Goal: Information Seeking & Learning: Check status

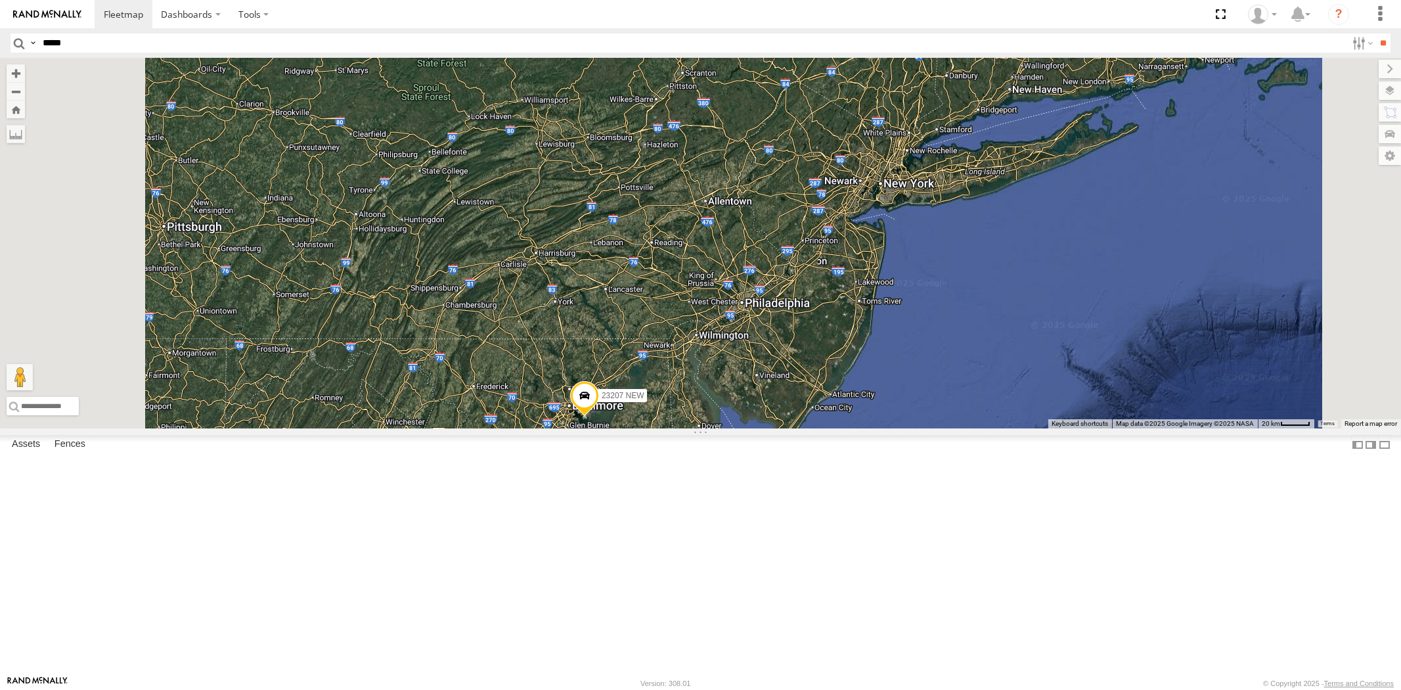
click at [1375, 33] on input "**" at bounding box center [1382, 42] width 15 height 19
click at [0, 0] on div "All Assets" at bounding box center [0, 0] width 0 height 0
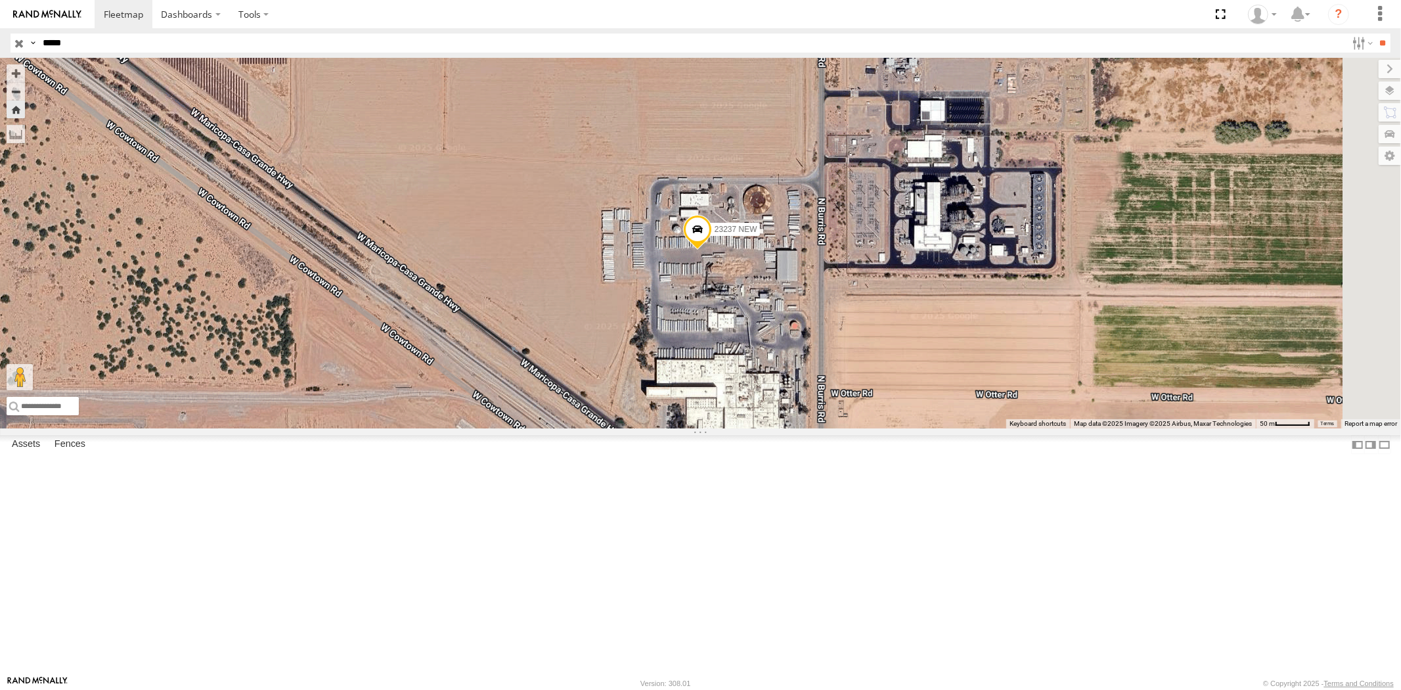
drag, startPoint x: 97, startPoint y: 48, endPoint x: 0, endPoint y: 45, distance: 97.3
click at [2, 45] on header "Search Query Asset ID Asset Label Registration Manufacturer Model VIN Job ID" at bounding box center [700, 43] width 1401 height 30
paste input "text"
click at [1375, 33] on input "**" at bounding box center [1382, 42] width 15 height 19
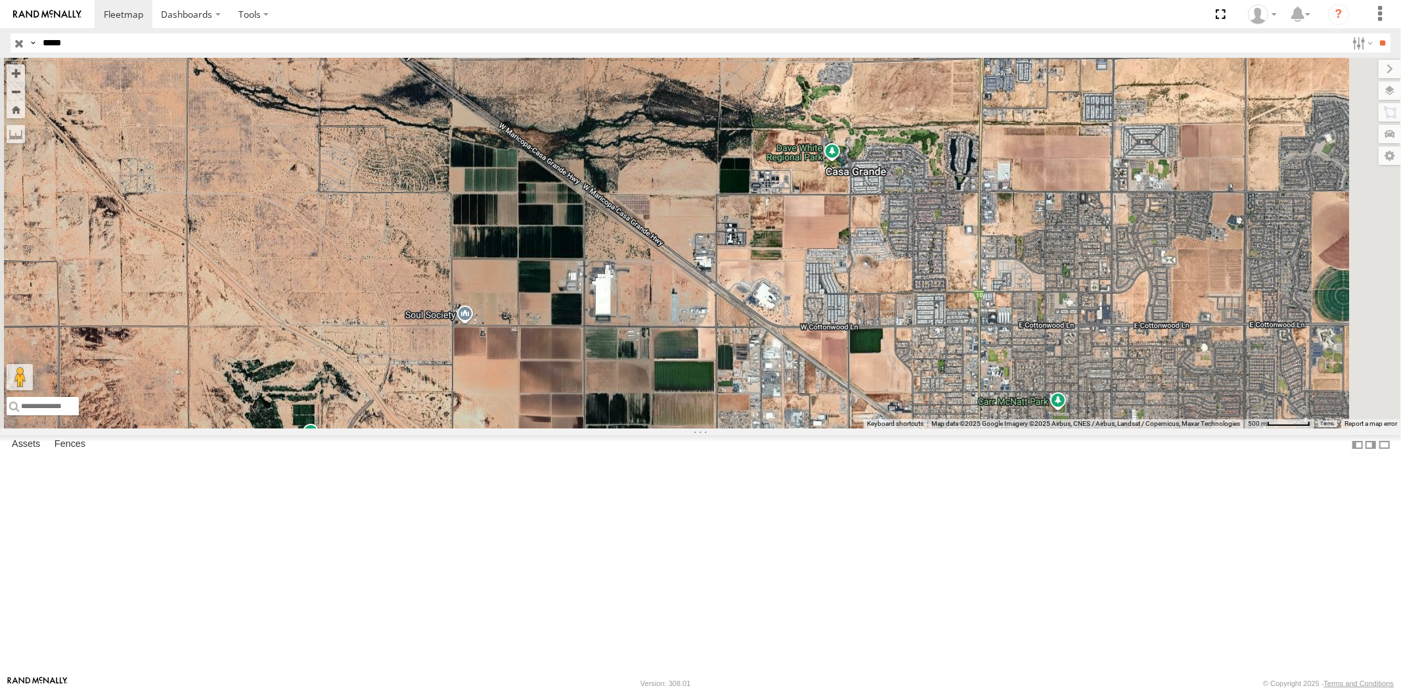
click at [0, 0] on div "23159 NEW" at bounding box center [0, 0] width 0 height 0
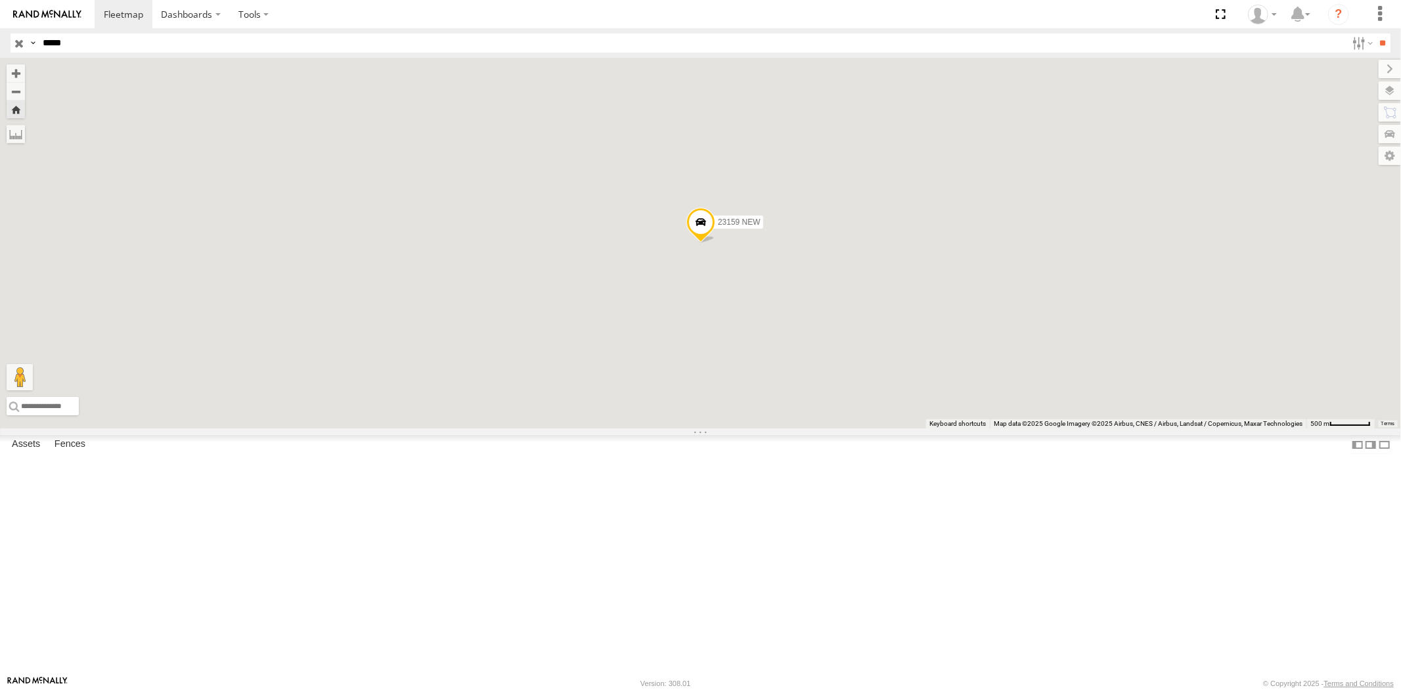
click at [0, 0] on div "All Assets" at bounding box center [0, 0] width 0 height 0
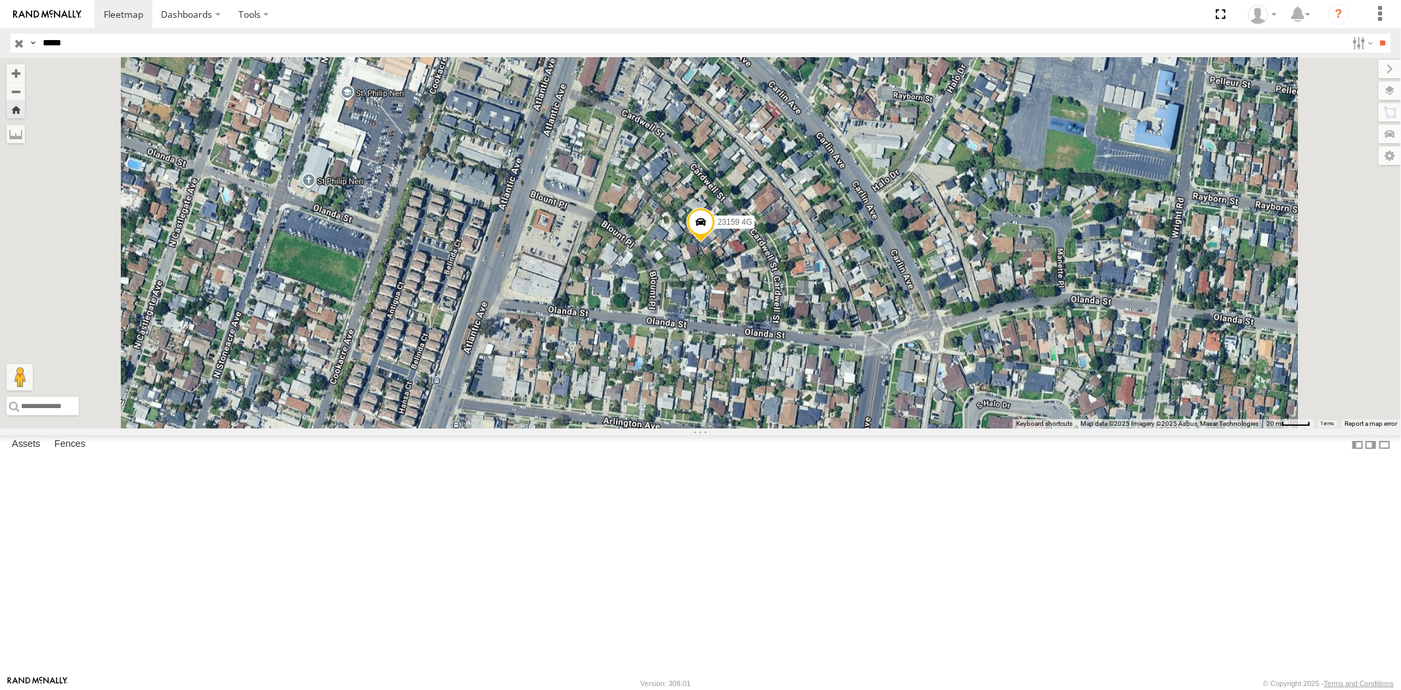
click at [0, 0] on div "23159 All Assets" at bounding box center [0, 0] width 0 height 0
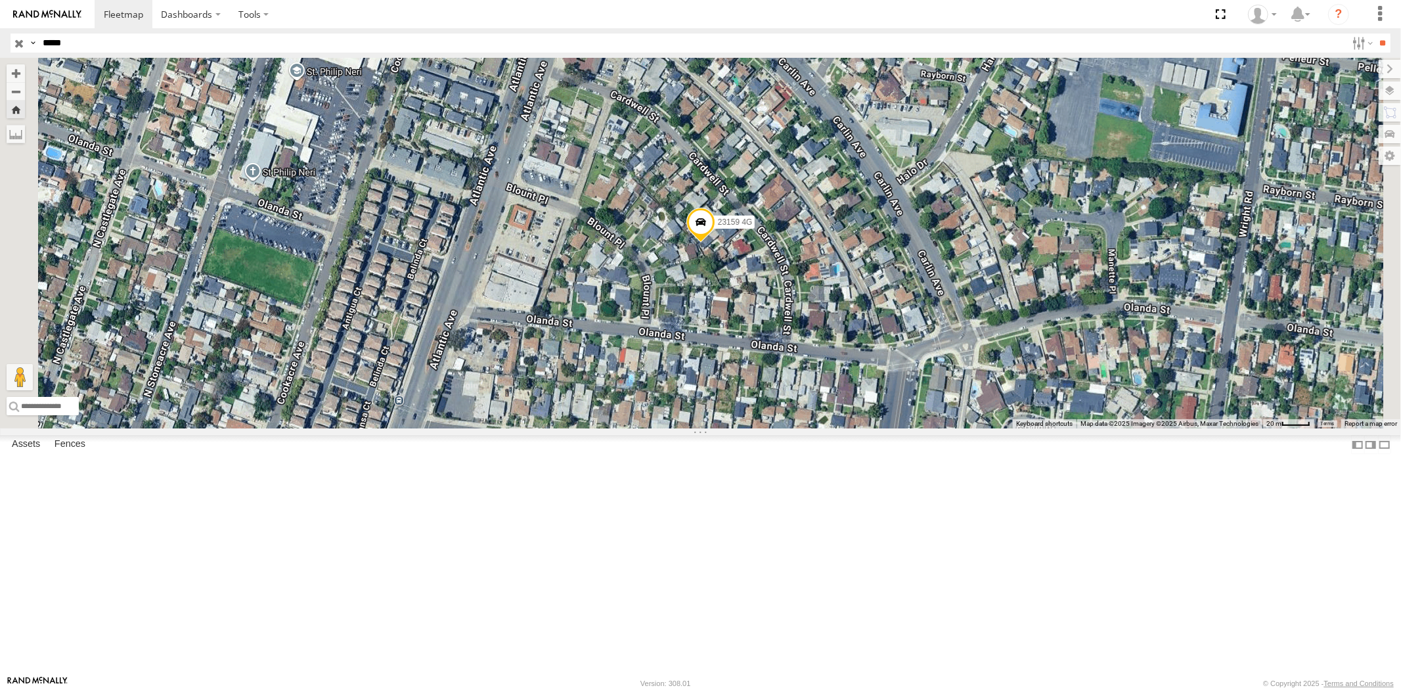
click at [0, 0] on div "All Assets" at bounding box center [0, 0] width 0 height 0
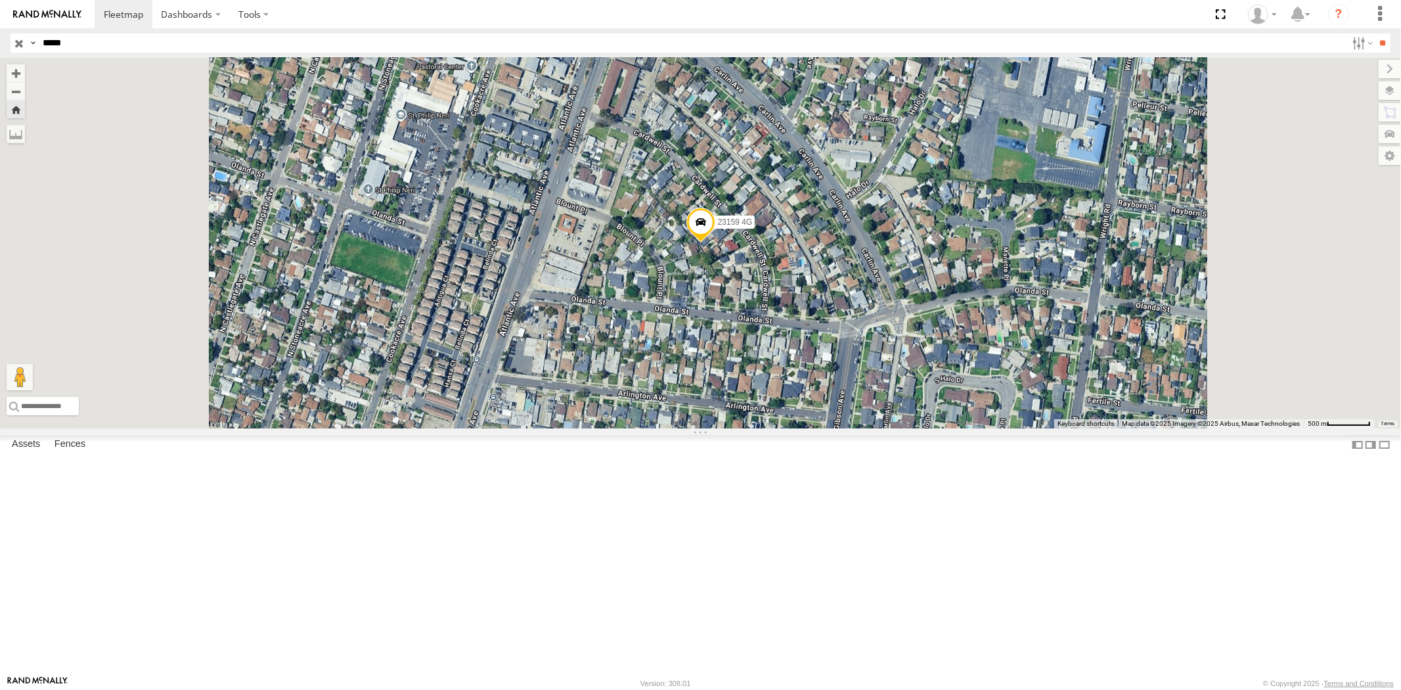
click at [0, 0] on div "23159 NEW" at bounding box center [0, 0] width 0 height 0
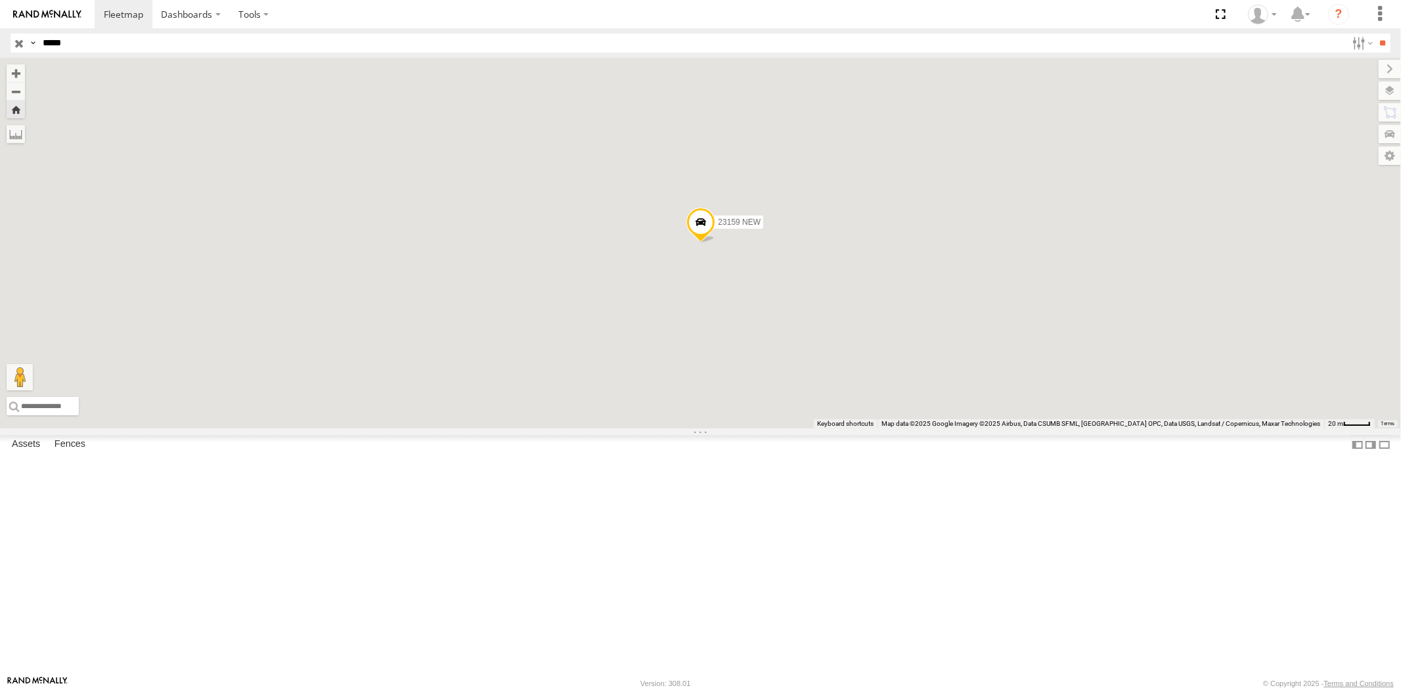
click at [0, 0] on div "23159 4G All Assets" at bounding box center [0, 0] width 0 height 0
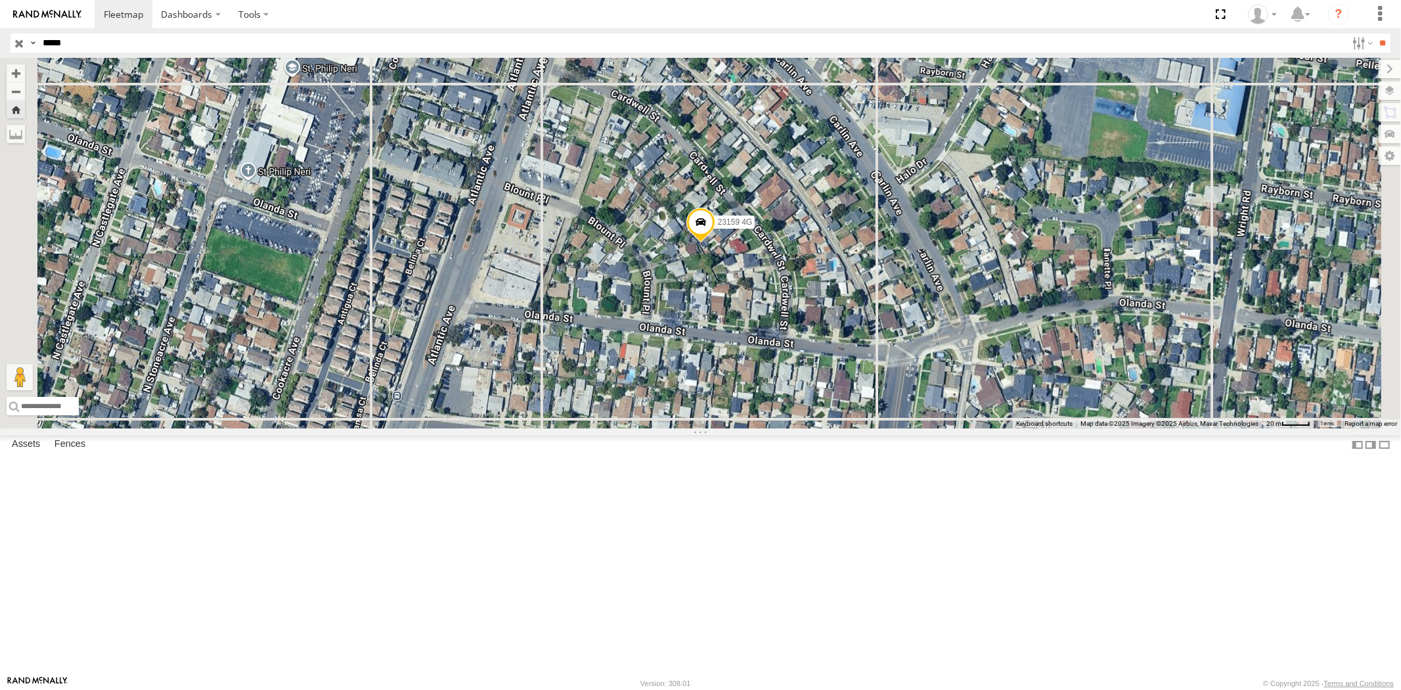
click at [0, 0] on div "All Assets" at bounding box center [0, 0] width 0 height 0
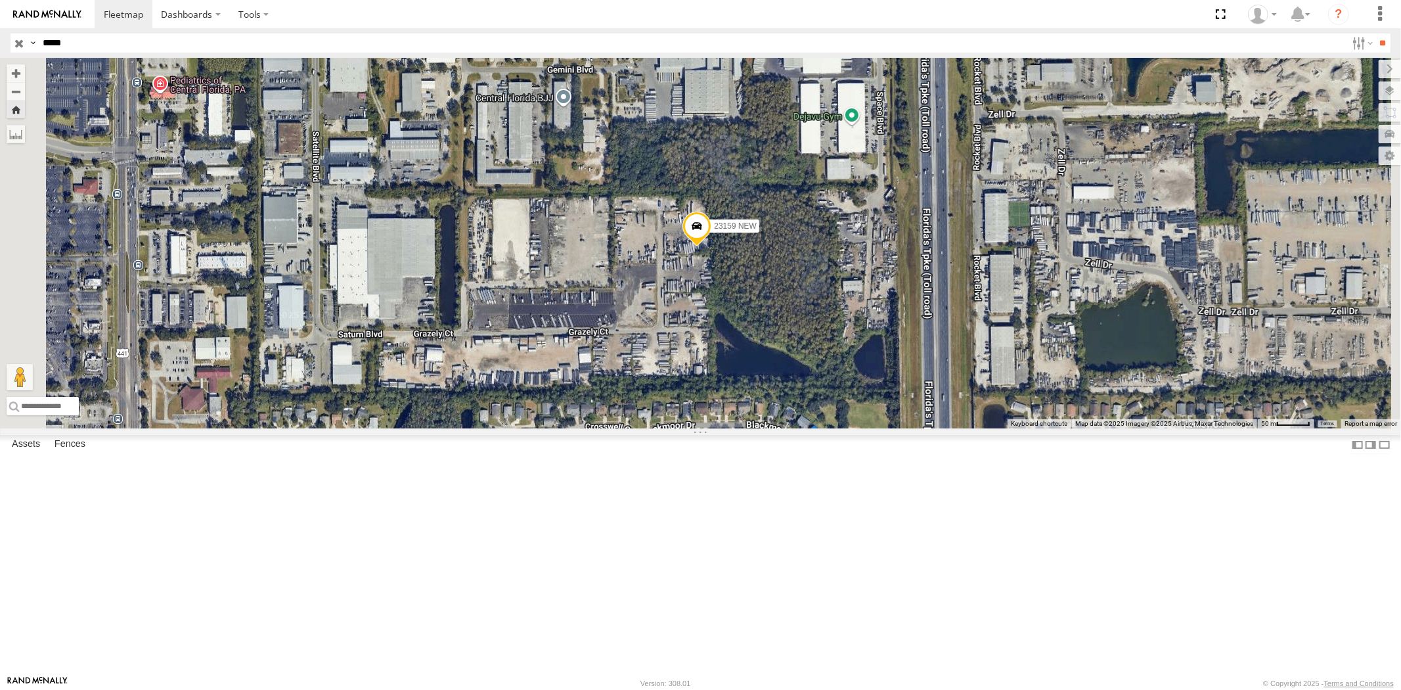
click at [0, 41] on header "Search Query Asset ID Asset Label Registration Manufacturer Model VIN Job ID" at bounding box center [700, 43] width 1401 height 30
paste input "text"
click at [1375, 33] on input "**" at bounding box center [1382, 42] width 15 height 19
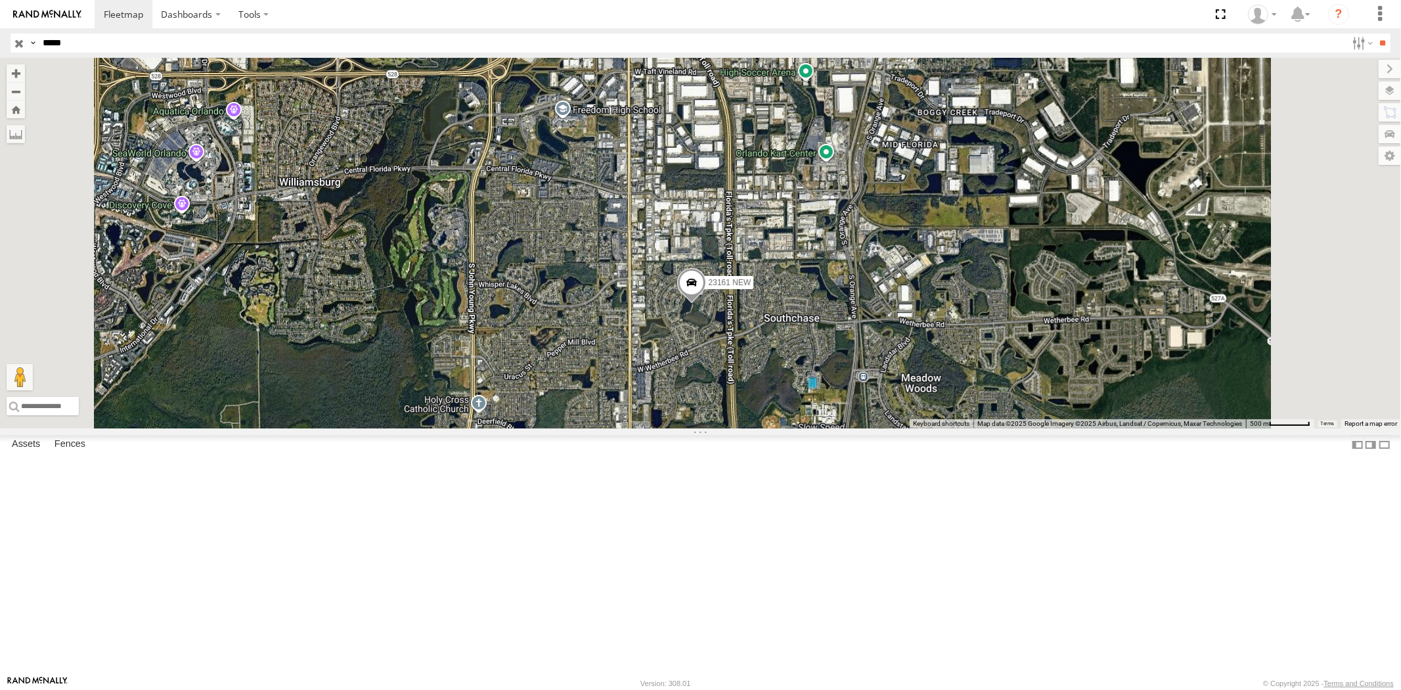
click at [0, 0] on div "23161 NEW" at bounding box center [0, 0] width 0 height 0
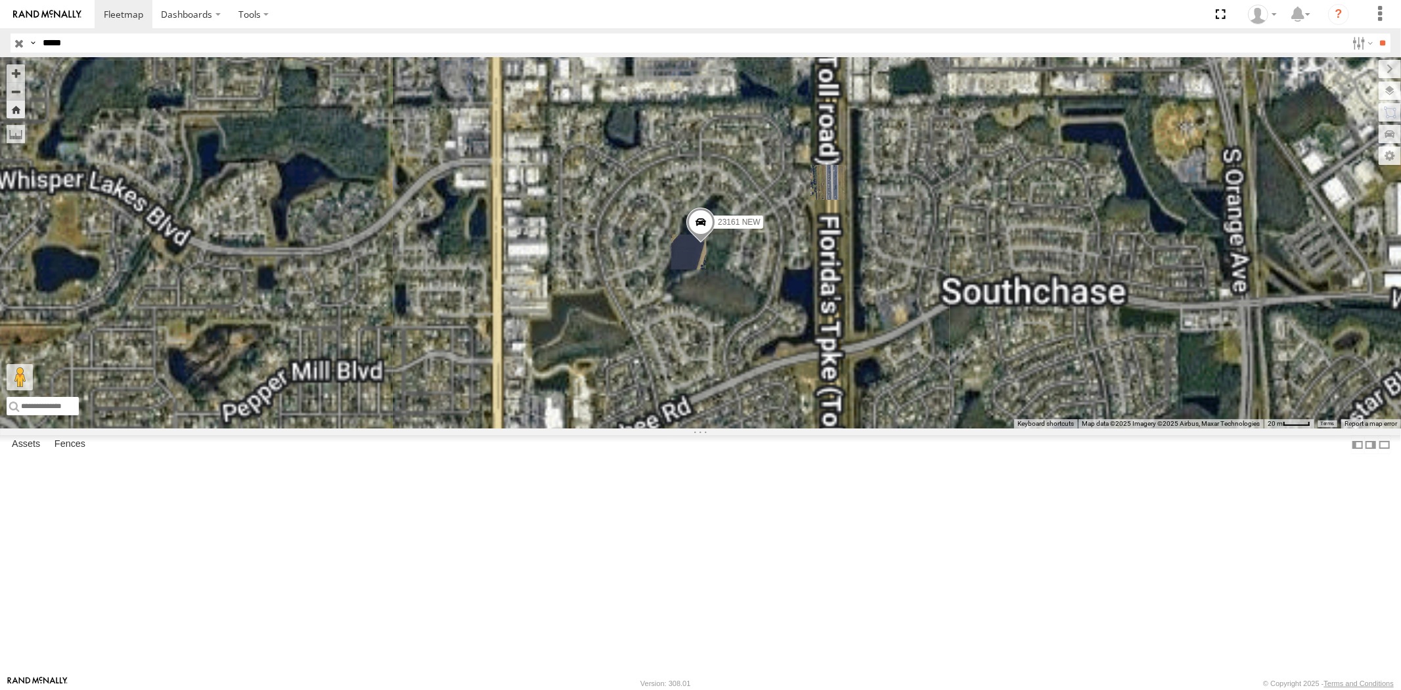
click at [0, 0] on div "23161 4G" at bounding box center [0, 0] width 0 height 0
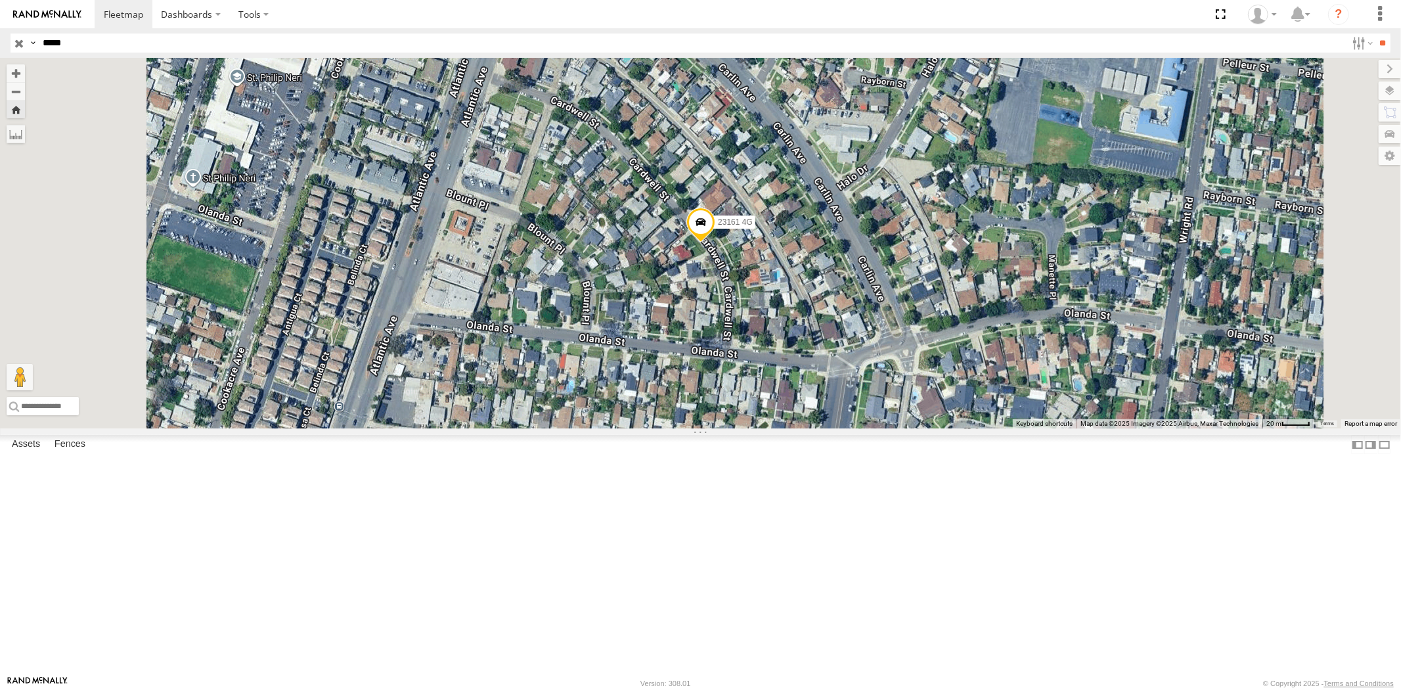
click at [0, 37] on header "Search Query Asset ID Asset Label Registration Manufacturer Model VIN Job ID" at bounding box center [700, 43] width 1401 height 30
paste input "text"
click at [1375, 33] on input "**" at bounding box center [1382, 42] width 15 height 19
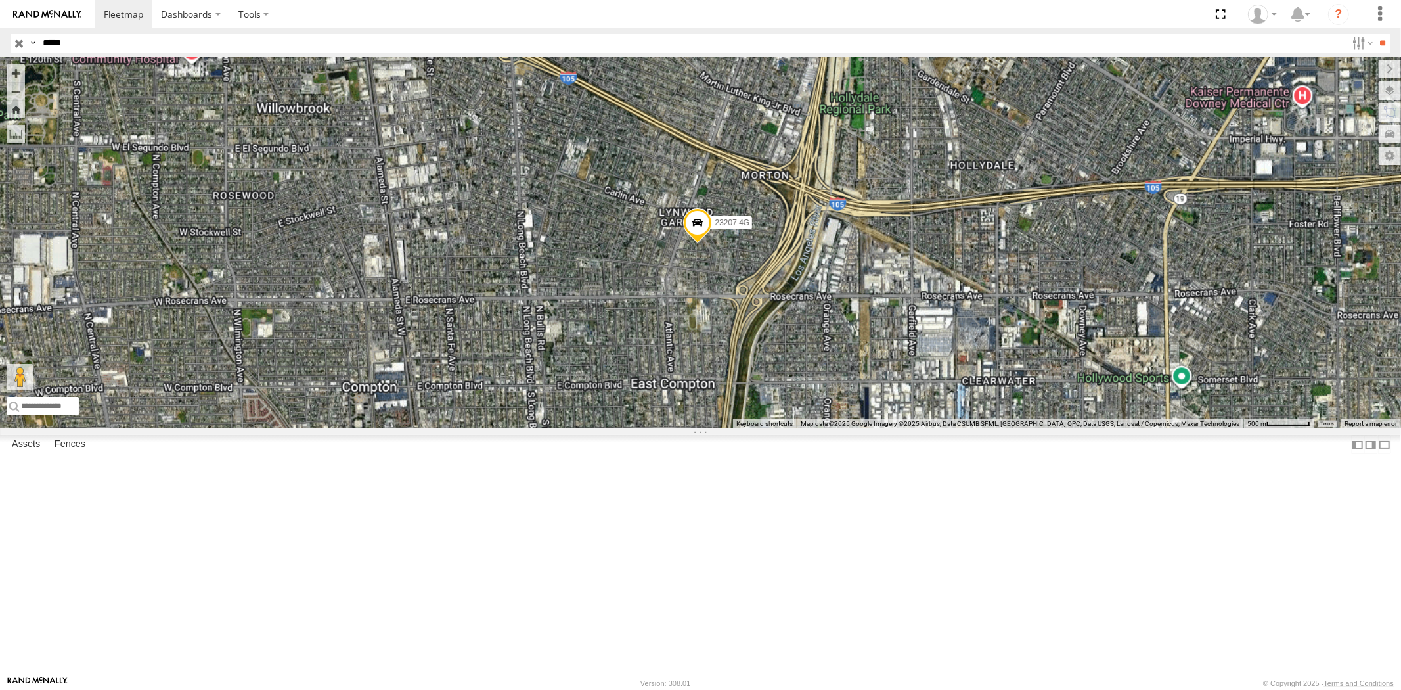
click at [0, 0] on div "23207 NEW" at bounding box center [0, 0] width 0 height 0
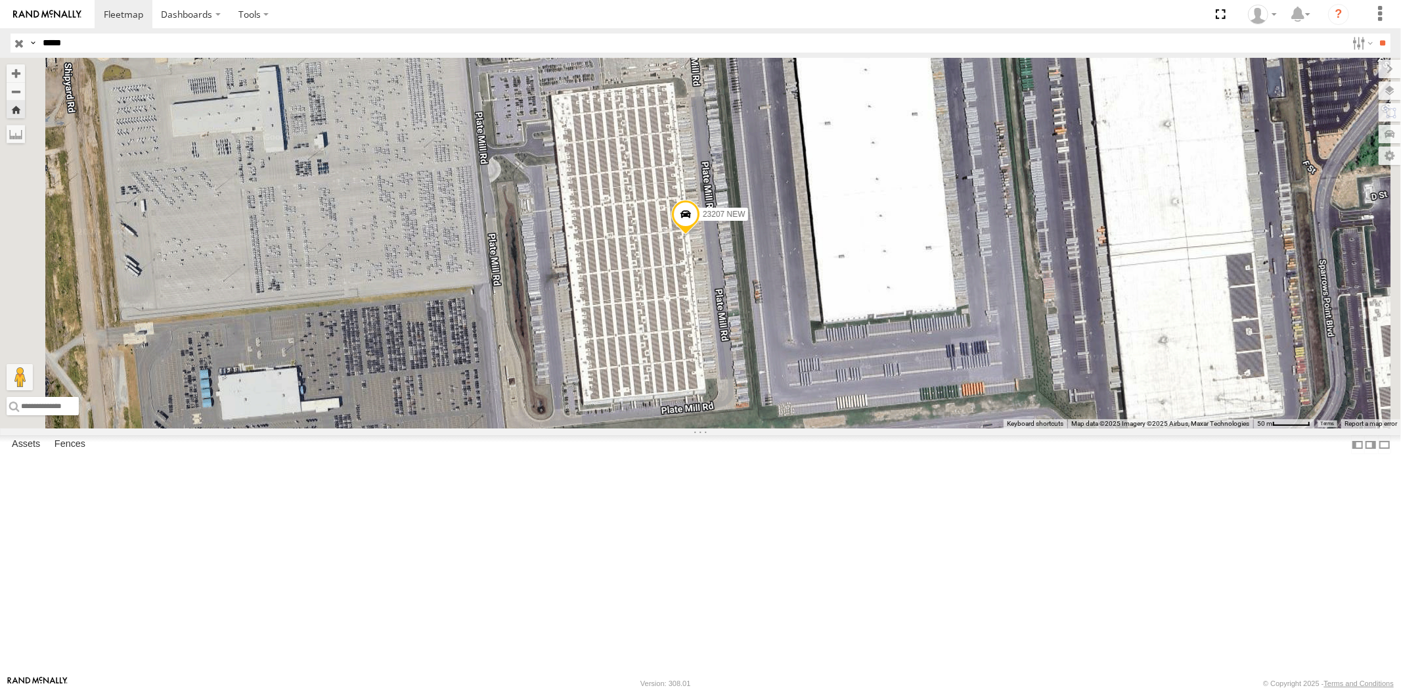
drag, startPoint x: 106, startPoint y: 47, endPoint x: 0, endPoint y: 37, distance: 106.8
click at [0, 37] on header "Search Query Asset ID Asset Label Registration Manufacturer Model VIN Job ID" at bounding box center [700, 43] width 1401 height 30
click at [1375, 33] on input "**" at bounding box center [1382, 42] width 15 height 19
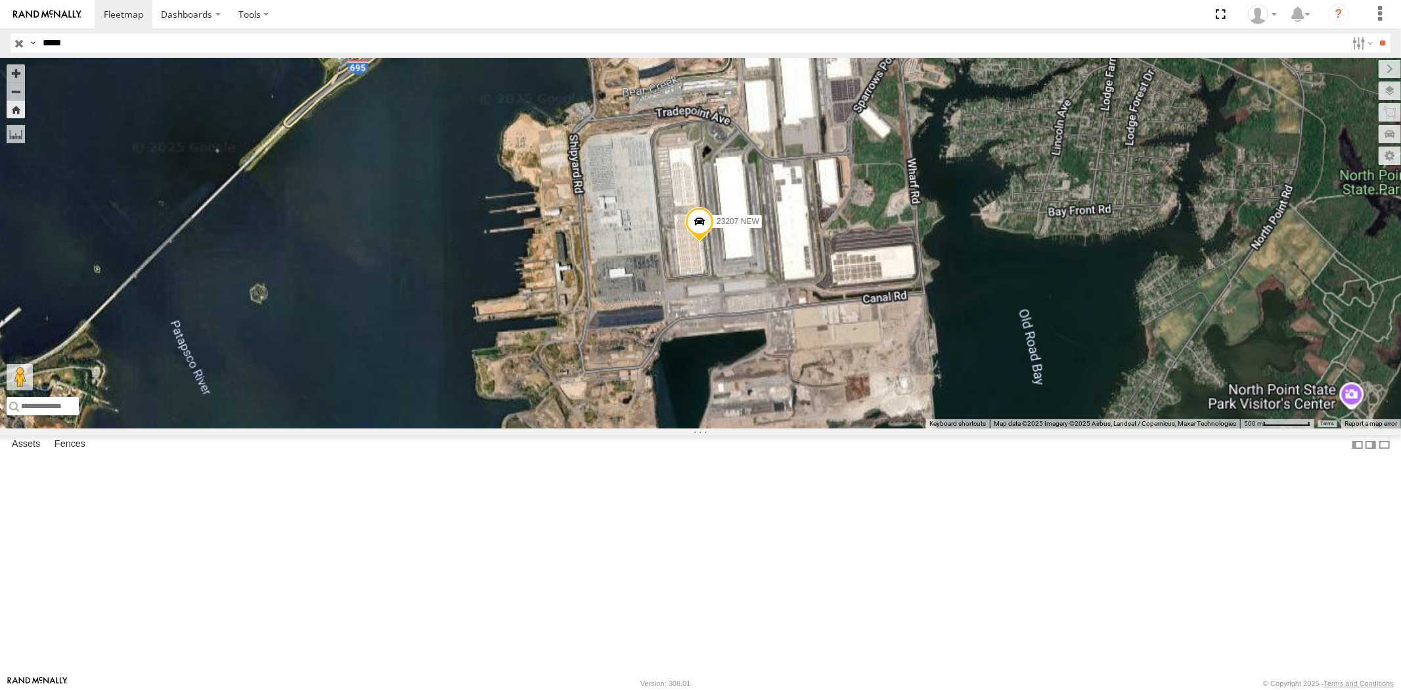
click at [0, 0] on div "23207 NEW" at bounding box center [0, 0] width 0 height 0
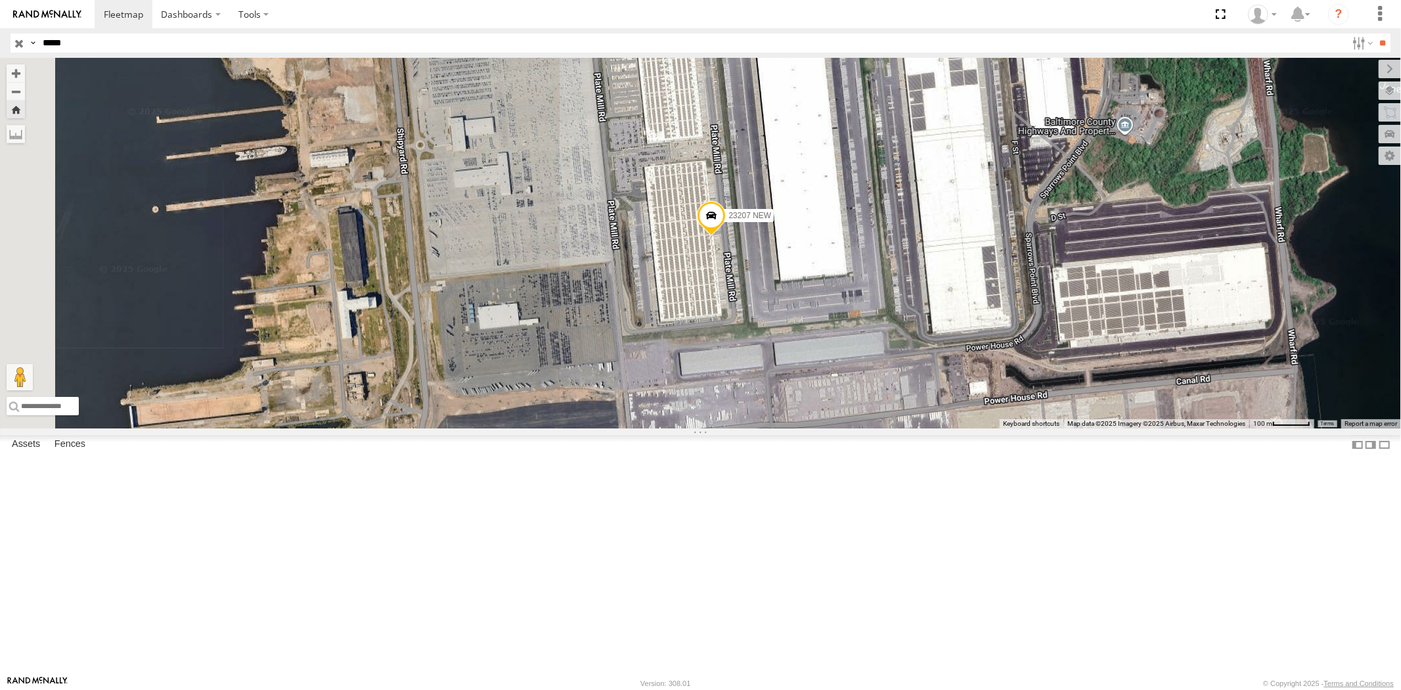
drag, startPoint x: 89, startPoint y: 33, endPoint x: 0, endPoint y: 34, distance: 89.3
click at [0, 34] on header "Search Query Asset ID Asset Label Registration Manufacturer Model VIN Job ID" at bounding box center [700, 43] width 1401 height 30
drag, startPoint x: 71, startPoint y: 35, endPoint x: 0, endPoint y: 36, distance: 70.9
click at [8, 36] on header "Search Query Asset ID Asset Label Registration Manufacturer Model VIN Job ID" at bounding box center [700, 43] width 1401 height 30
paste input "text"
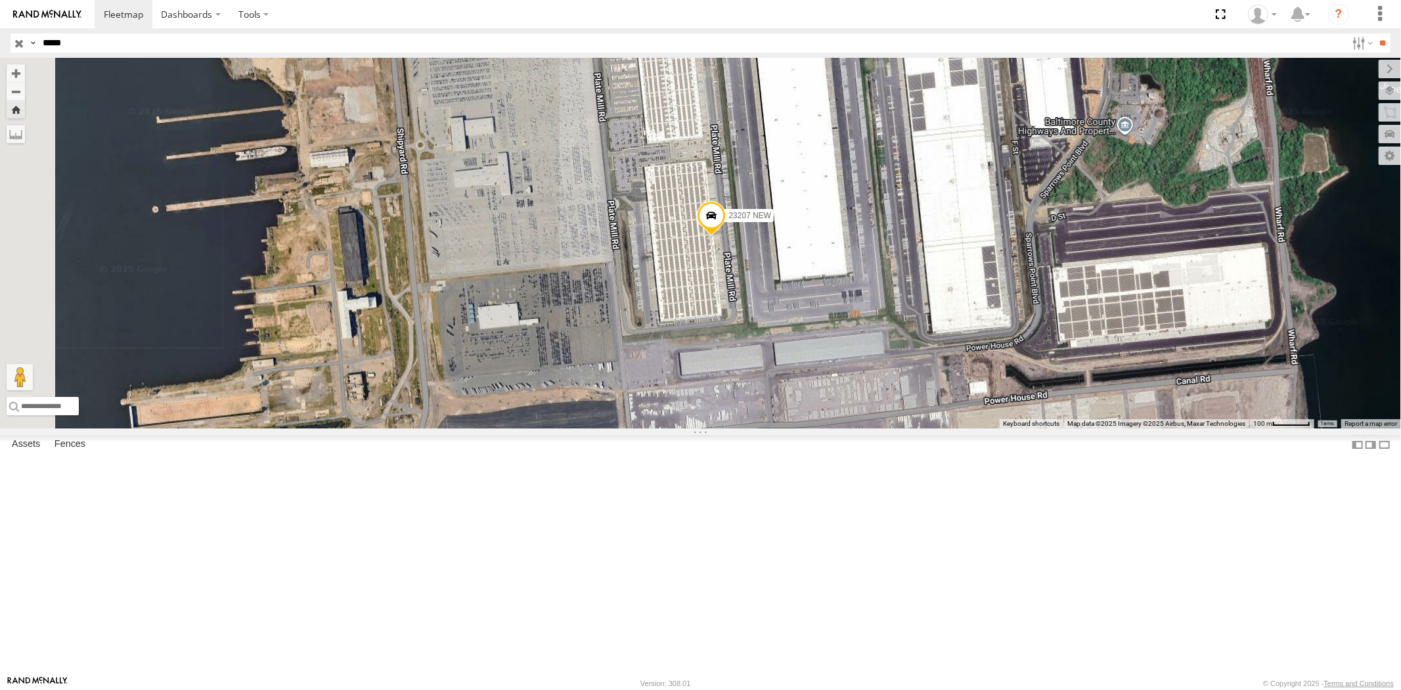
click at [1375, 33] on input "**" at bounding box center [1382, 42] width 15 height 19
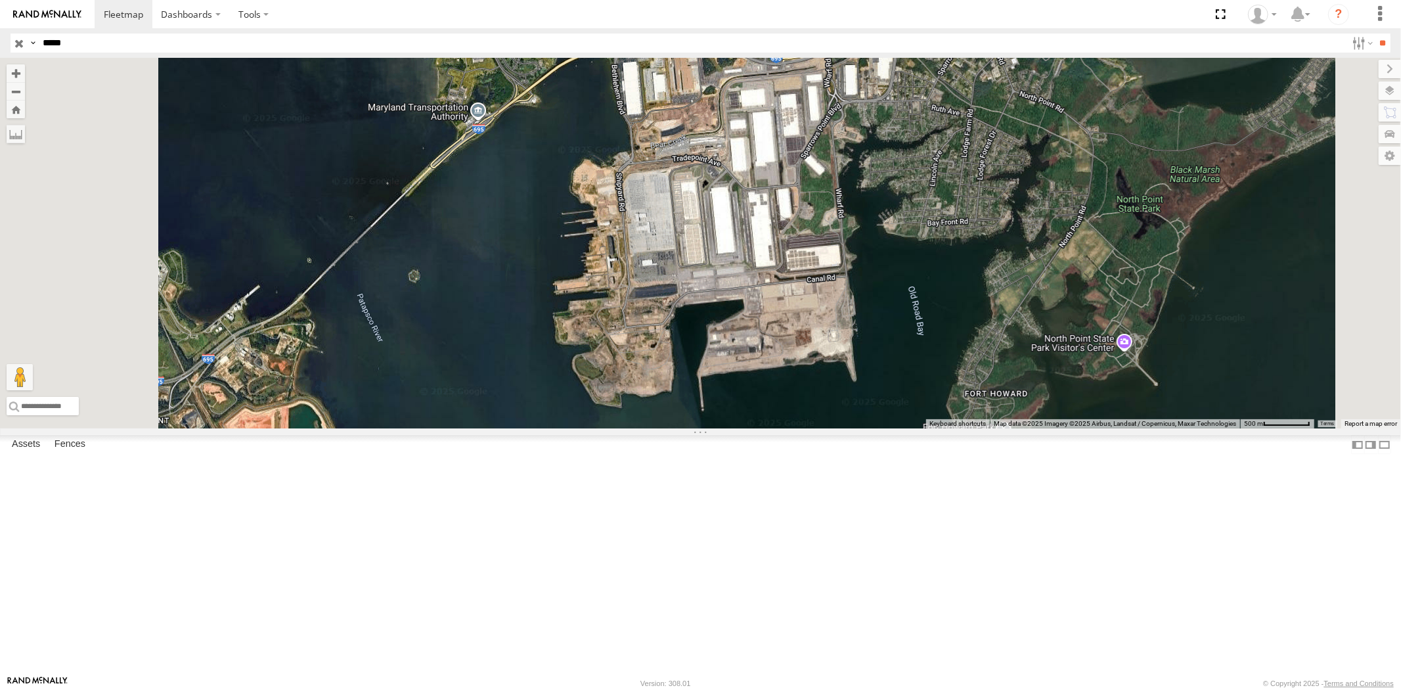
drag, startPoint x: 47, startPoint y: 47, endPoint x: 0, endPoint y: 44, distance: 46.7
click at [0, 44] on header "Search Query Asset ID Asset Label Registration Manufacturer Model VIN Job ID" at bounding box center [700, 43] width 1401 height 30
click at [1375, 33] on input "**" at bounding box center [1382, 42] width 15 height 19
click at [0, 0] on div "All Assets" at bounding box center [0, 0] width 0 height 0
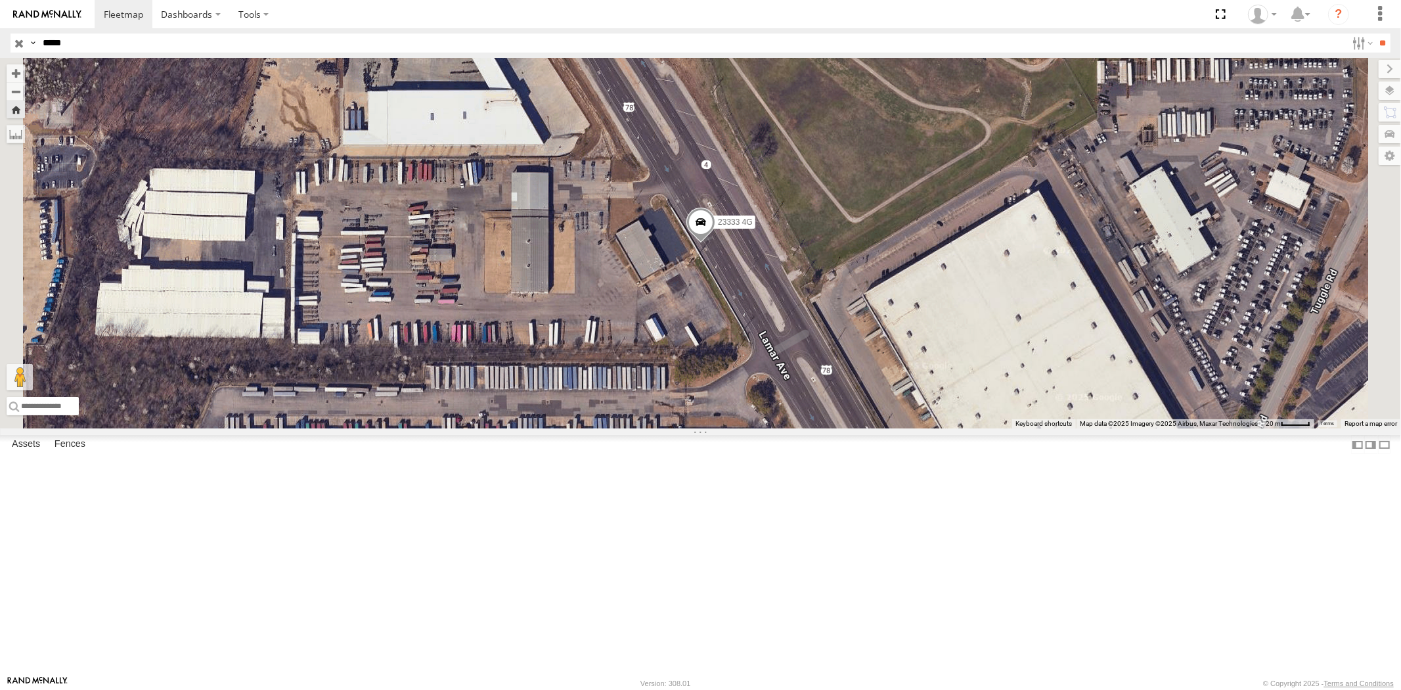
click at [0, 0] on div "23333" at bounding box center [0, 0] width 0 height 0
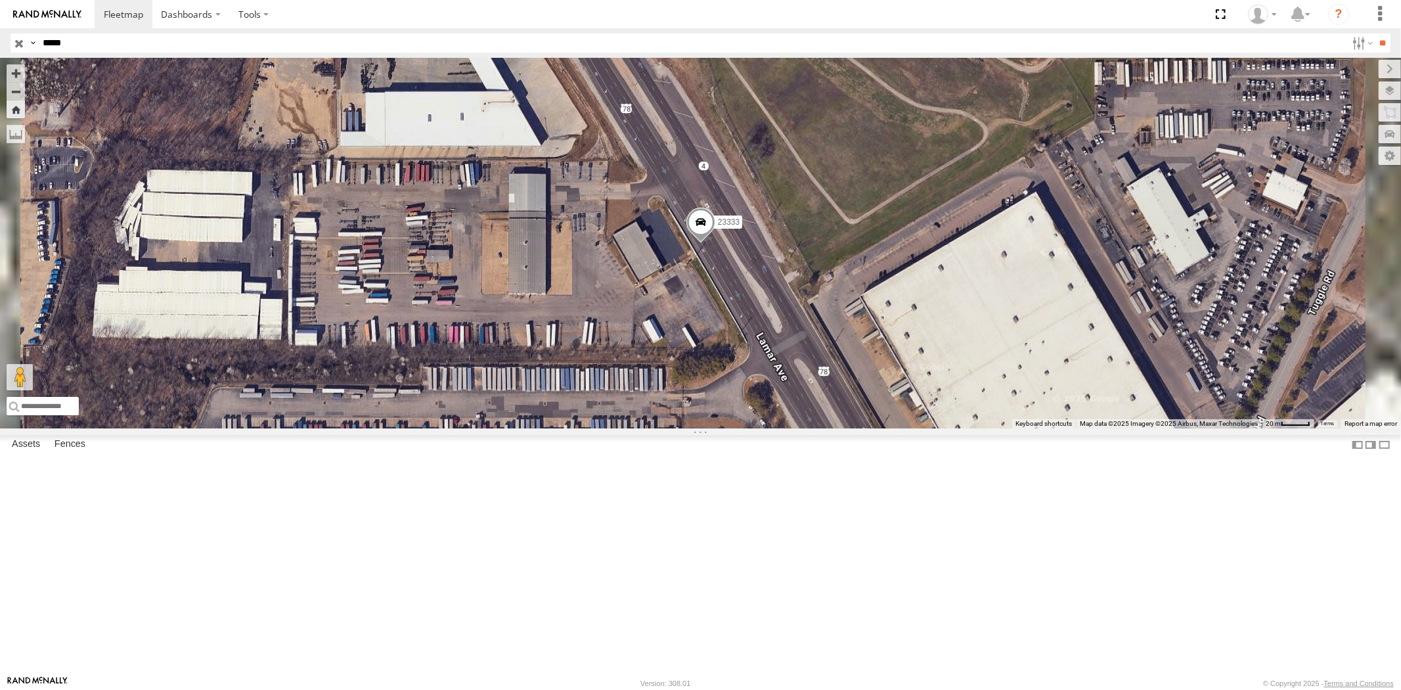
click at [0, 46] on header "Search Query Asset ID Asset Label Registration Manufacturer Model VIN Job ID" at bounding box center [700, 43] width 1401 height 30
paste input "text"
click at [1375, 33] on input "**" at bounding box center [1382, 42] width 15 height 19
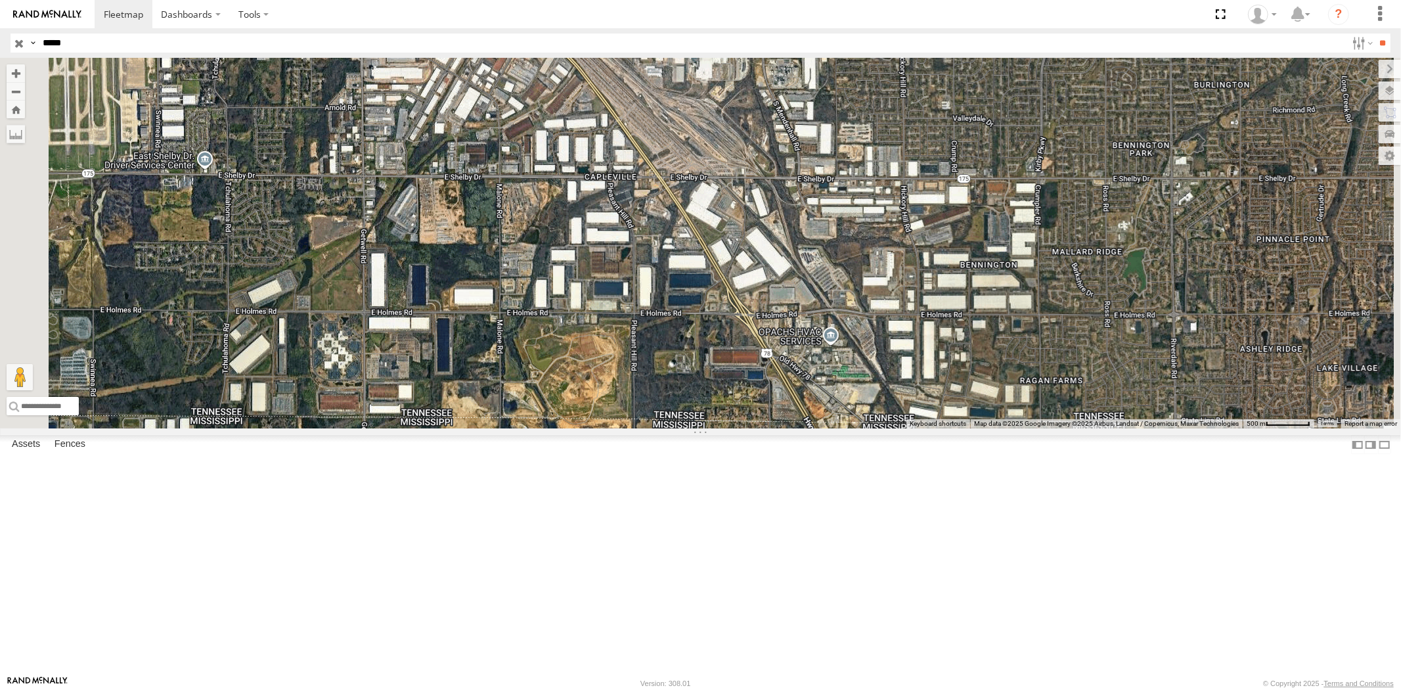
click at [0, 0] on div "23207 4G" at bounding box center [0, 0] width 0 height 0
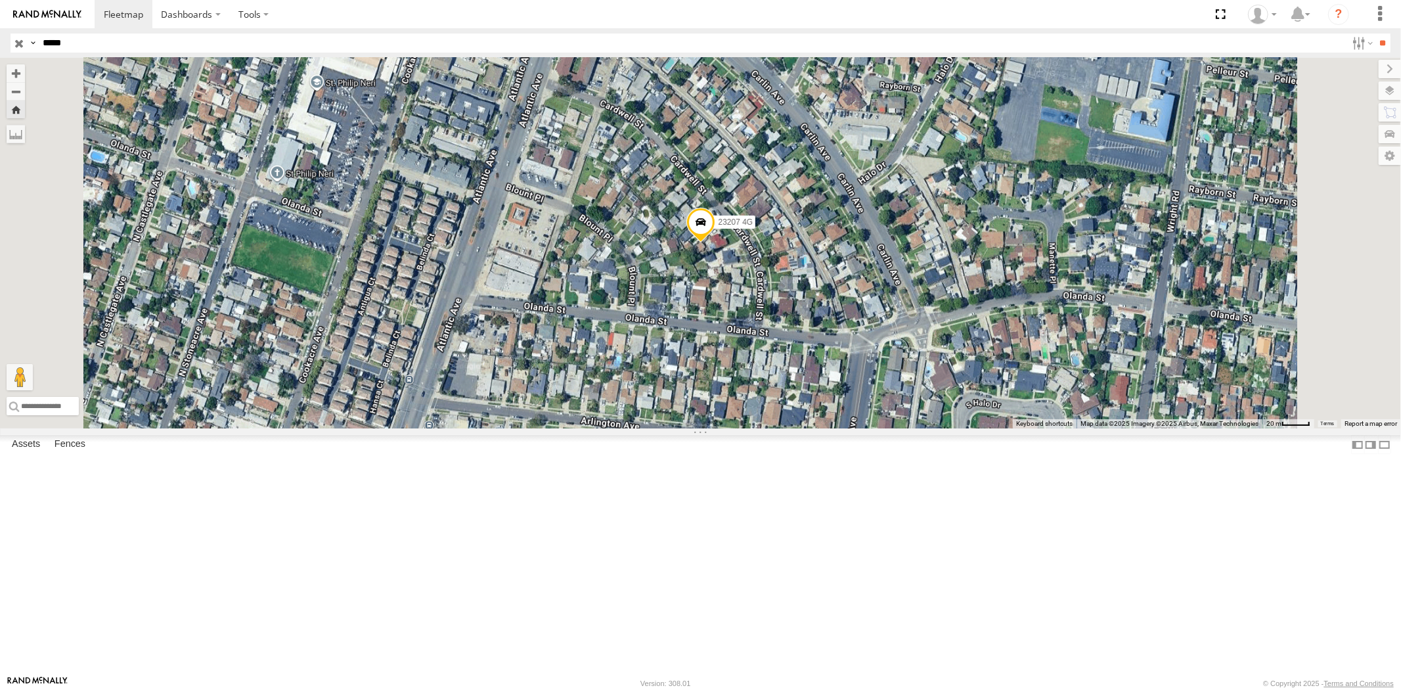
click at [0, 0] on div "All Assets" at bounding box center [0, 0] width 0 height 0
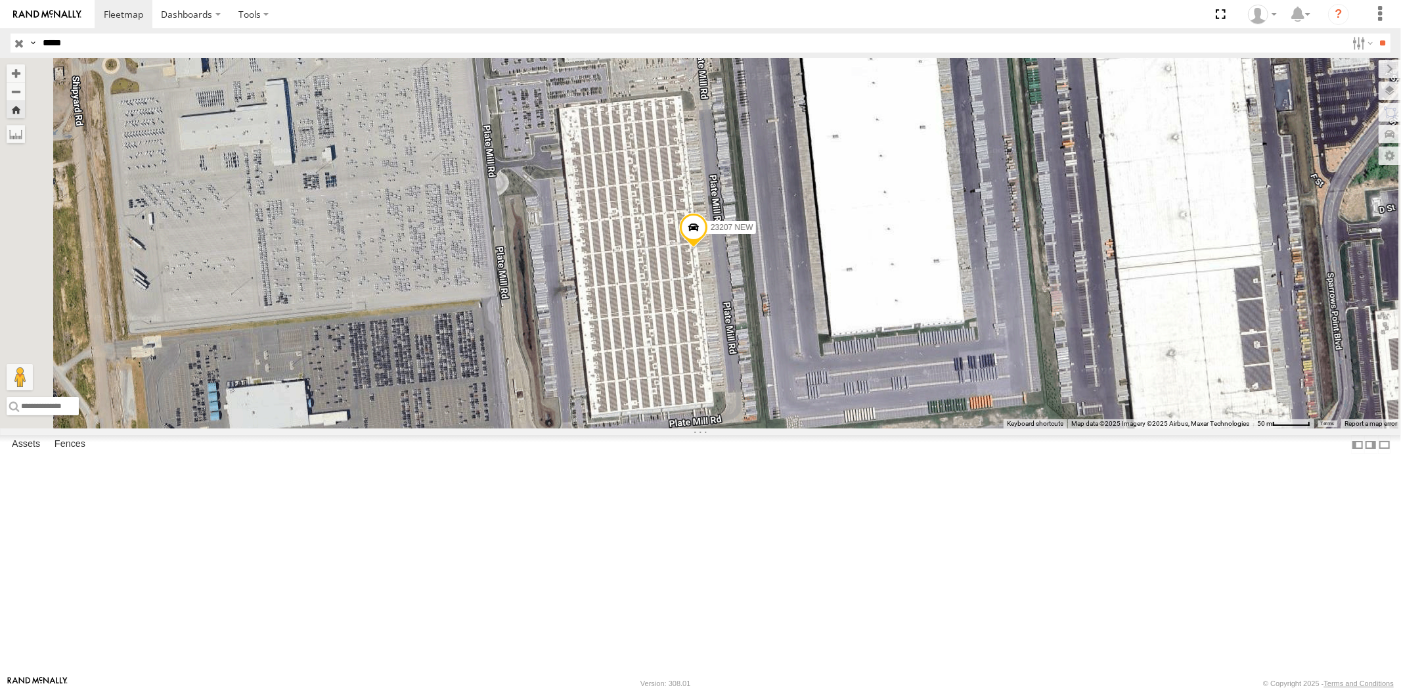
click at [0, 38] on header "Search Query Asset ID Asset Label Registration Manufacturer Model VIN Job ID" at bounding box center [700, 43] width 1401 height 30
paste input "text"
click at [1375, 33] on input "**" at bounding box center [1382, 42] width 15 height 19
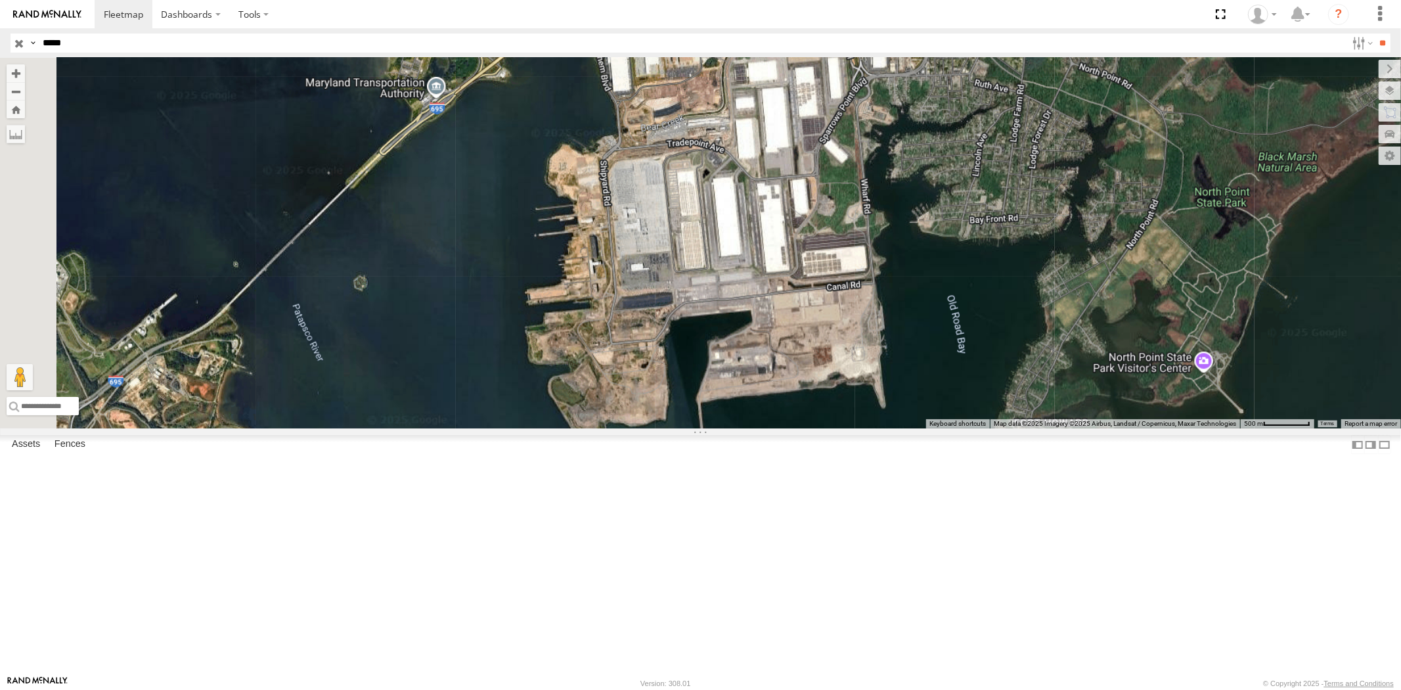
click at [0, 0] on div "All Assets" at bounding box center [0, 0] width 0 height 0
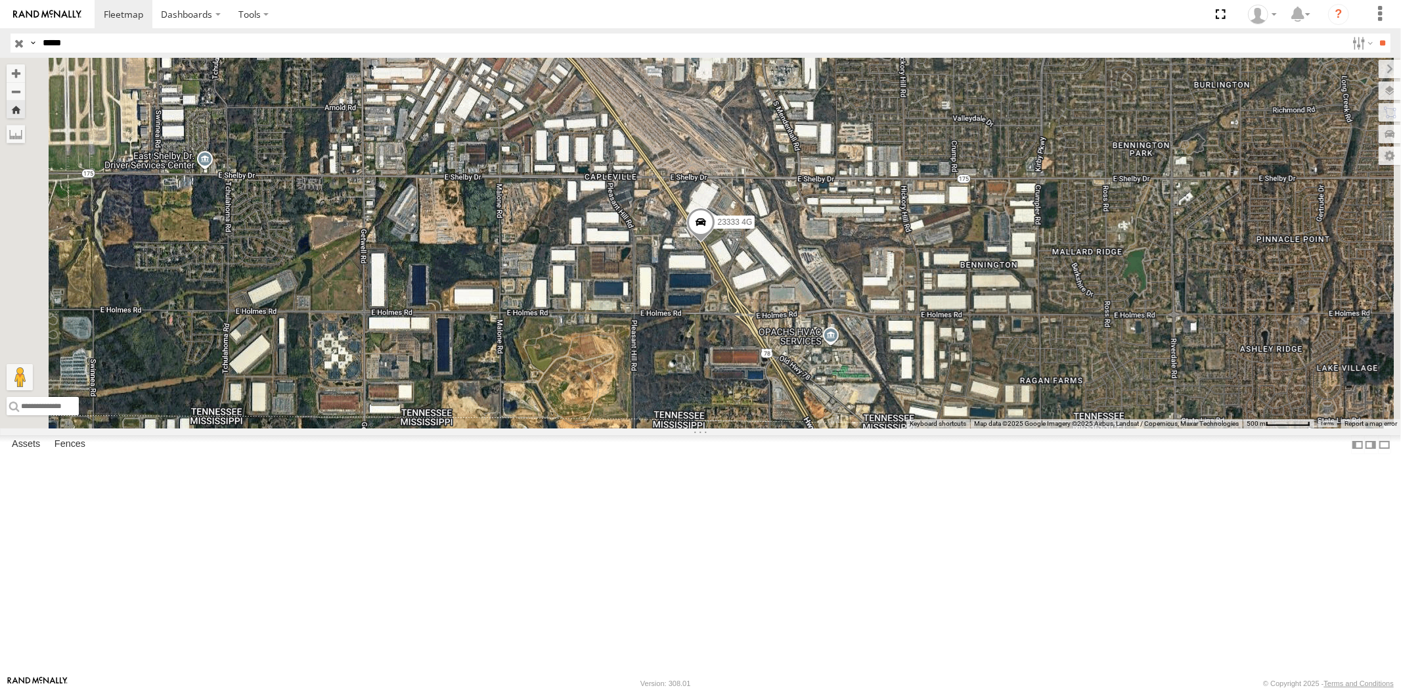
click at [0, 0] on div "23333" at bounding box center [0, 0] width 0 height 0
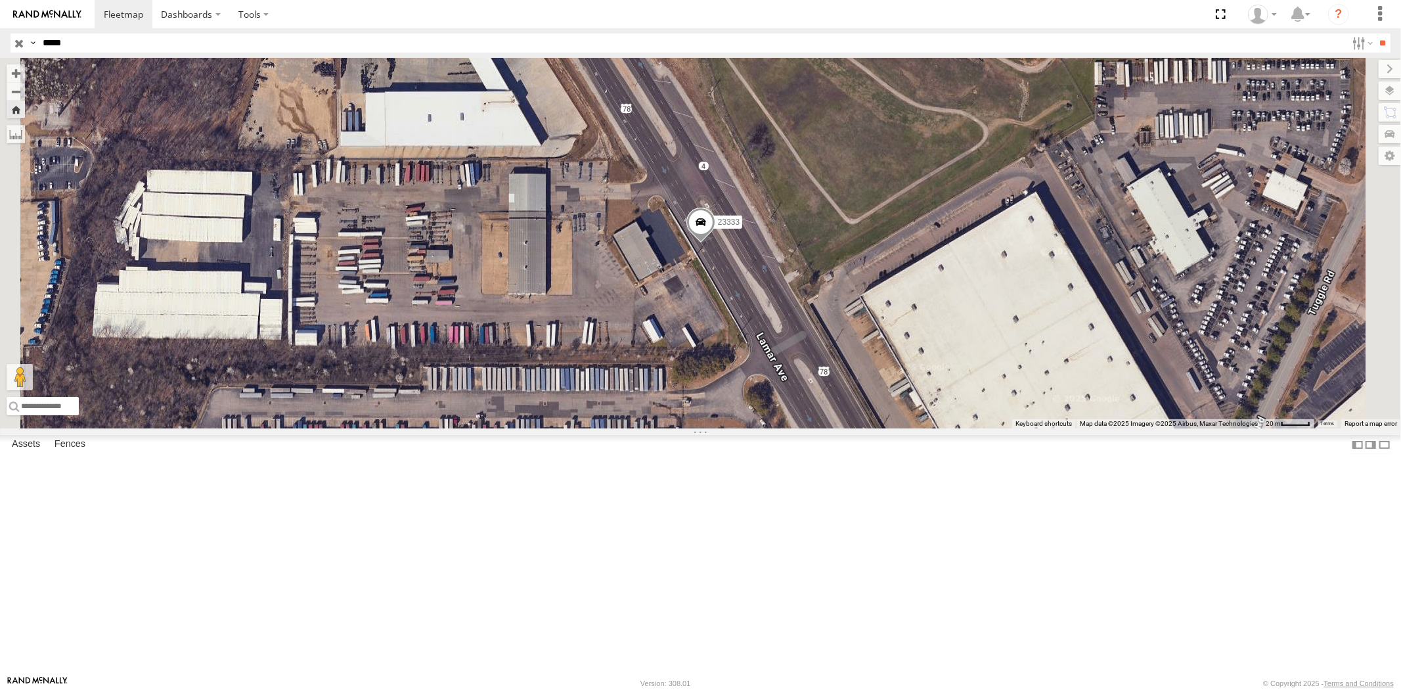
drag, startPoint x: 45, startPoint y: 42, endPoint x: 0, endPoint y: 35, distance: 45.1
click at [0, 35] on header "Search Query Asset ID Asset Label Registration Manufacturer Model VIN Job ID" at bounding box center [700, 43] width 1401 height 30
paste input "text"
click at [1375, 33] on input "**" at bounding box center [1382, 42] width 15 height 19
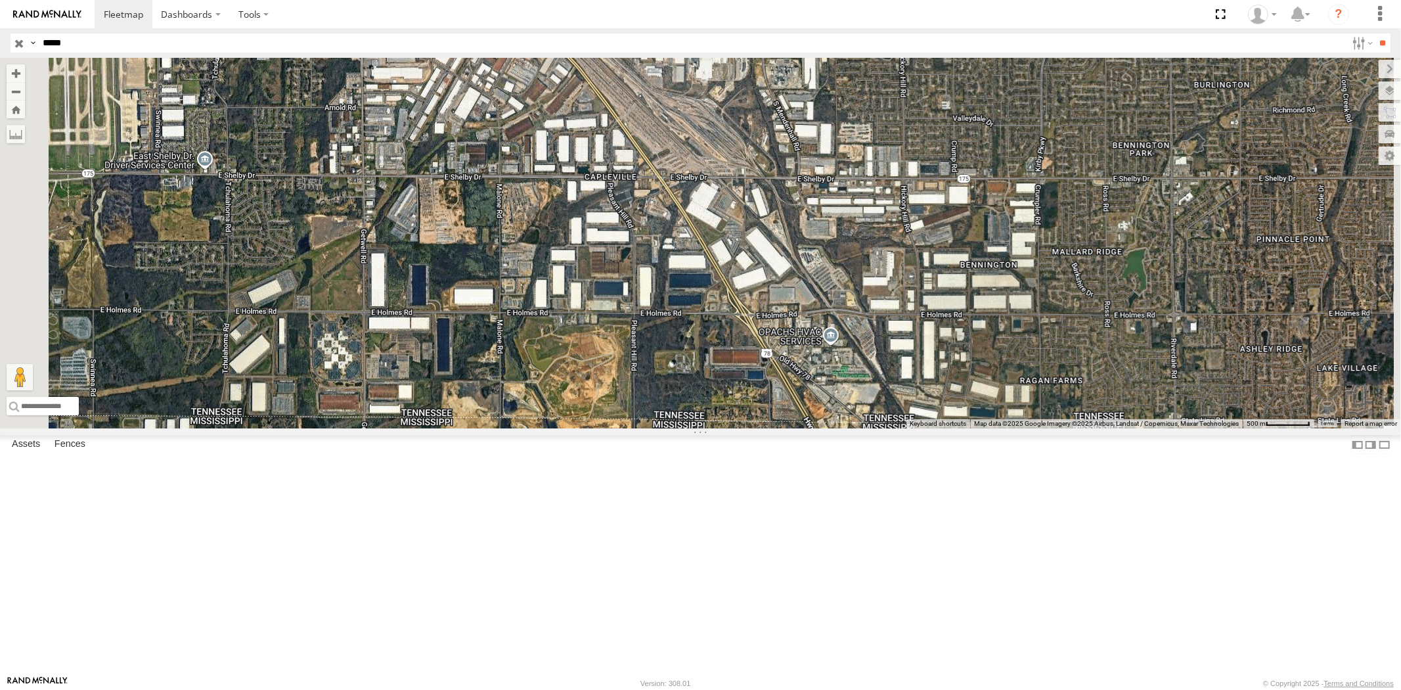
click at [0, 0] on div "23466 4G All Assets Romeoville Romeoville 41.61946 -88.10878" at bounding box center [0, 0] width 0 height 0
click at [0, 0] on div "23466 4G" at bounding box center [0, 0] width 0 height 0
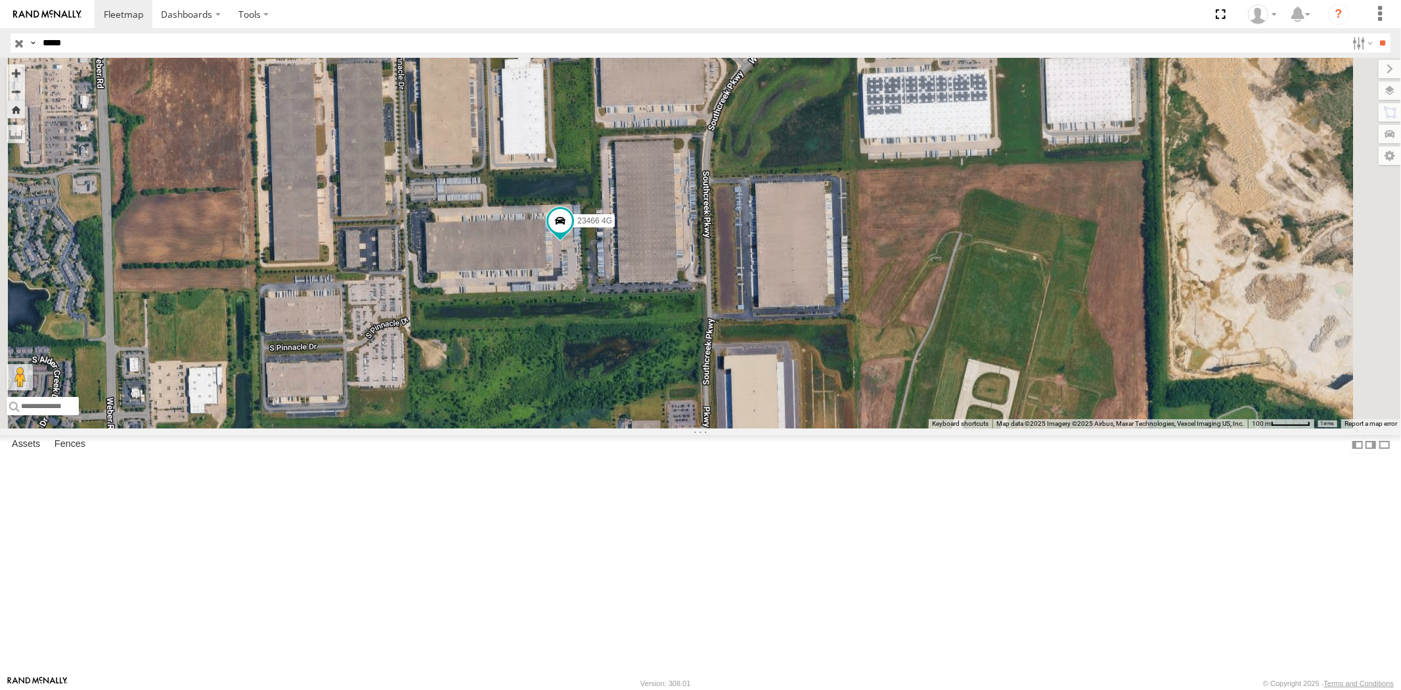
drag, startPoint x: 89, startPoint y: 43, endPoint x: 9, endPoint y: 35, distance: 80.5
click at [17, 36] on div "Search Query Asset ID Asset Label Registration Manufacturer Model VIN Job ID Dr…" at bounding box center [693, 42] width 1365 height 19
click at [1375, 33] on input "**" at bounding box center [1382, 42] width 15 height 19
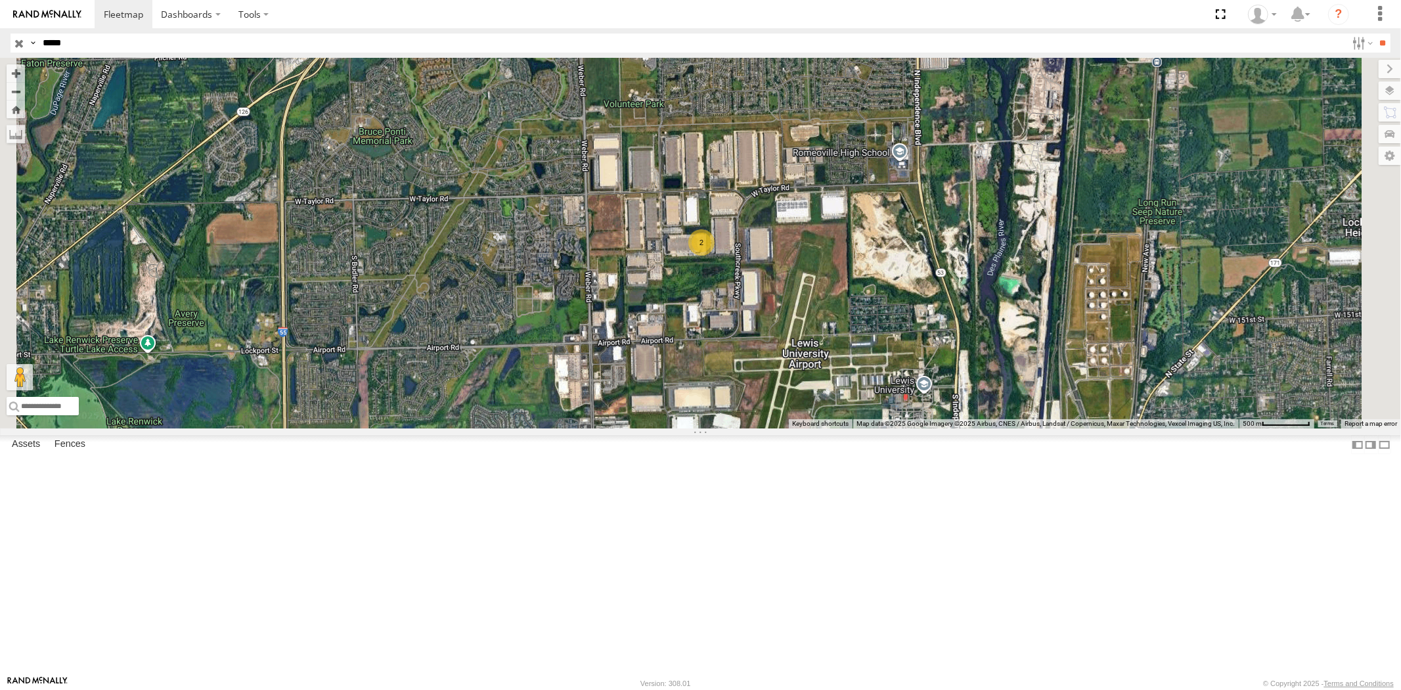
click at [0, 0] on div "23466 All Assets Romeoville Romeoville 41.61961 -88.10878" at bounding box center [0, 0] width 0 height 0
click at [0, 0] on div "23466" at bounding box center [0, 0] width 0 height 0
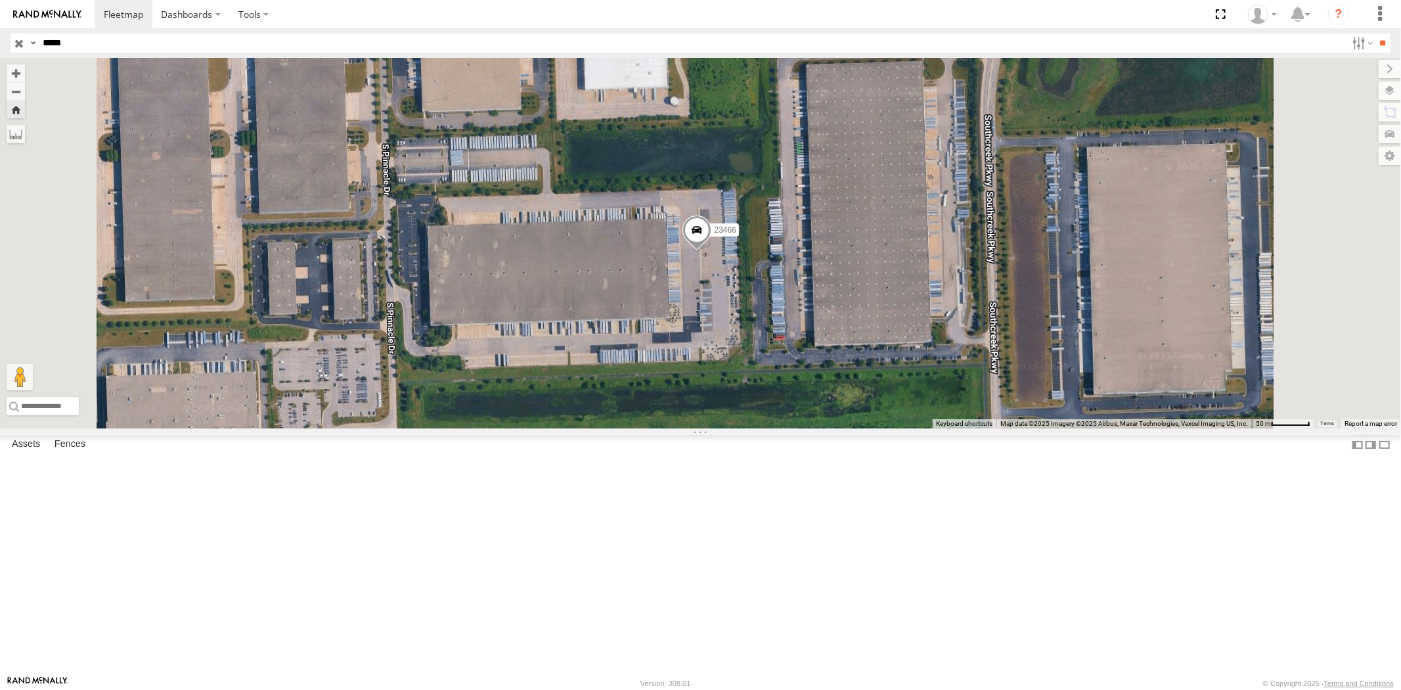
drag, startPoint x: 83, startPoint y: 43, endPoint x: 0, endPoint y: 36, distance: 83.1
click at [0, 33] on header "Search Query Asset ID Asset Label Registration Manufacturer Model VIN Job ID" at bounding box center [700, 43] width 1401 height 30
click at [1375, 33] on input "**" at bounding box center [1382, 42] width 15 height 19
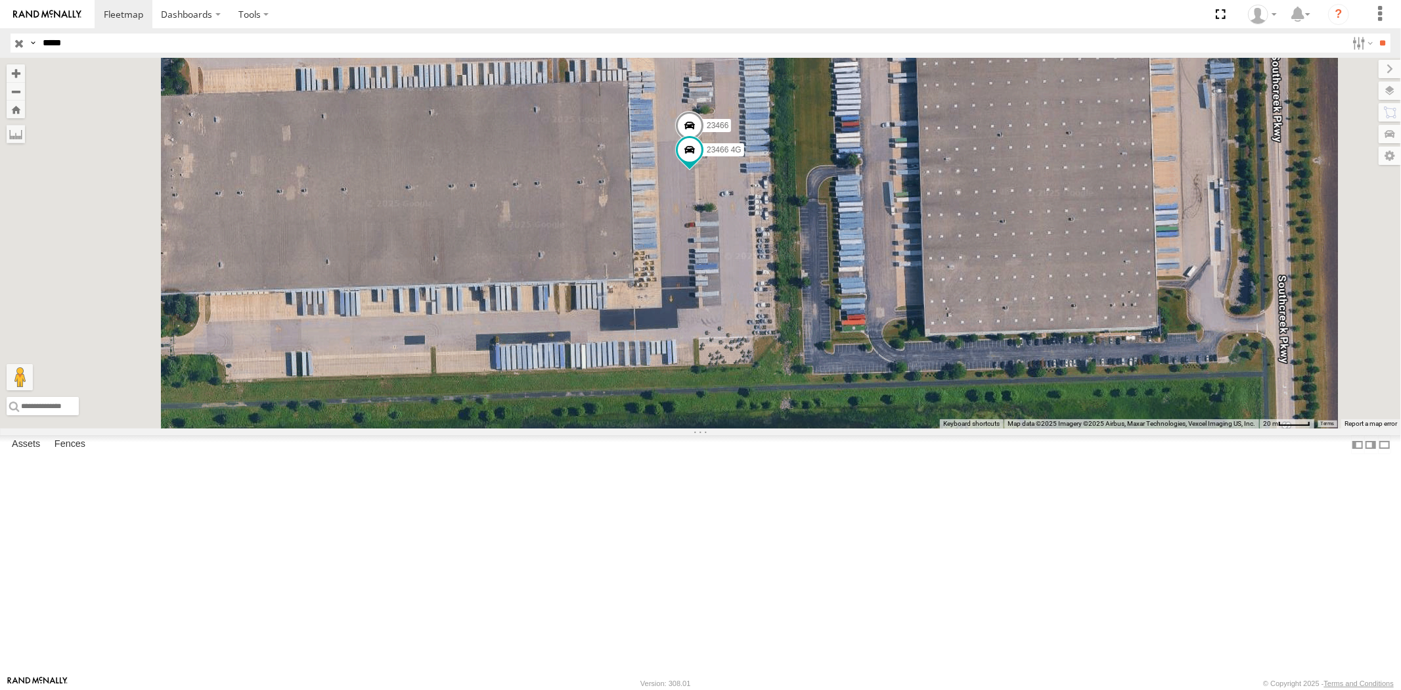
drag, startPoint x: 94, startPoint y: 47, endPoint x: 0, endPoint y: 50, distance: 94.0
click at [0, 46] on header "Search Query Asset ID Asset Label Registration Manufacturer Model VIN Job ID" at bounding box center [700, 43] width 1401 height 30
paste input "text"
click at [1375, 33] on input "**" at bounding box center [1382, 42] width 15 height 19
click at [0, 0] on div "23346" at bounding box center [0, 0] width 0 height 0
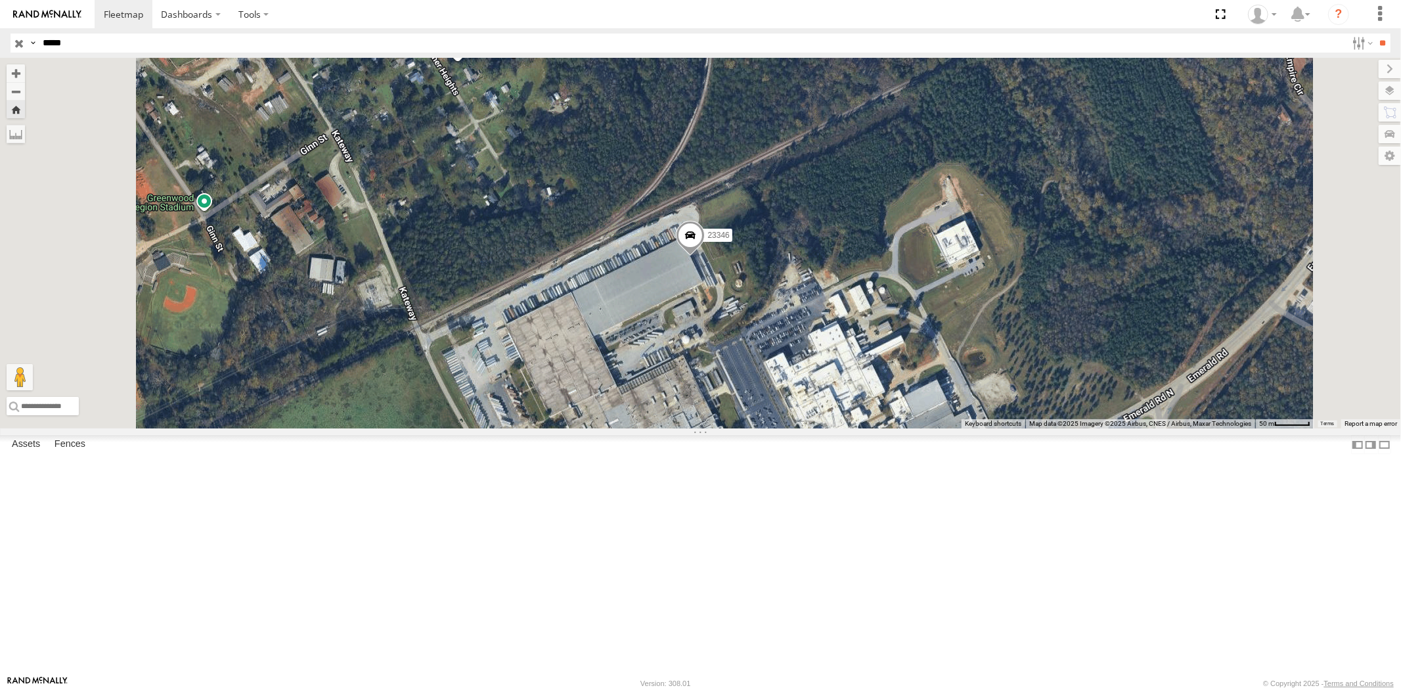
drag, startPoint x: 76, startPoint y: 55, endPoint x: 0, endPoint y: 47, distance: 75.9
click at [0, 47] on header "Search Query Asset ID Asset Label Registration Manufacturer Model VIN Job ID" at bounding box center [700, 43] width 1401 height 30
drag, startPoint x: 75, startPoint y: 40, endPoint x: 0, endPoint y: 46, distance: 75.1
click at [0, 44] on header "Search Query Asset ID Asset Label Registration Manufacturer Model VIN Job ID" at bounding box center [700, 43] width 1401 height 30
paste input "text"
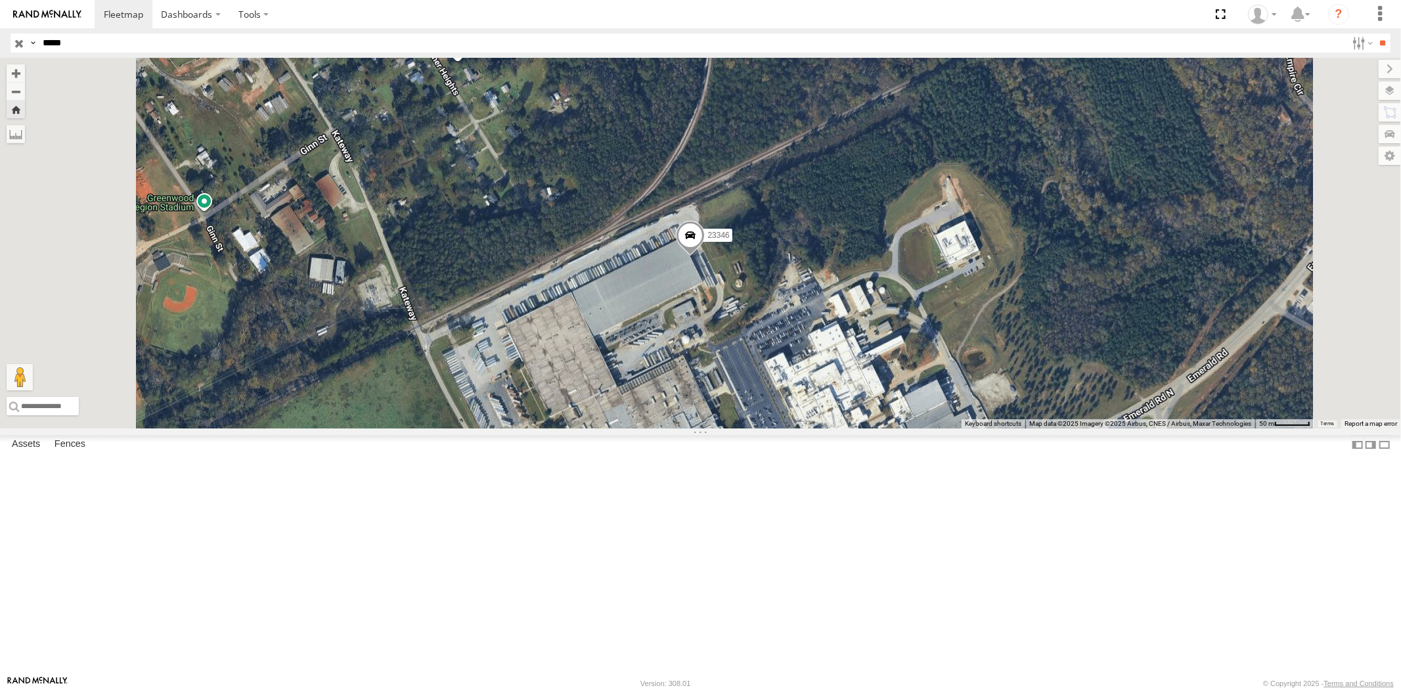
click at [1375, 33] on input "**" at bounding box center [1382, 42] width 15 height 19
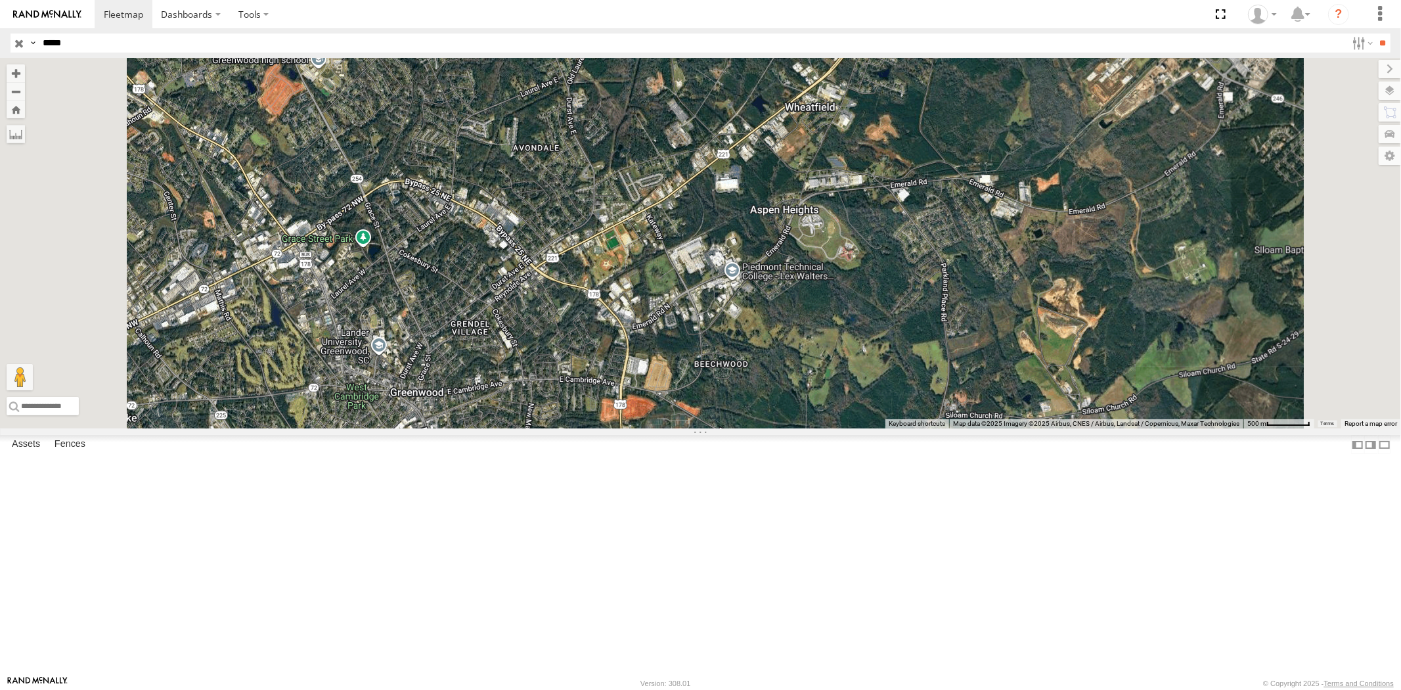
click at [0, 0] on div "23369 4G All Assets" at bounding box center [0, 0] width 0 height 0
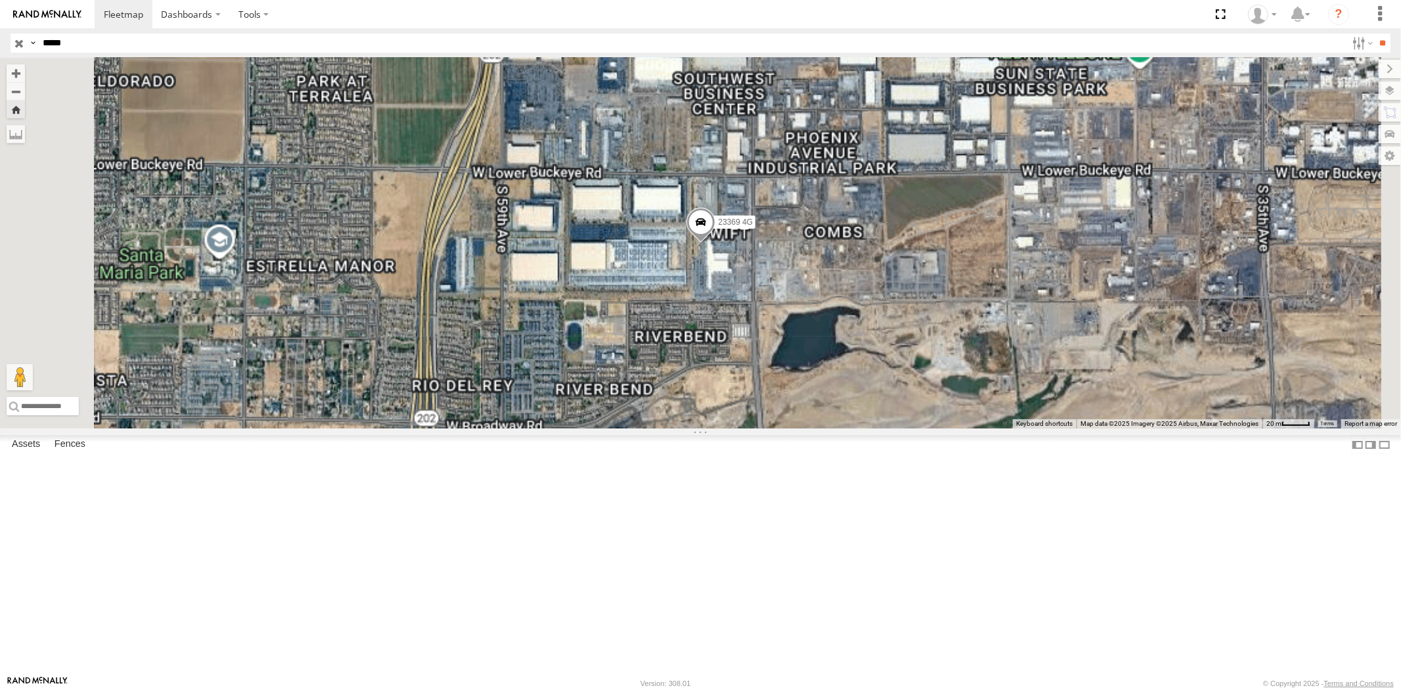
click at [0, 0] on div "23369" at bounding box center [0, 0] width 0 height 0
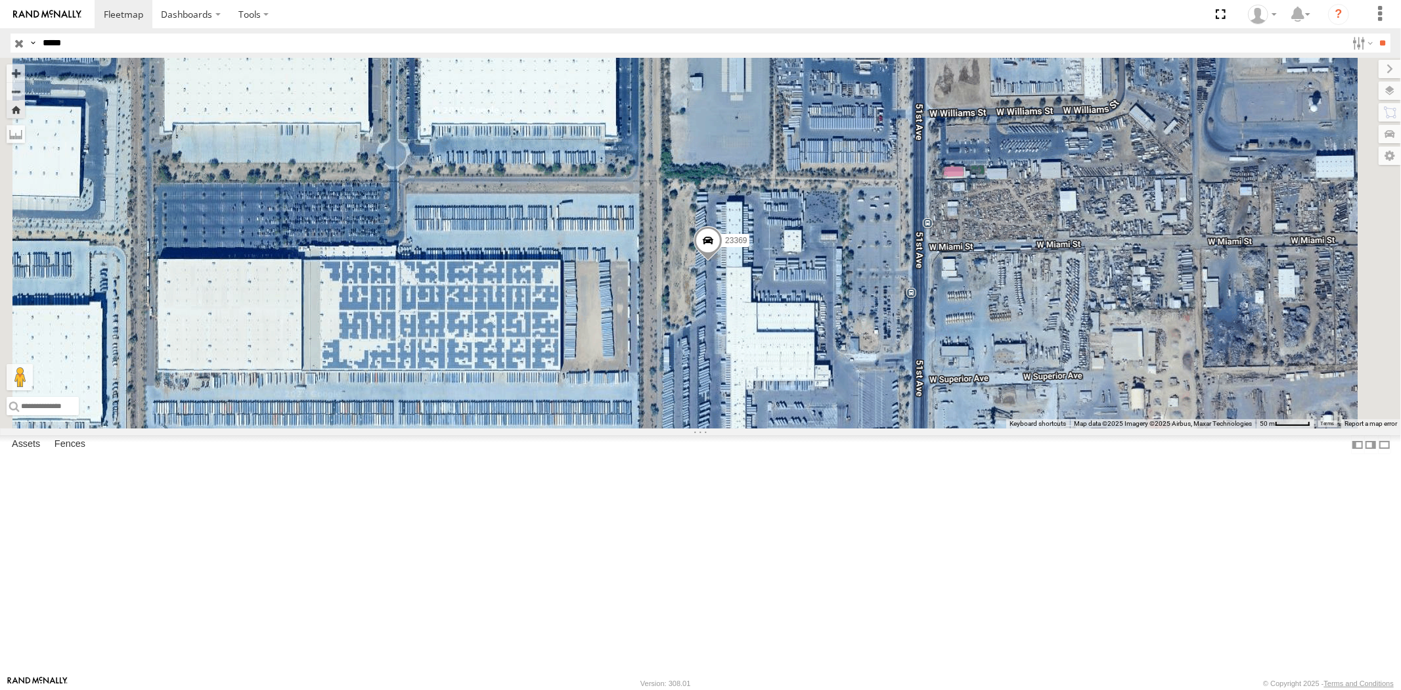
click at [7, 46] on header "Search Query Asset ID Asset Label Registration Manufacturer Model VIN Job ID" at bounding box center [700, 43] width 1401 height 30
drag, startPoint x: 85, startPoint y: 35, endPoint x: 5, endPoint y: 33, distance: 80.8
click at [31, 35] on div "Search Query Asset ID Asset Label Registration Manufacturer Model VIN Job ID Dr…" at bounding box center [693, 42] width 1365 height 19
click at [1375, 33] on input "**" at bounding box center [1382, 42] width 15 height 19
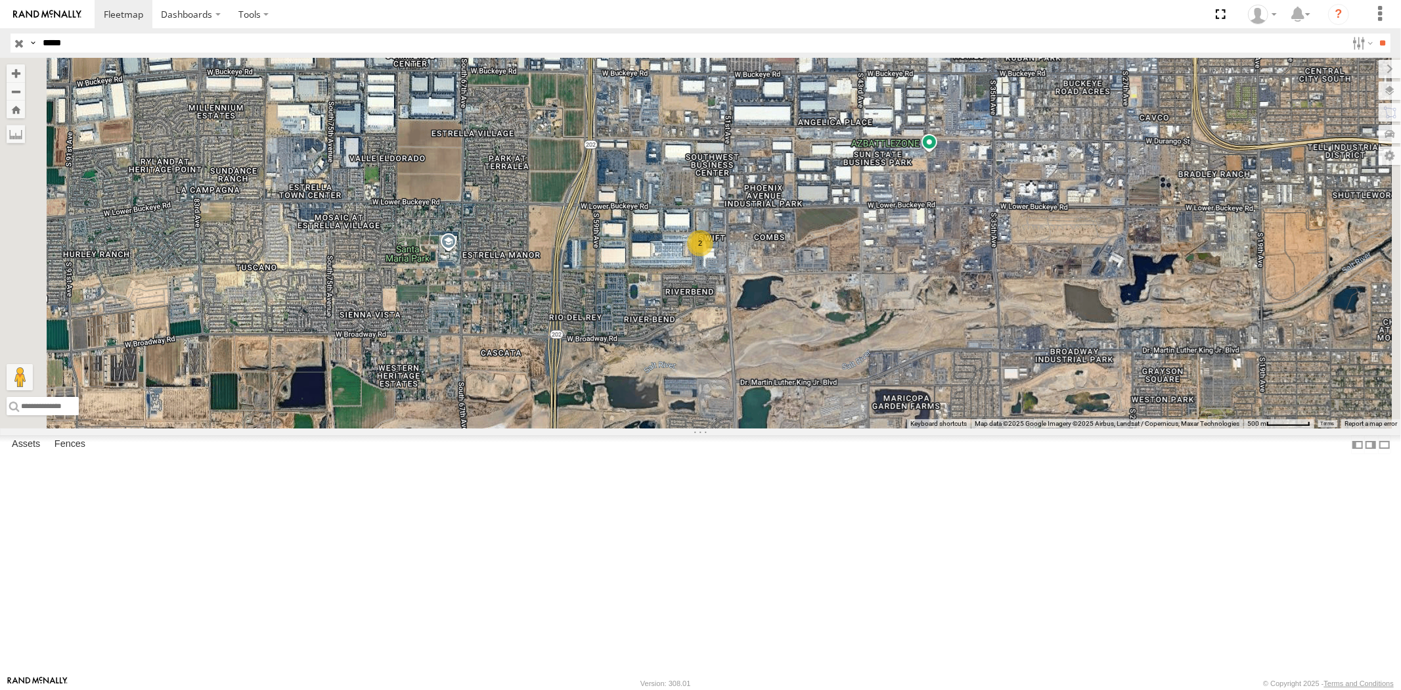
click at [0, 0] on div "23369" at bounding box center [0, 0] width 0 height 0
drag, startPoint x: 85, startPoint y: 42, endPoint x: 0, endPoint y: 37, distance: 85.5
click at [0, 37] on header "Search Query Asset ID Asset Label Registration Manufacturer Model VIN Job ID" at bounding box center [700, 43] width 1401 height 30
paste input "text"
click at [1375, 33] on input "**" at bounding box center [1382, 42] width 15 height 19
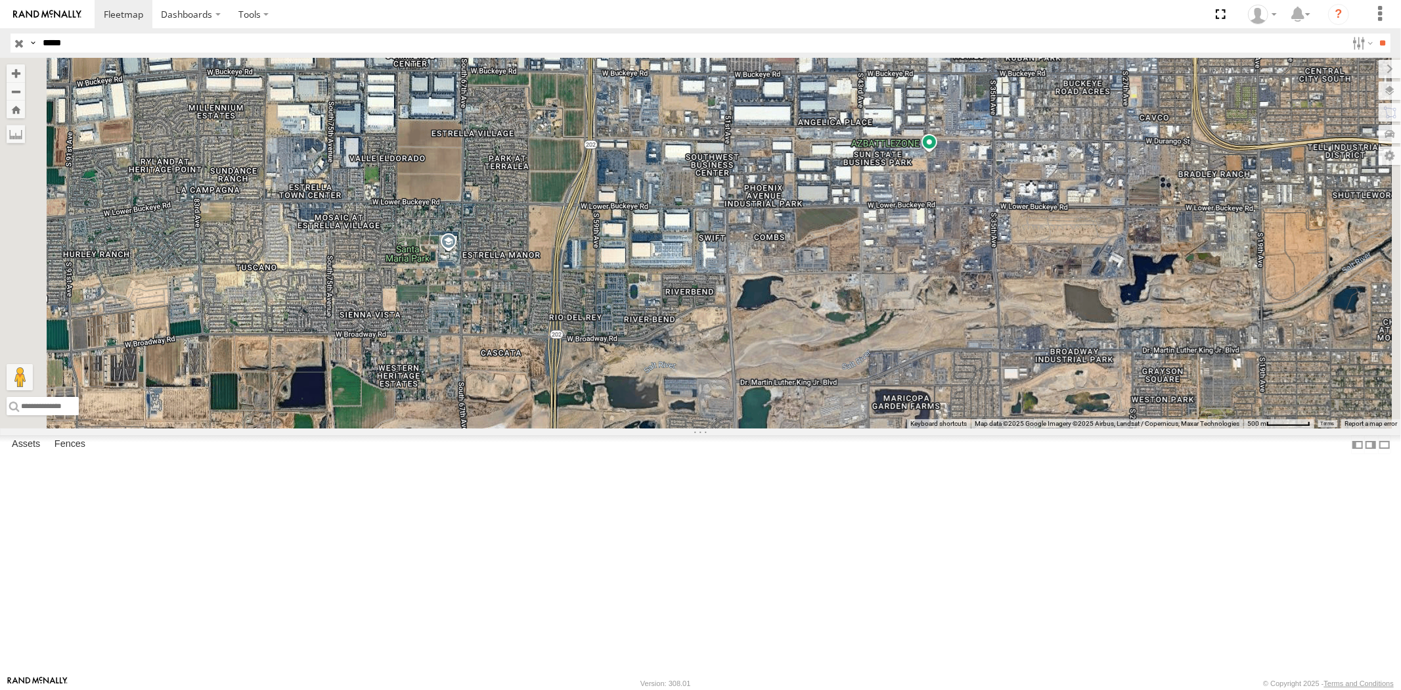
drag, startPoint x: 99, startPoint y: 94, endPoint x: 163, endPoint y: 114, distance: 66.9
click at [0, 0] on div "All Assets" at bounding box center [0, 0] width 0 height 0
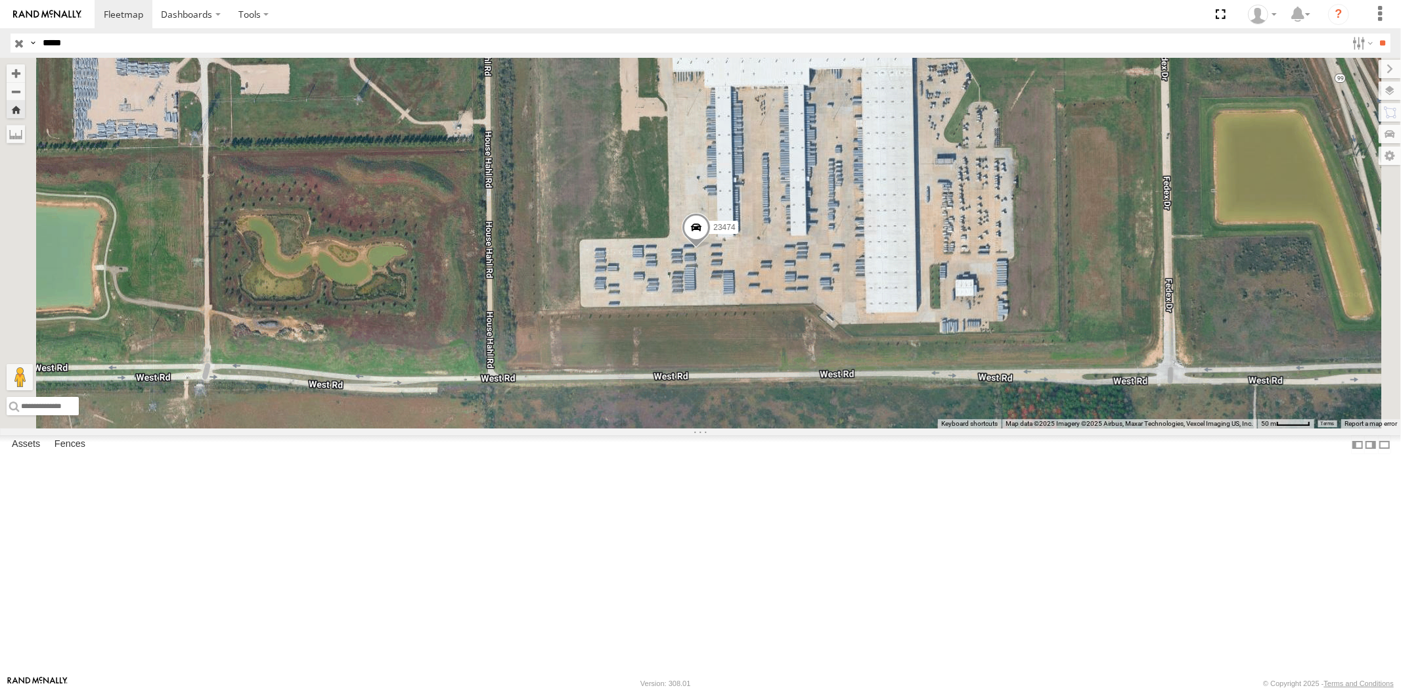
drag, startPoint x: 114, startPoint y: 45, endPoint x: 0, endPoint y: 39, distance: 114.4
click at [0, 39] on header "Search Query Asset ID Asset Label Registration Manufacturer Model VIN Job ID" at bounding box center [700, 43] width 1401 height 30
paste input "text"
click at [1375, 33] on input "**" at bounding box center [1382, 42] width 15 height 19
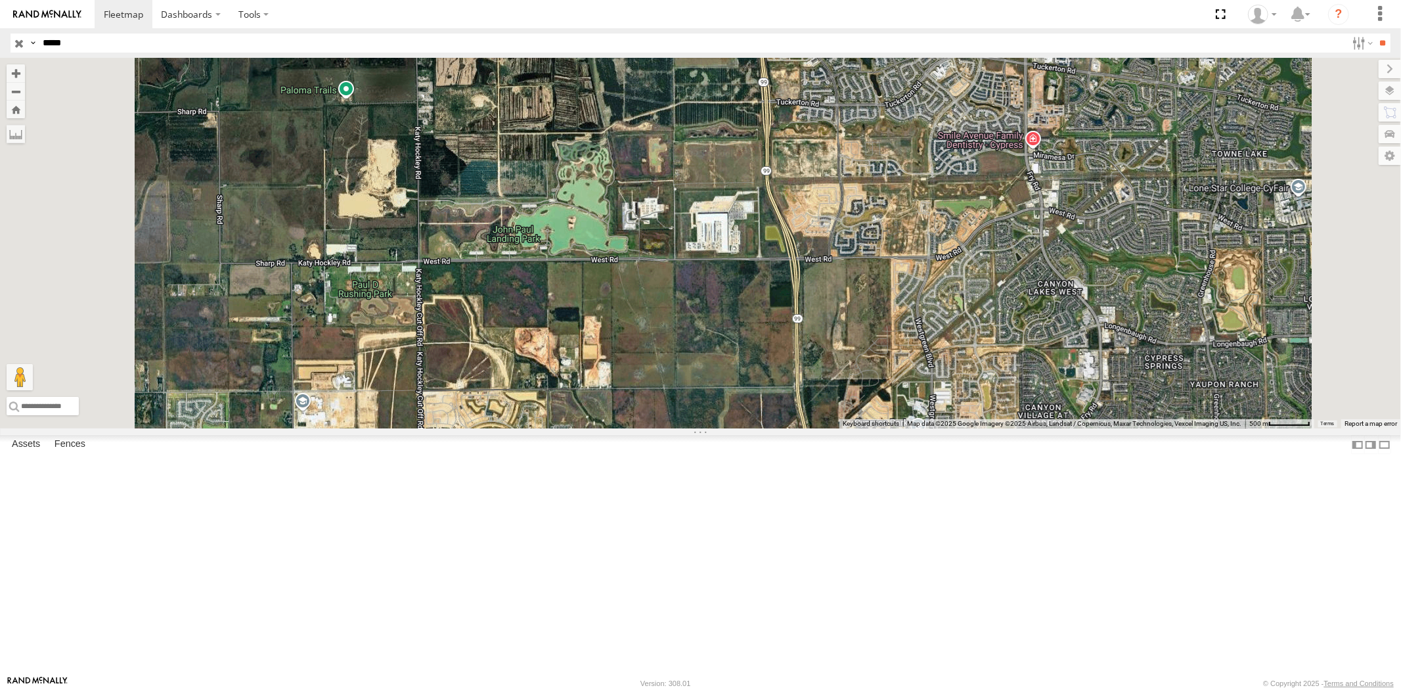
click at [0, 0] on div "23331 NEW" at bounding box center [0, 0] width 0 height 0
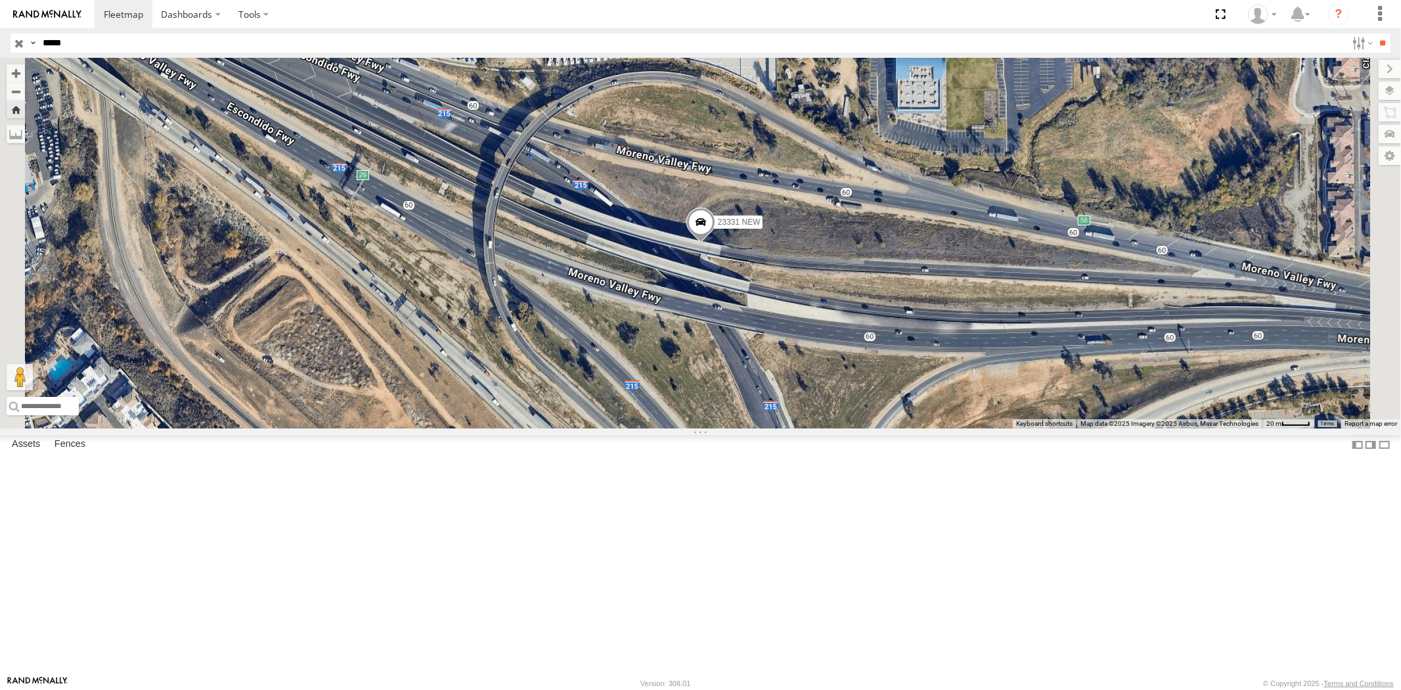
click at [0, 0] on div "All Assets" at bounding box center [0, 0] width 0 height 0
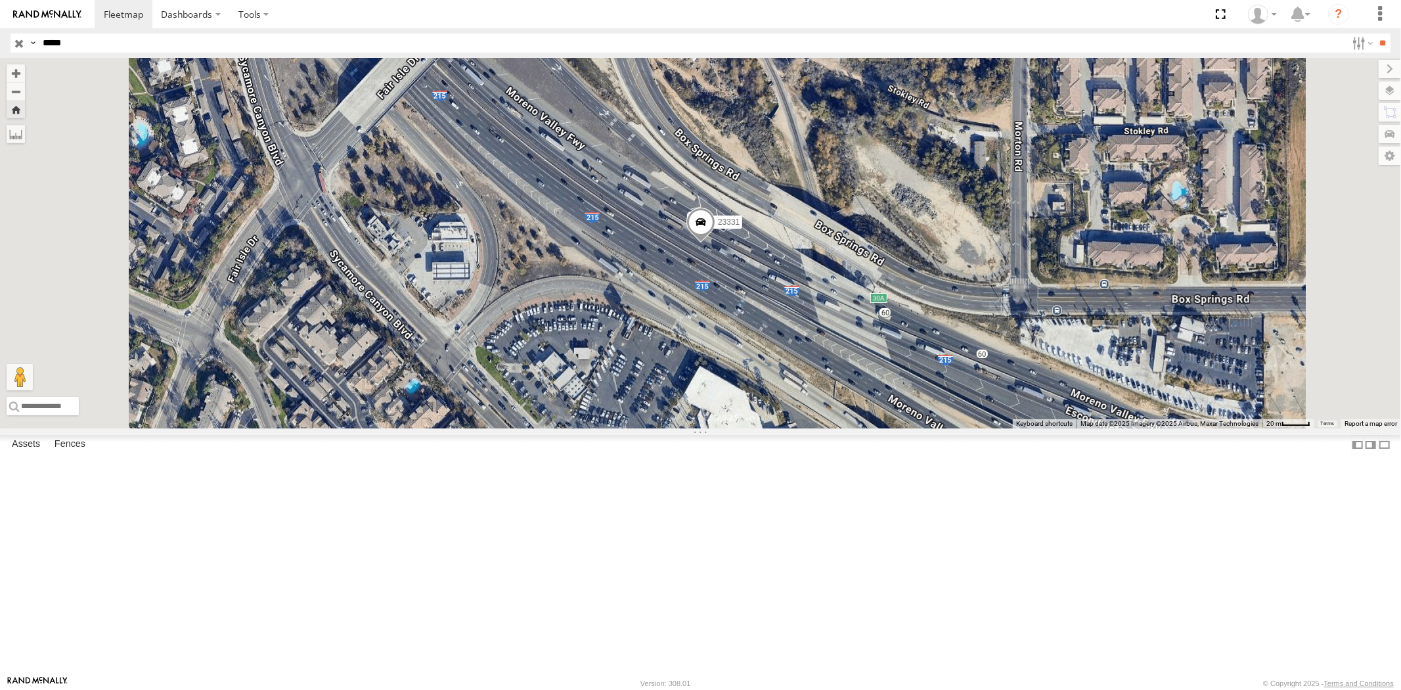
click at [0, 0] on div "All Assets" at bounding box center [0, 0] width 0 height 0
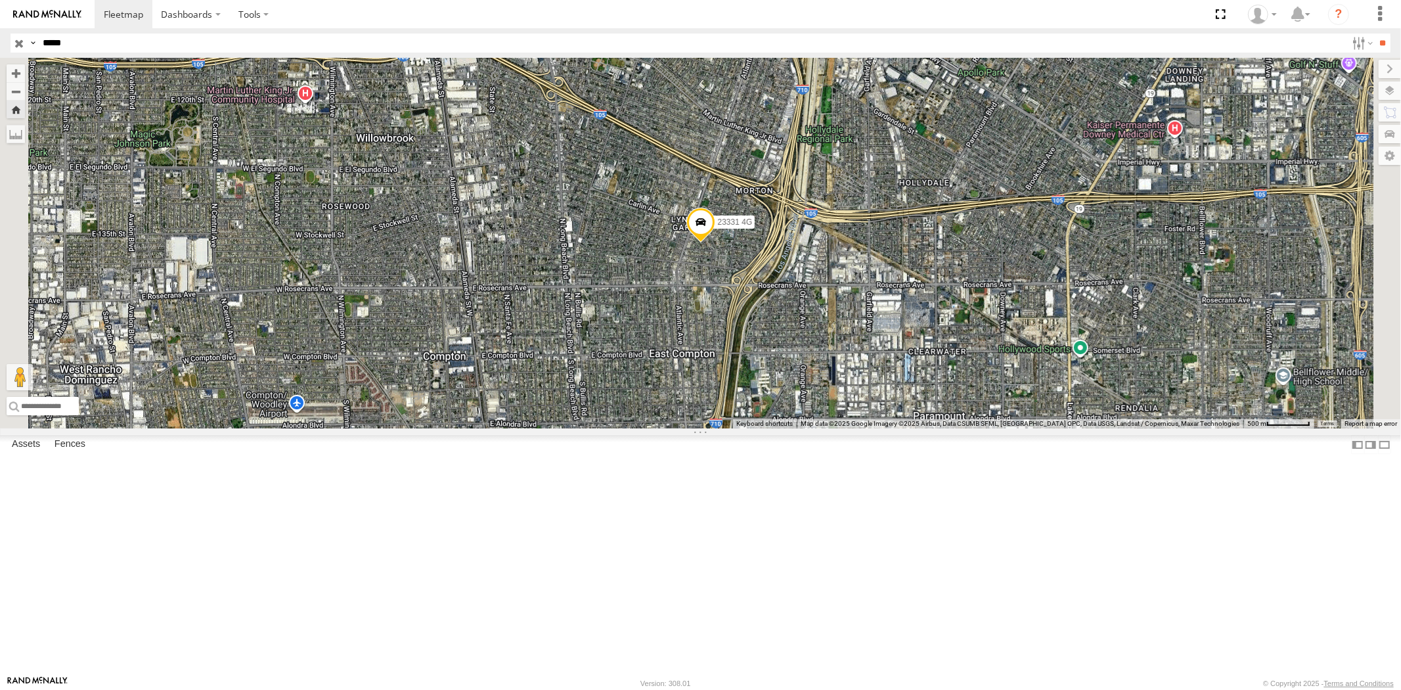
click at [0, 0] on div "23331 All Assets" at bounding box center [0, 0] width 0 height 0
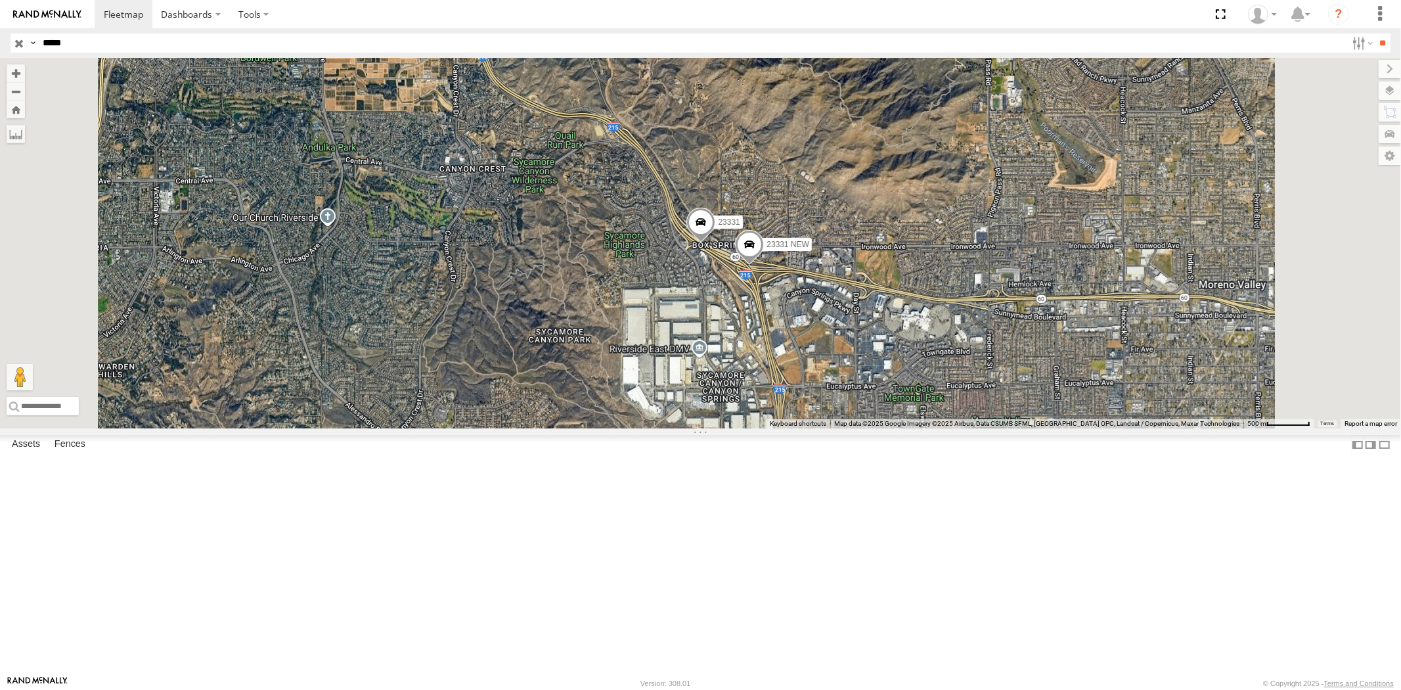
drag, startPoint x: 107, startPoint y: 43, endPoint x: 0, endPoint y: 20, distance: 109.6
click at [17, 37] on div "Search Query Asset ID Asset Label Registration Manufacturer Model VIN Job ID Dr…" at bounding box center [693, 42] width 1365 height 19
paste input "text"
click at [1375, 33] on input "**" at bounding box center [1382, 42] width 15 height 19
click at [0, 0] on div "23335/Bad" at bounding box center [0, 0] width 0 height 0
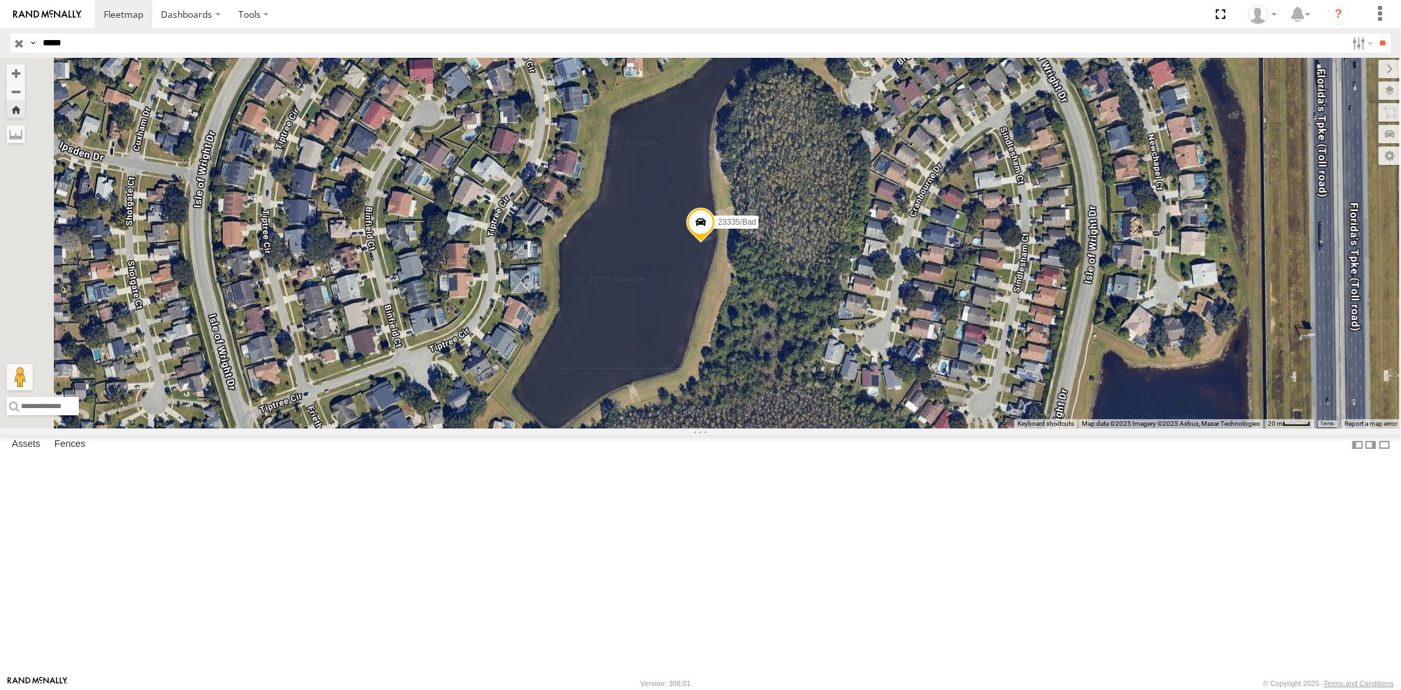
click at [0, 0] on div "23335 4G" at bounding box center [0, 0] width 0 height 0
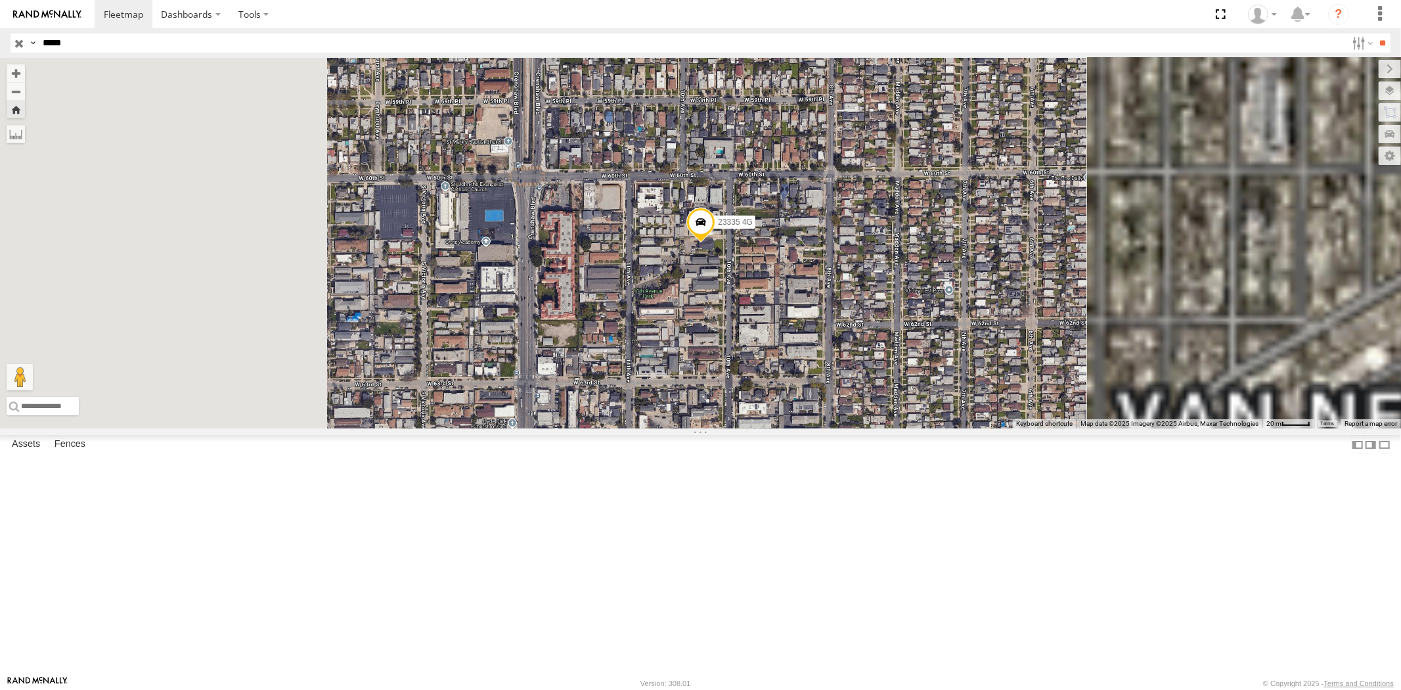
click at [0, 0] on div "23335 4G/Active" at bounding box center [0, 0] width 0 height 0
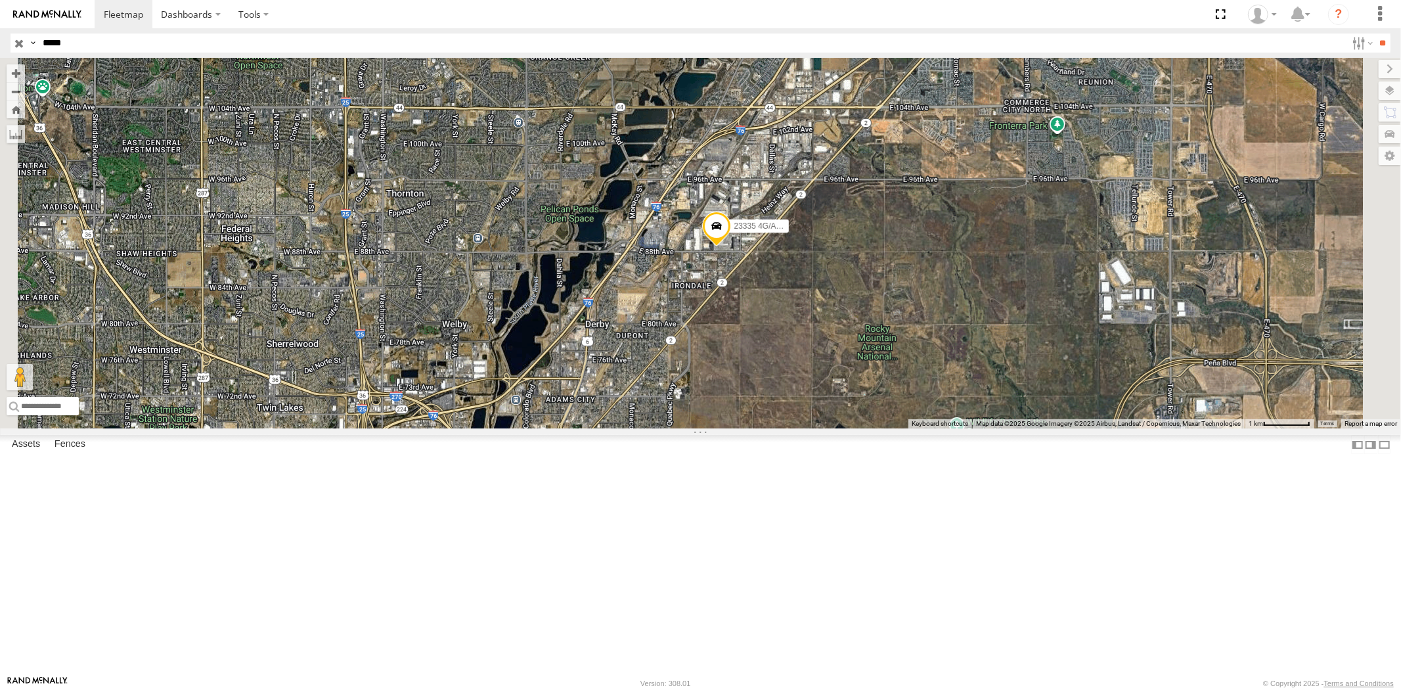
drag, startPoint x: 94, startPoint y: 49, endPoint x: 0, endPoint y: 47, distance: 93.9
click at [0, 46] on header "Search Query Asset ID Asset Label Registration Manufacturer Model VIN Job ID" at bounding box center [700, 43] width 1401 height 30
click at [1375, 33] on input "**" at bounding box center [1382, 42] width 15 height 19
click at [0, 0] on div "23335 4G/Active All Assets" at bounding box center [0, 0] width 0 height 0
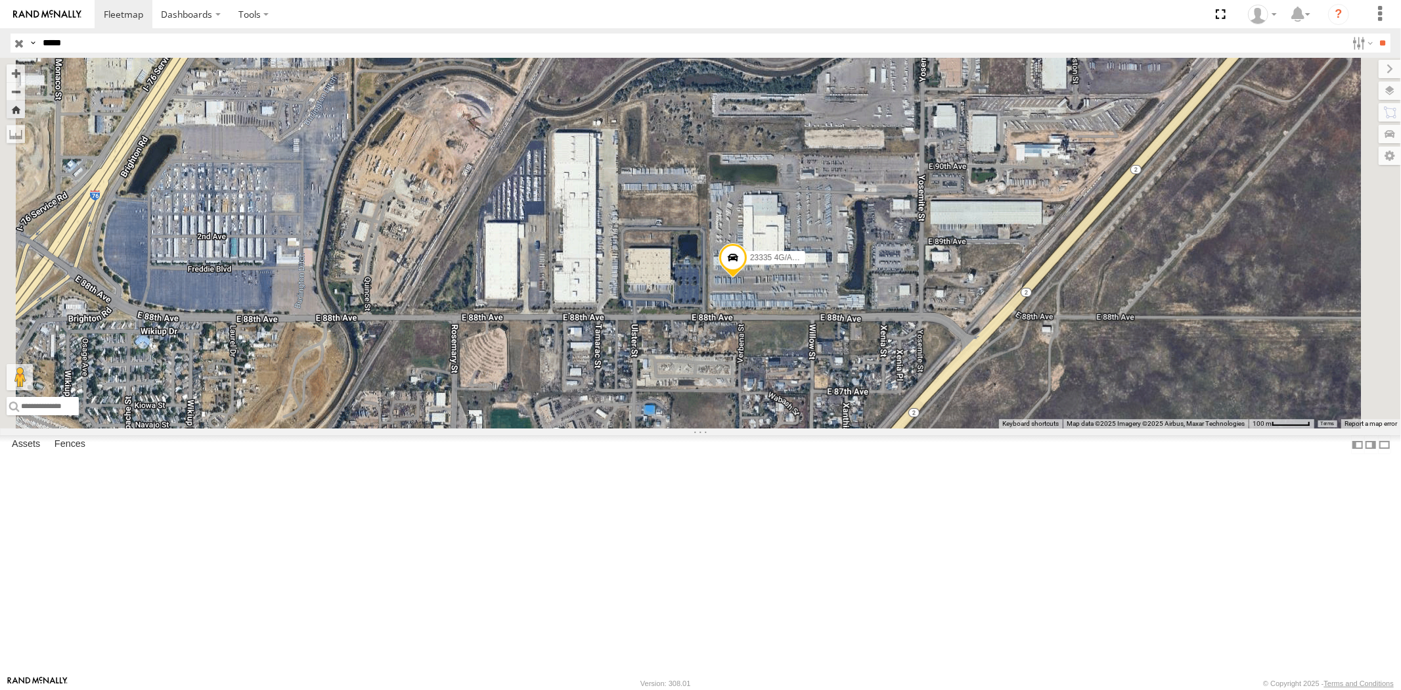
drag, startPoint x: 82, startPoint y: 43, endPoint x: 0, endPoint y: 48, distance: 82.3
click at [0, 41] on header "Search Query Asset ID Asset Label Registration Manufacturer Model VIN Job ID" at bounding box center [700, 43] width 1401 height 30
paste input "text"
click at [1375, 33] on input "**" at bounding box center [1382, 42] width 15 height 19
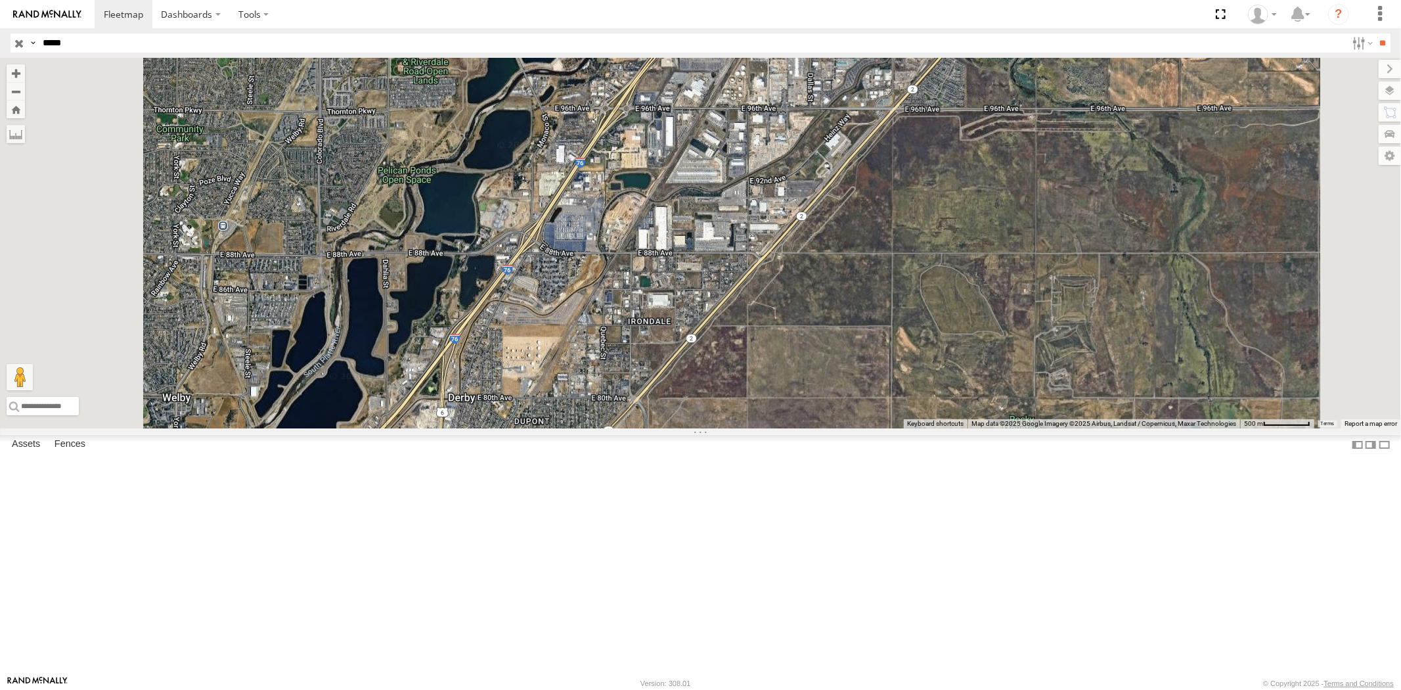
click at [0, 0] on div "All Assets" at bounding box center [0, 0] width 0 height 0
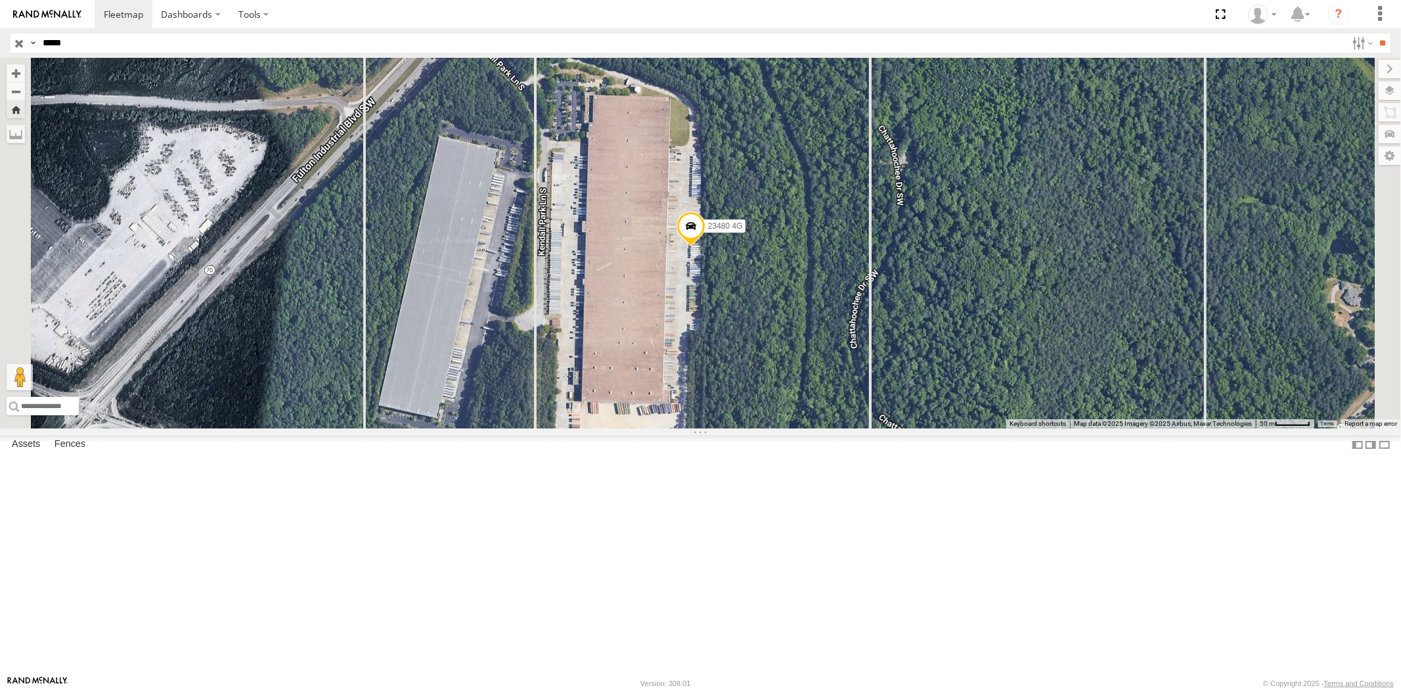
click at [0, 41] on header "Search Query Asset ID Asset Label Registration Manufacturer Model VIN Job ID" at bounding box center [700, 43] width 1401 height 30
paste input "text"
click at [1375, 33] on input "**" at bounding box center [1382, 42] width 15 height 19
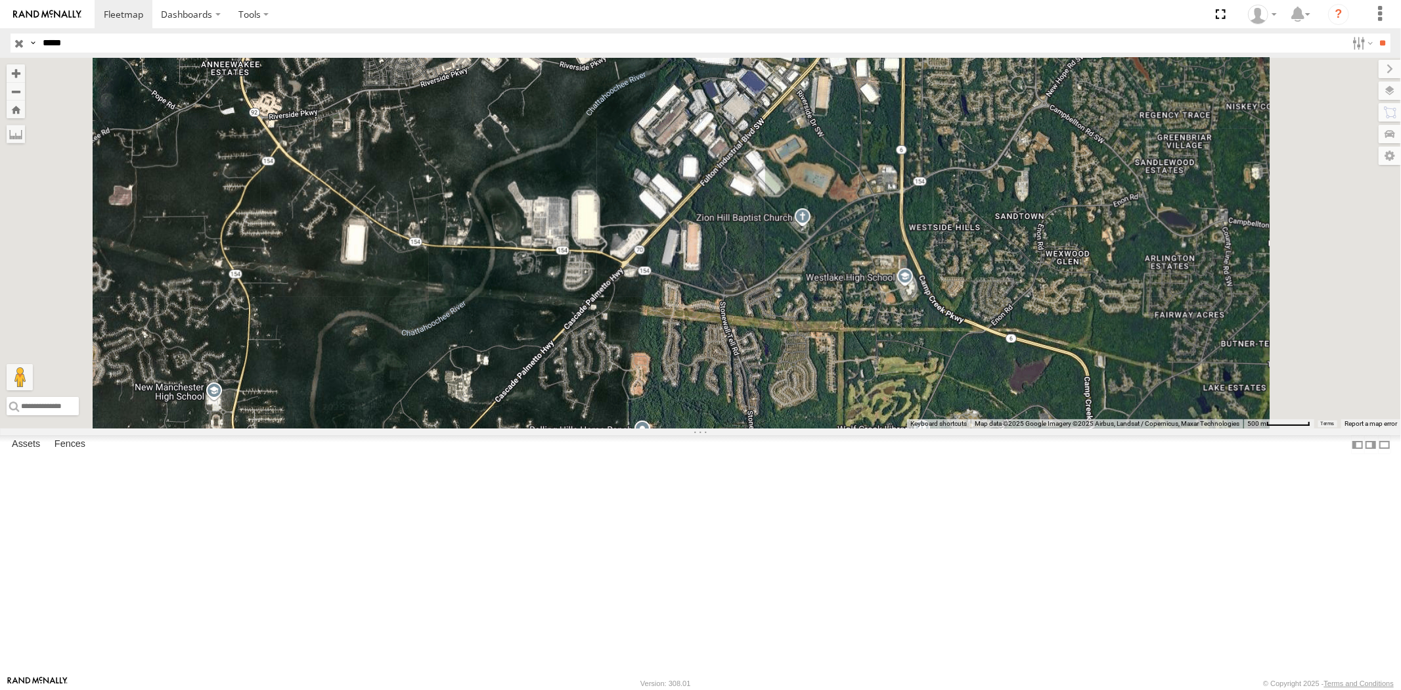
click at [0, 0] on div "All Assets" at bounding box center [0, 0] width 0 height 0
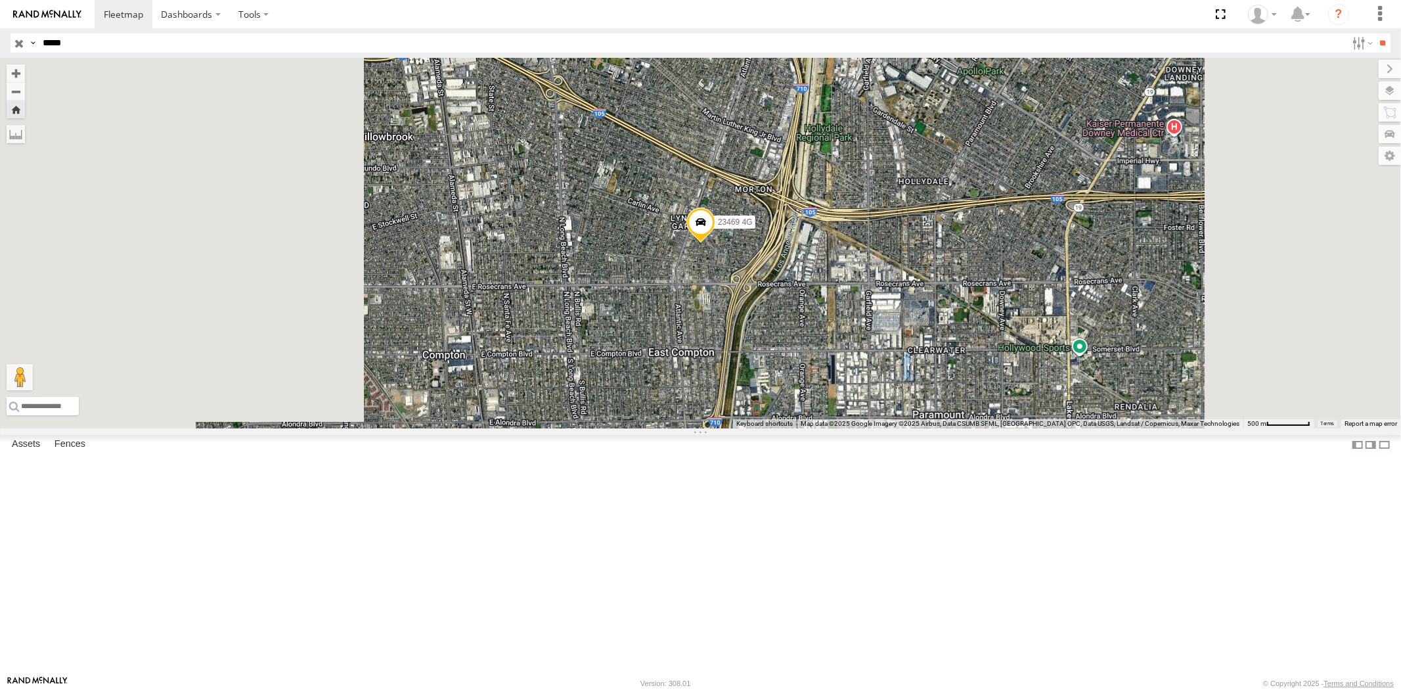
click at [0, 0] on div "23469 XX" at bounding box center [0, 0] width 0 height 0
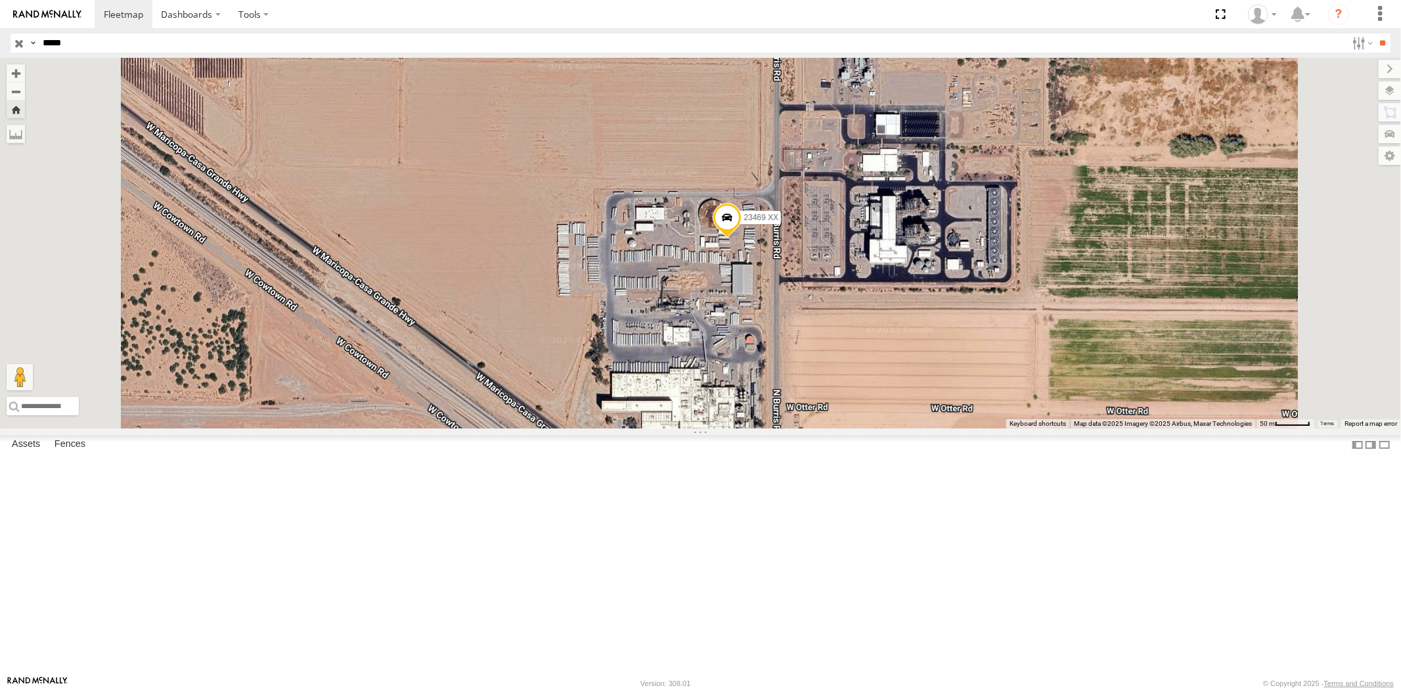
drag, startPoint x: 94, startPoint y: 46, endPoint x: 0, endPoint y: 51, distance: 94.0
click at [0, 44] on header "Search Query Asset ID Asset Label Registration Manufacturer Model VIN Job ID" at bounding box center [700, 43] width 1401 height 30
paste input "text"
click at [1375, 33] on input "**" at bounding box center [1382, 42] width 15 height 19
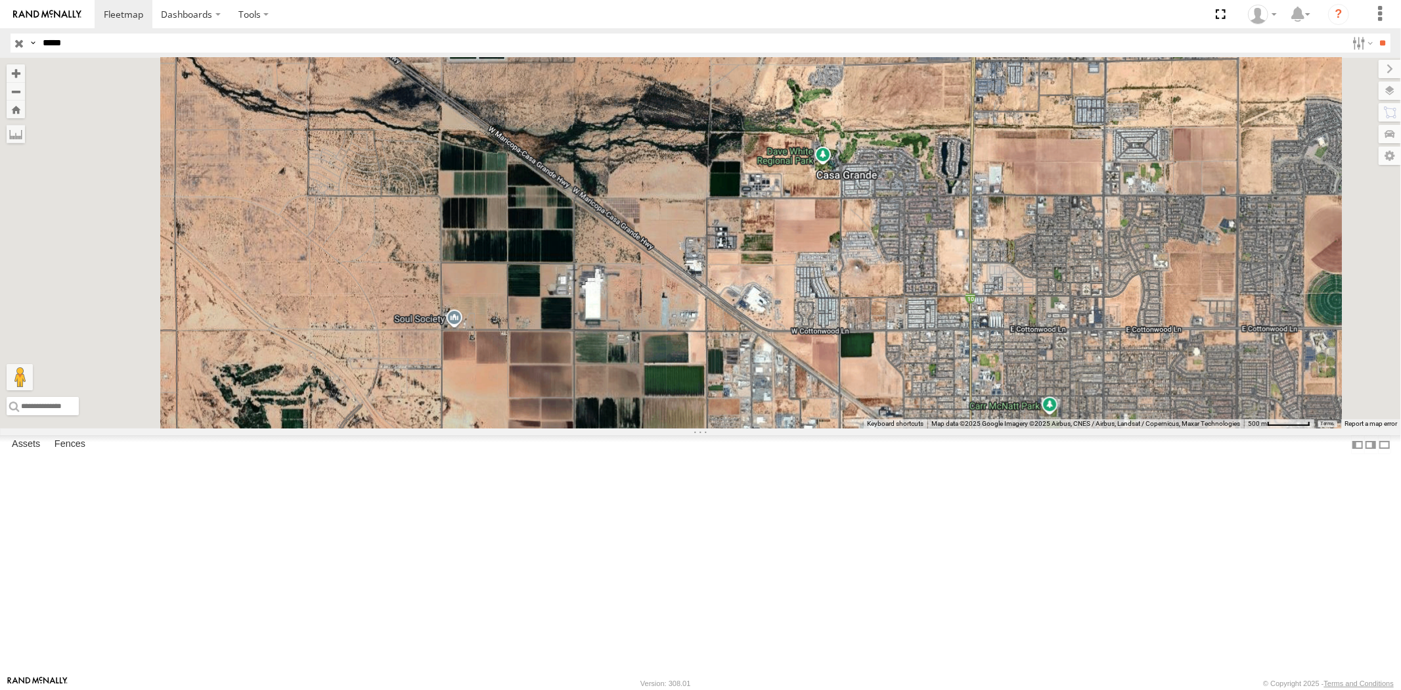
click at [0, 0] on div "All Assets" at bounding box center [0, 0] width 0 height 0
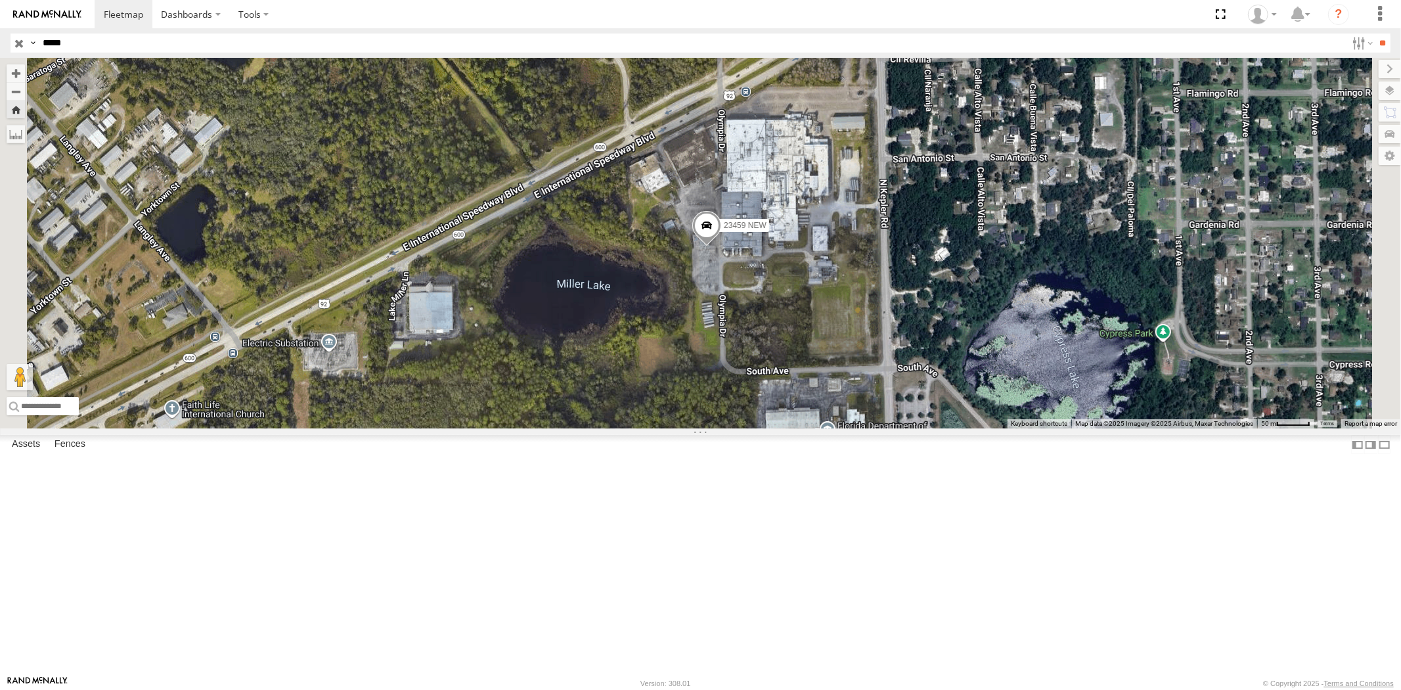
drag, startPoint x: 96, startPoint y: 48, endPoint x: 0, endPoint y: 33, distance: 97.1
click at [0, 33] on header "Search Query Asset ID Asset Label Registration Manufacturer Model VIN Job ID" at bounding box center [700, 43] width 1401 height 30
paste input "text"
click at [1375, 33] on input "**" at bounding box center [1382, 42] width 15 height 19
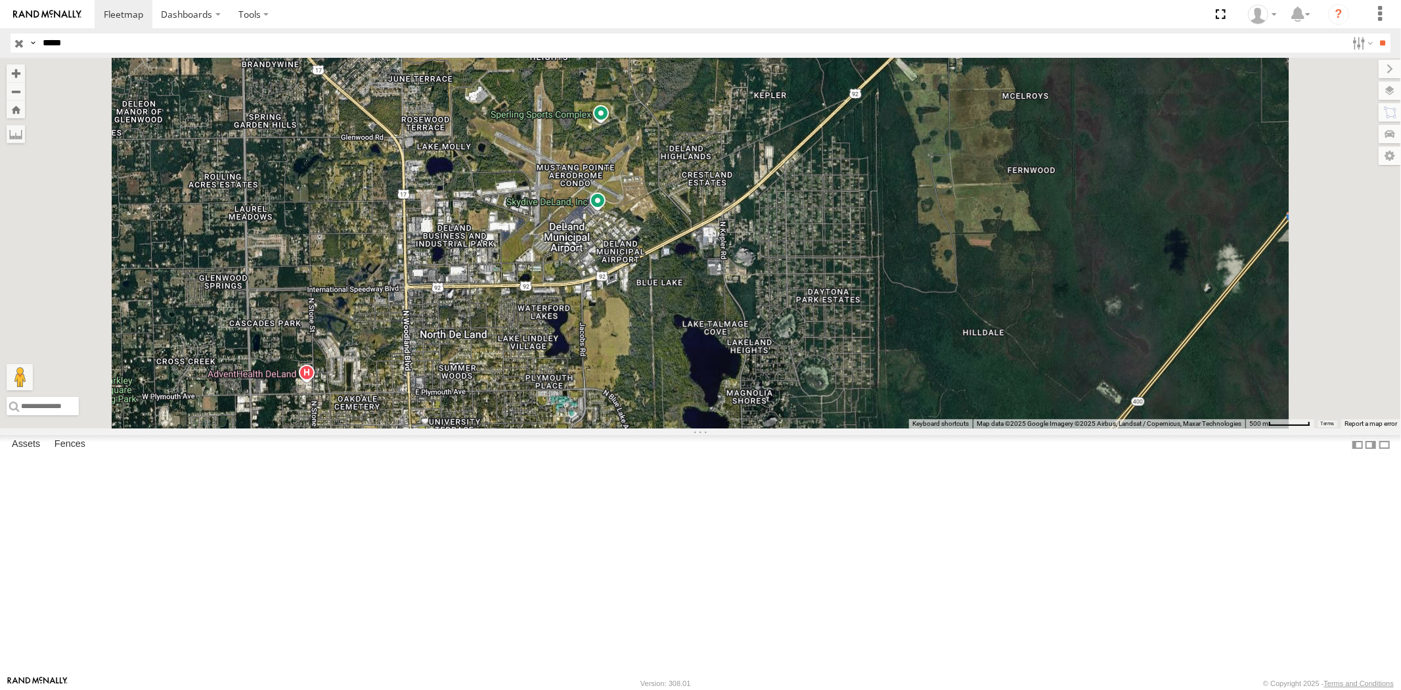
click at [0, 0] on div "23460 NEW" at bounding box center [0, 0] width 0 height 0
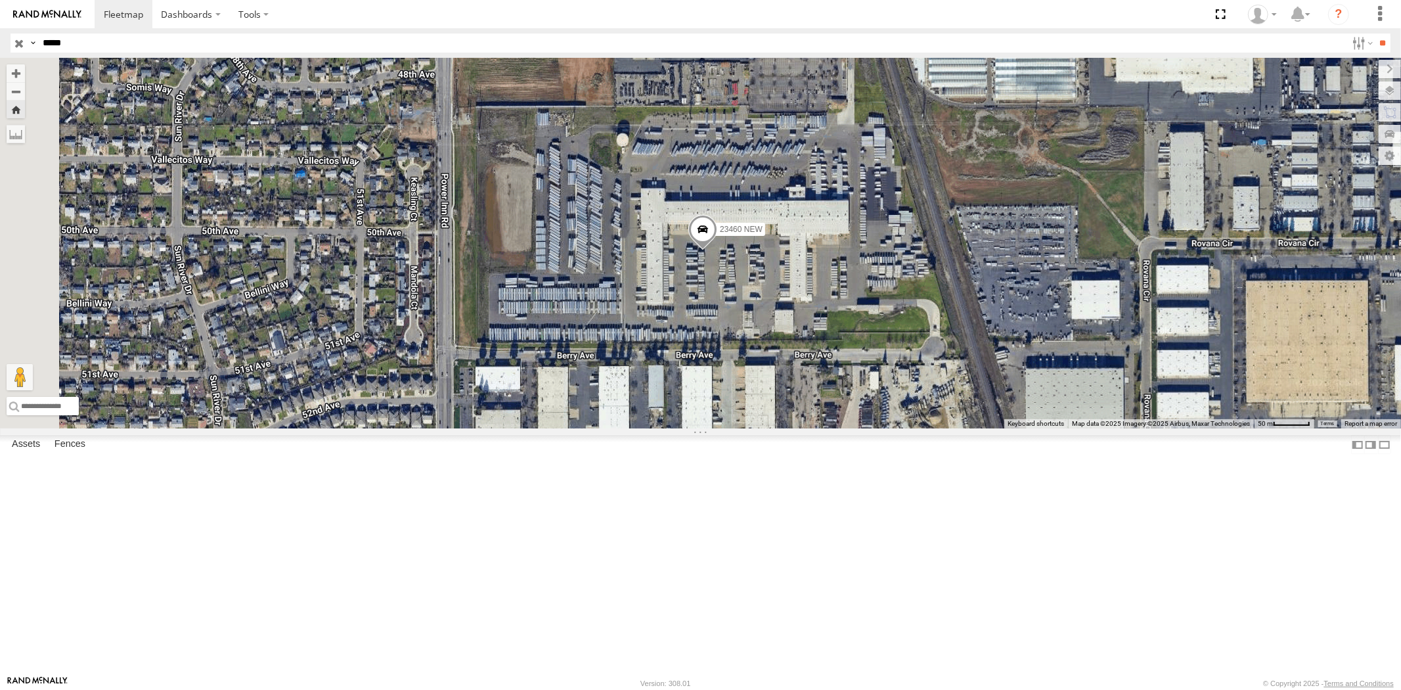
drag, startPoint x: 73, startPoint y: 42, endPoint x: 16, endPoint y: 39, distance: 56.5
click at [18, 39] on div "Search Query Asset ID Asset Label Registration Manufacturer Model VIN Job ID Dr…" at bounding box center [693, 42] width 1365 height 19
paste input "text"
click at [1375, 33] on input "**" at bounding box center [1382, 42] width 15 height 19
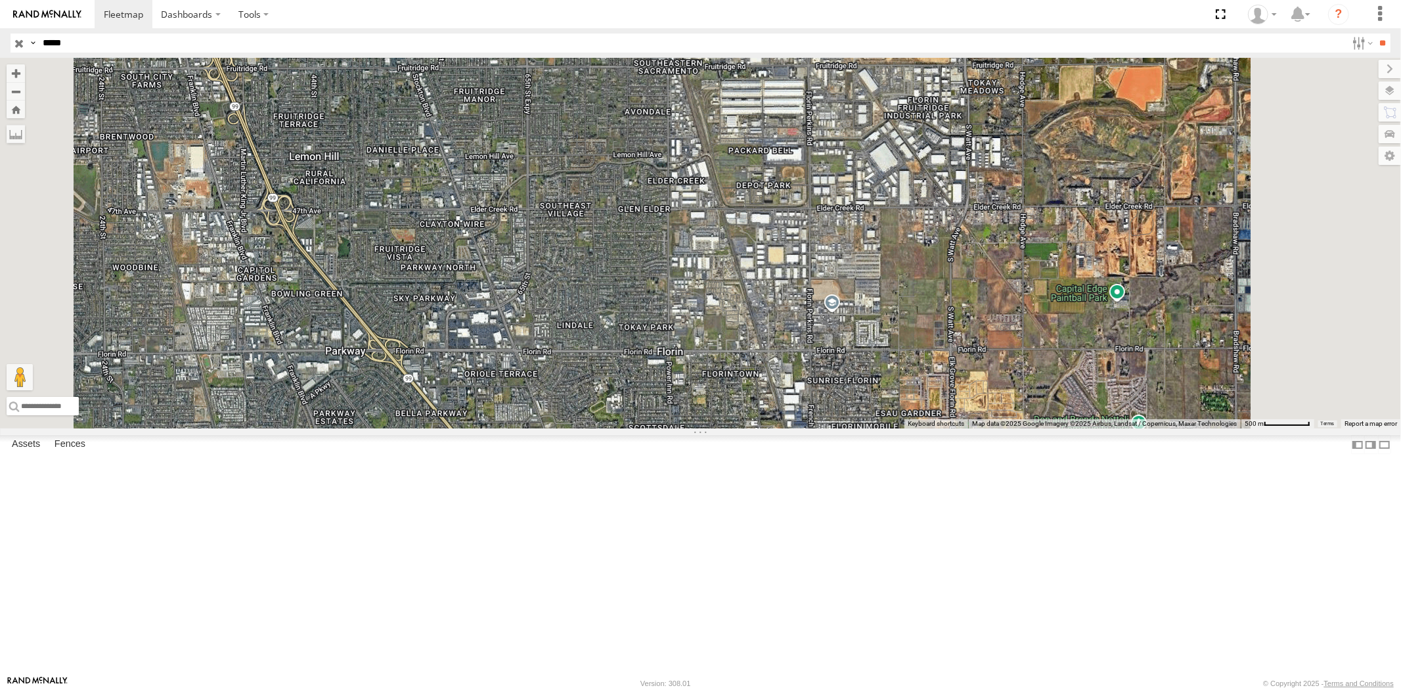
click at [0, 0] on div "23461 4G" at bounding box center [0, 0] width 0 height 0
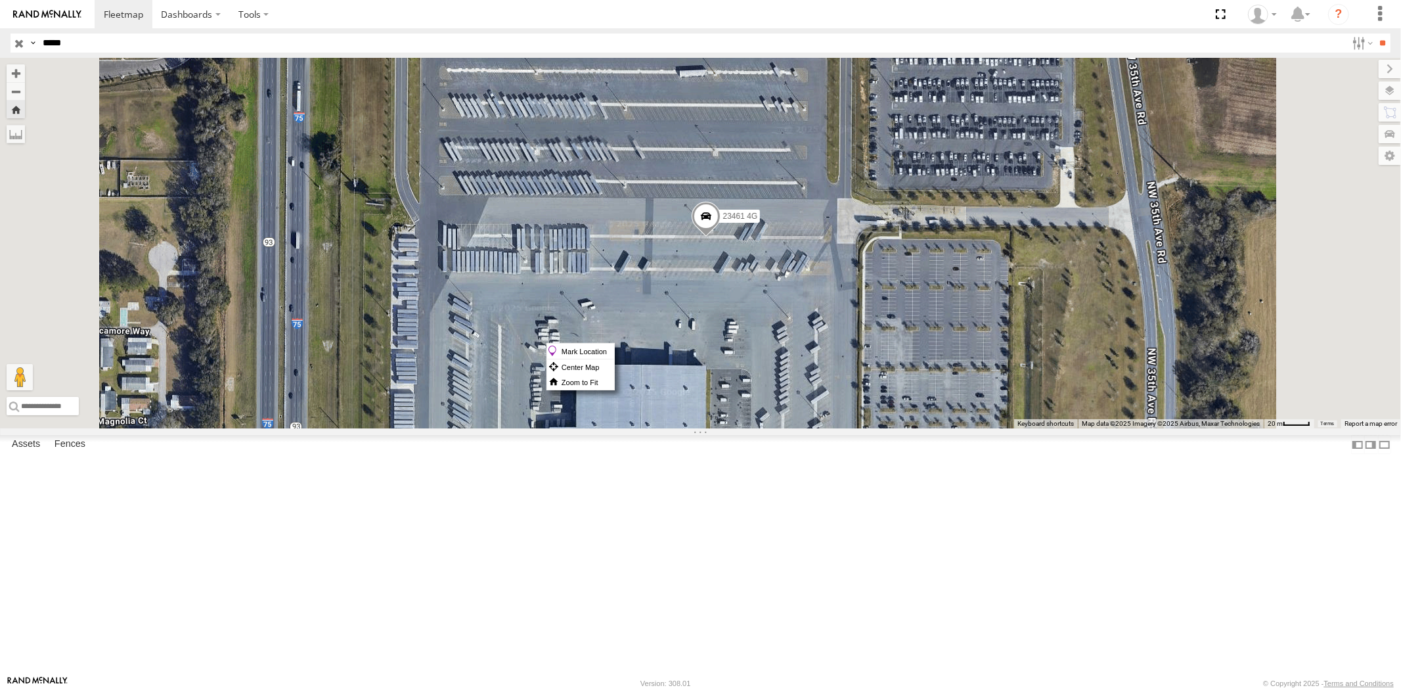
drag, startPoint x: 875, startPoint y: 343, endPoint x: 864, endPoint y: 342, distance: 11.2
click at [720, 237] on span at bounding box center [705, 219] width 29 height 35
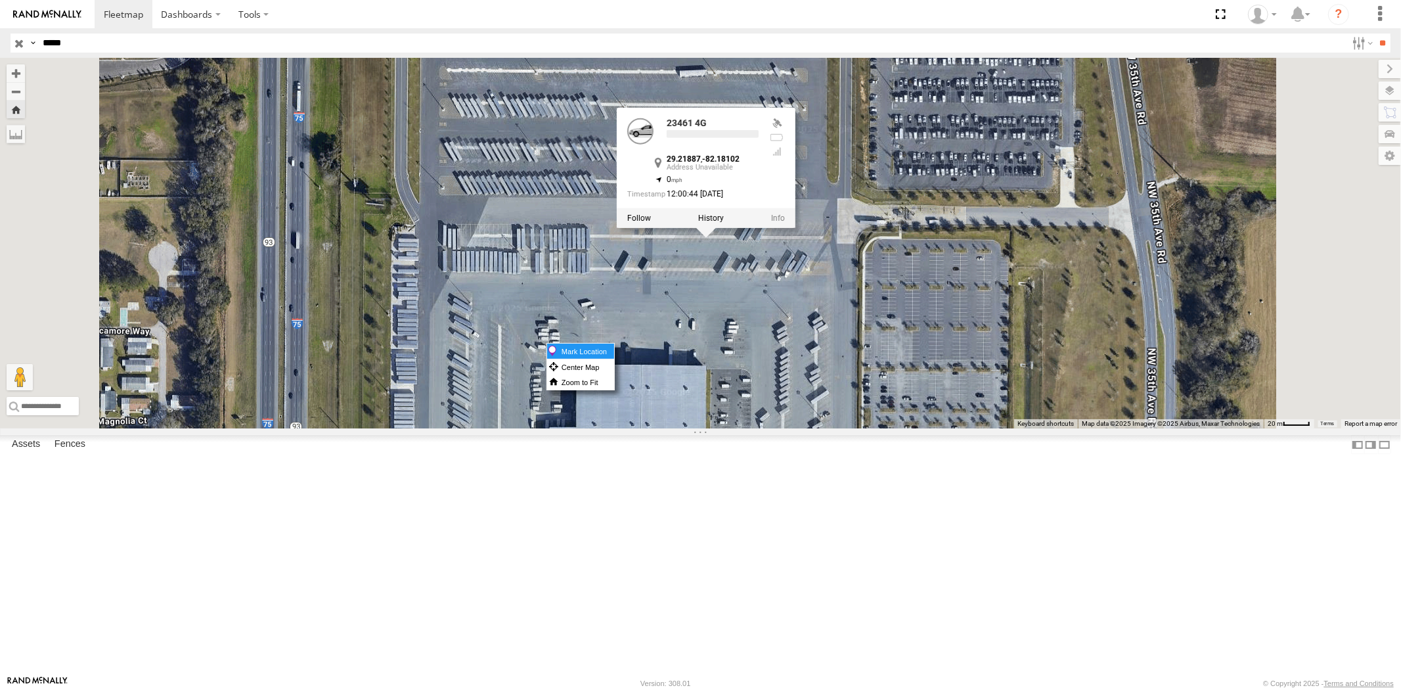
click at [614, 353] on label "Mark Location" at bounding box center [580, 351] width 67 height 15
click at [895, 422] on div "23461 4G 23461 4G 29.21887 , -82.18102 0 12:00:44 [DATE]" at bounding box center [700, 243] width 1401 height 370
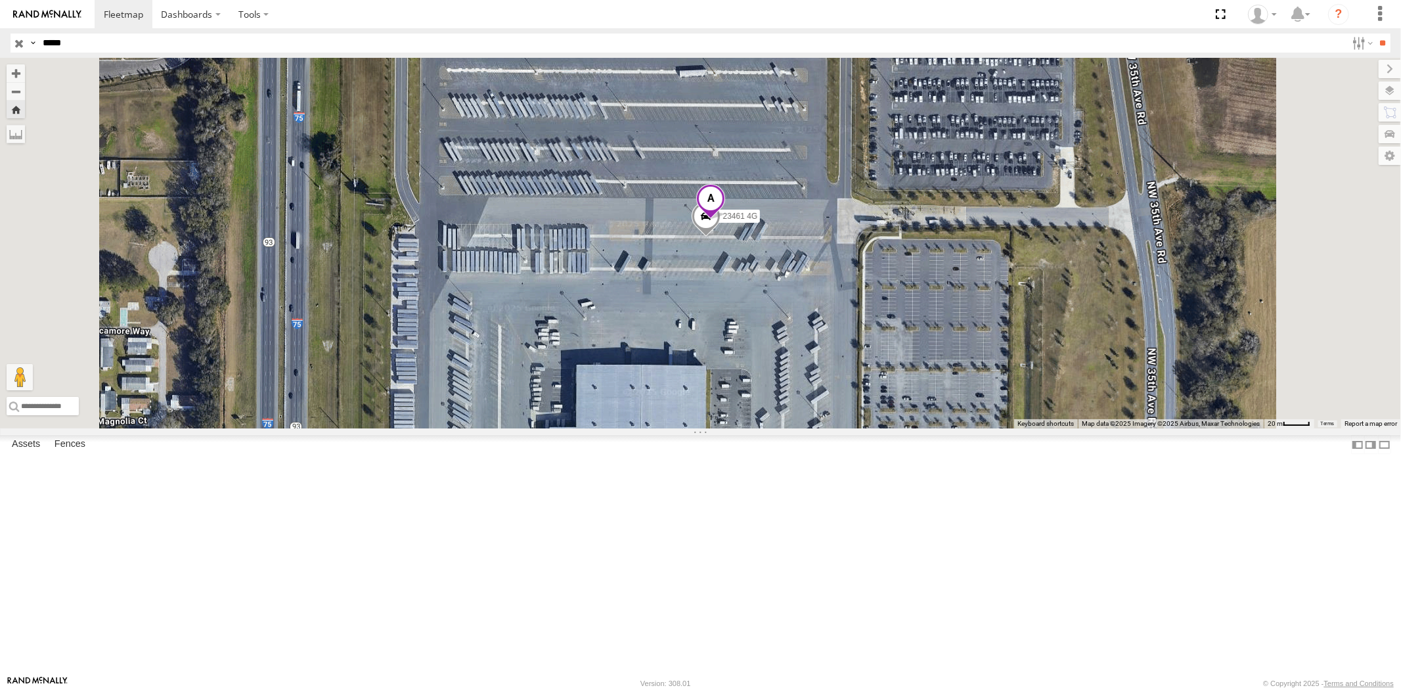
click at [725, 219] on span at bounding box center [710, 201] width 29 height 35
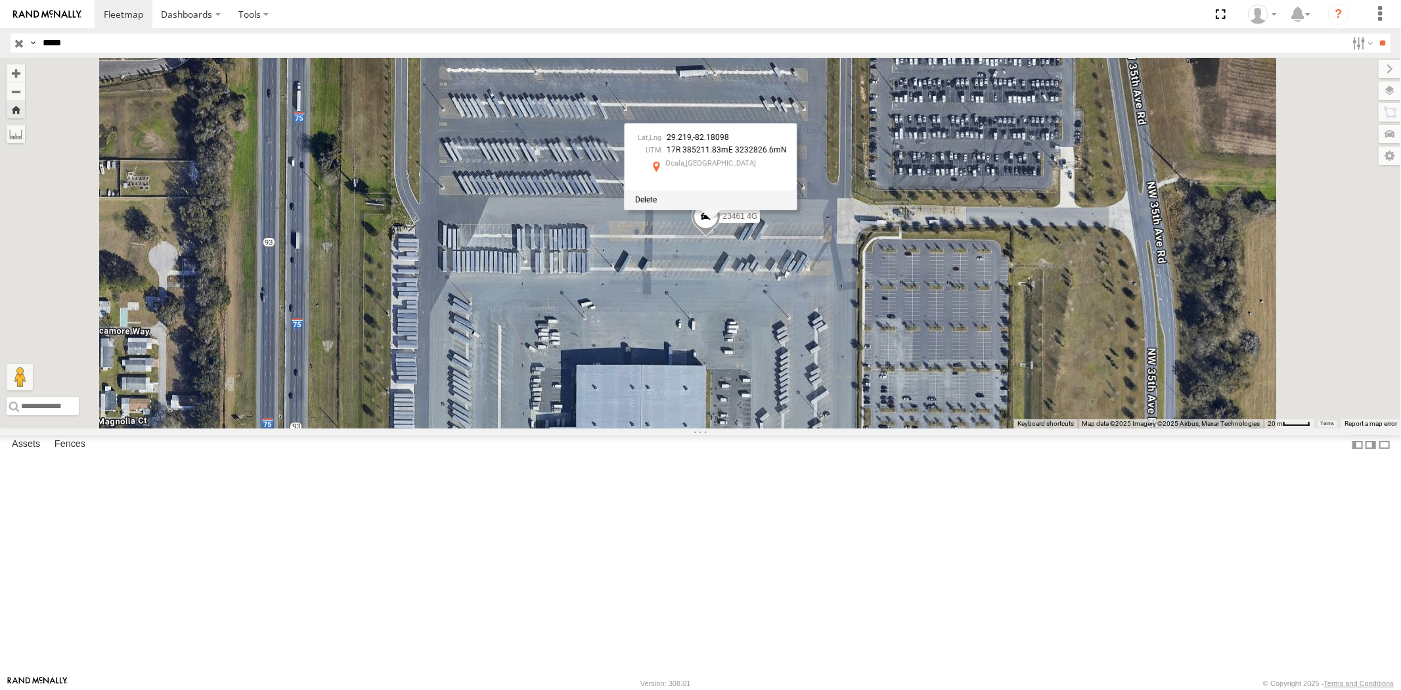
drag, startPoint x: 60, startPoint y: 43, endPoint x: 2, endPoint y: 38, distance: 58.0
click at [2, 38] on header "Search Query Asset ID Asset Label Registration Manufacturer Model VIN Job ID" at bounding box center [700, 43] width 1401 height 30
paste input "text"
click at [1375, 33] on input "**" at bounding box center [1382, 42] width 15 height 19
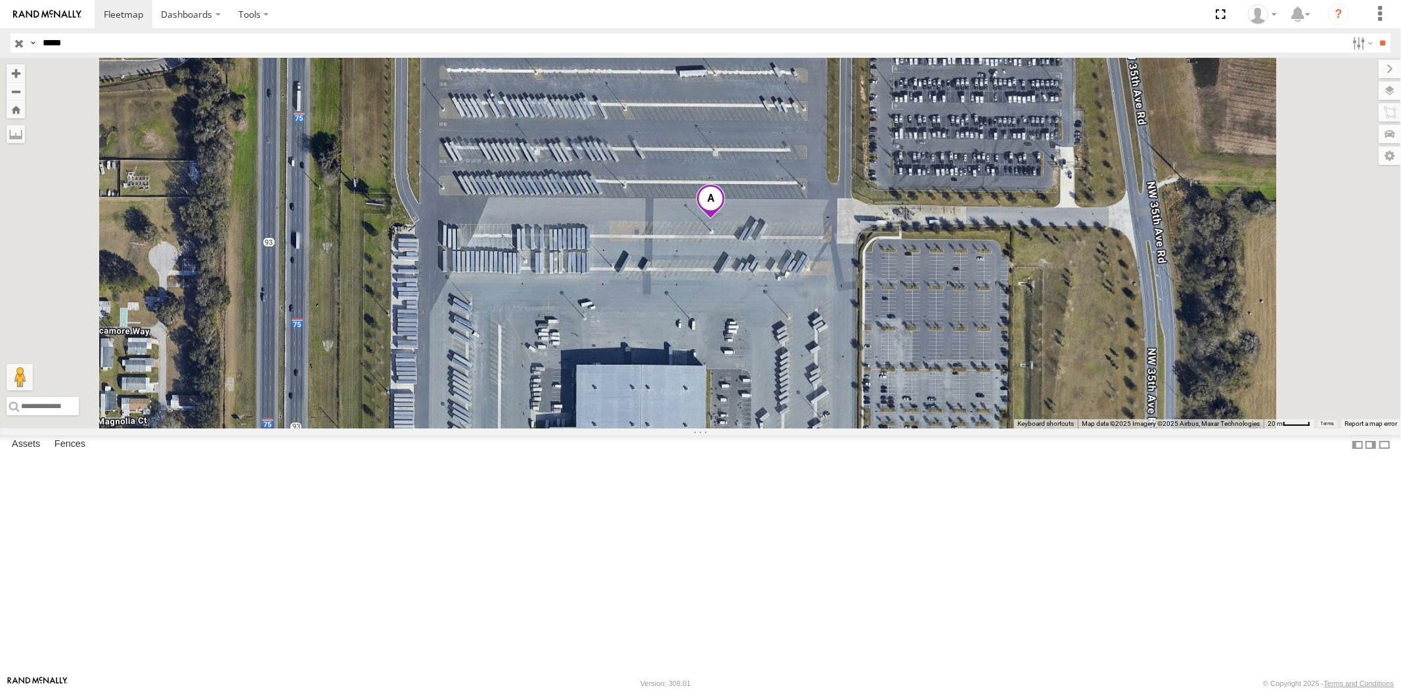
click at [0, 0] on div "All Assets" at bounding box center [0, 0] width 0 height 0
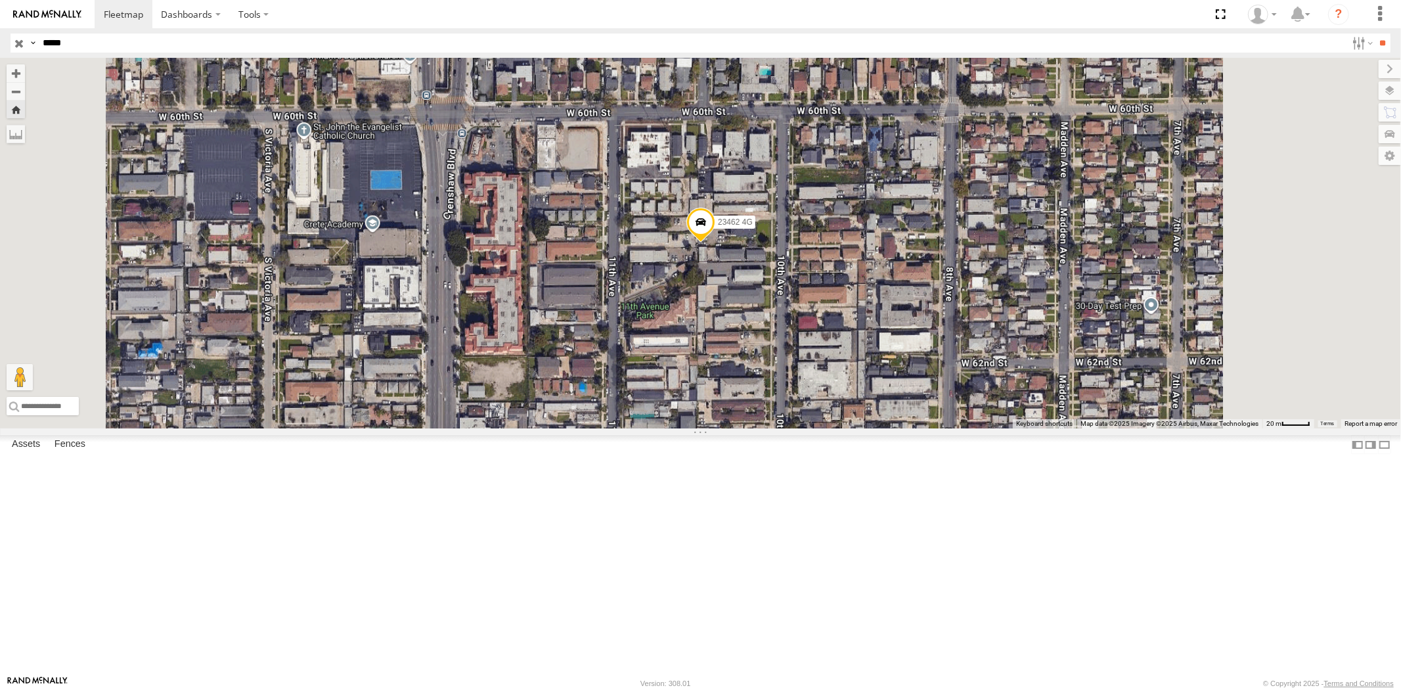
click at [0, 0] on div "All Assets" at bounding box center [0, 0] width 0 height 0
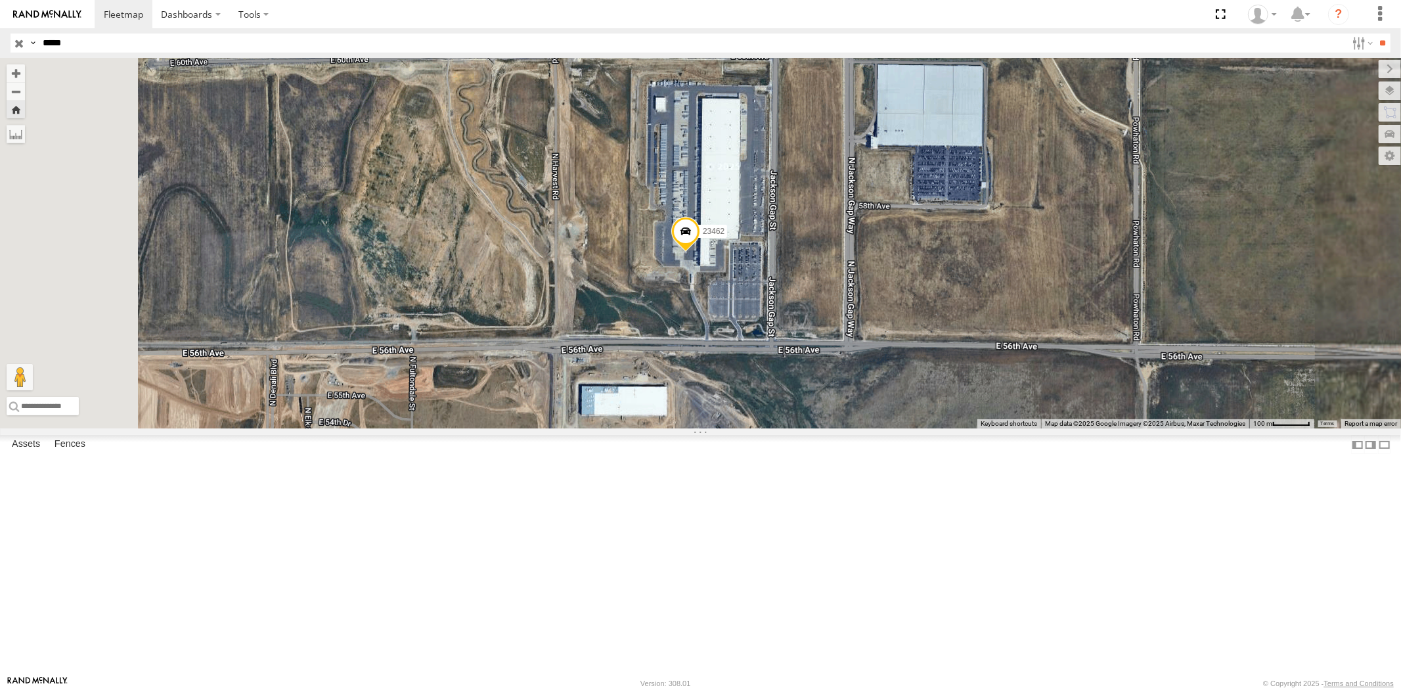
click at [0, 37] on header "Search Query Asset ID Asset Label Registration Manufacturer Model VIN Job ID" at bounding box center [700, 43] width 1401 height 30
paste input "text"
click at [1375, 33] on input "**" at bounding box center [1382, 42] width 15 height 19
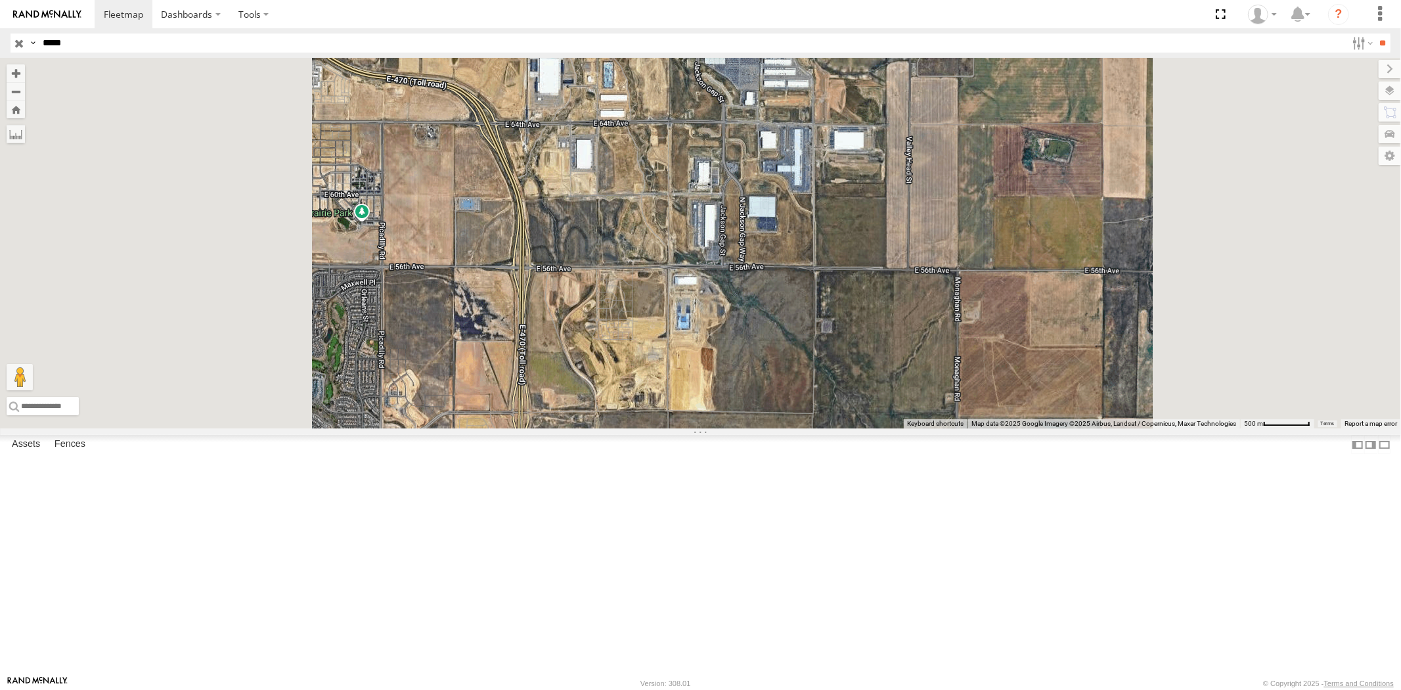
click at [0, 0] on div "23463 4G" at bounding box center [0, 0] width 0 height 0
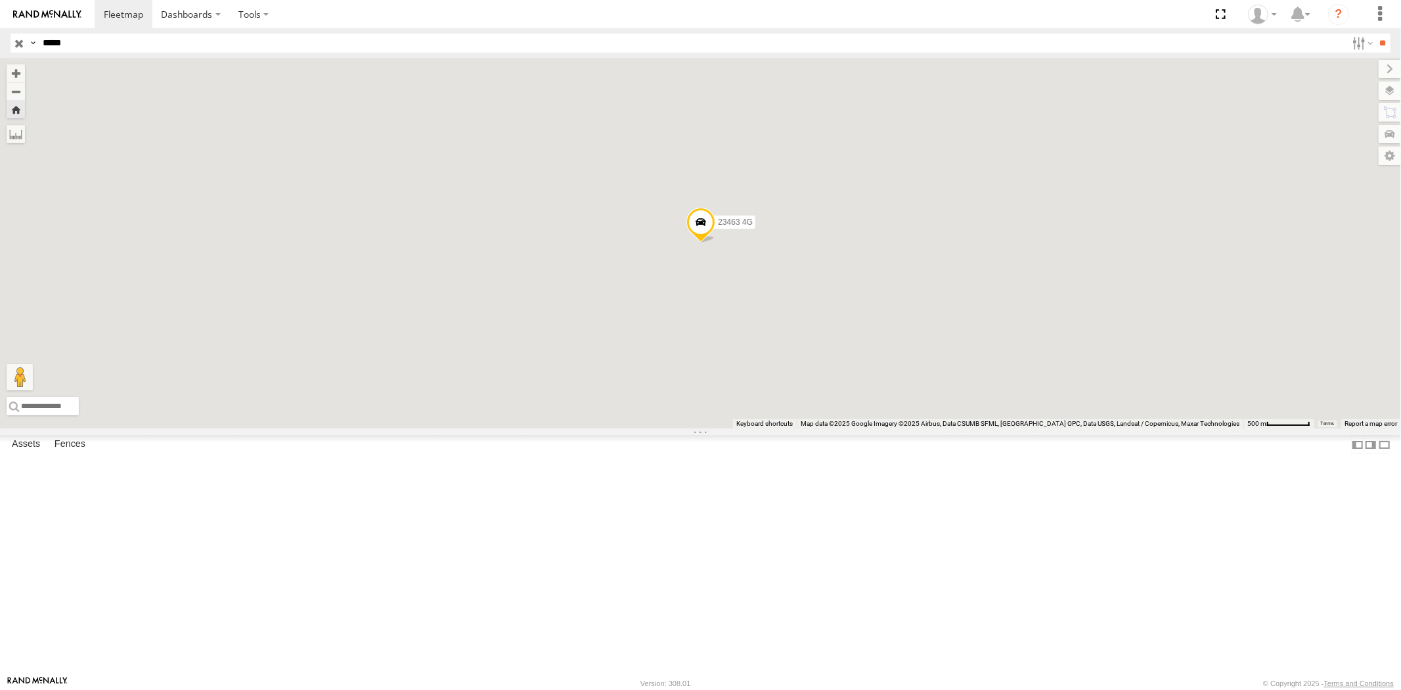
click at [0, 0] on div "23463" at bounding box center [0, 0] width 0 height 0
click at [0, 0] on div "All Assets" at bounding box center [0, 0] width 0 height 0
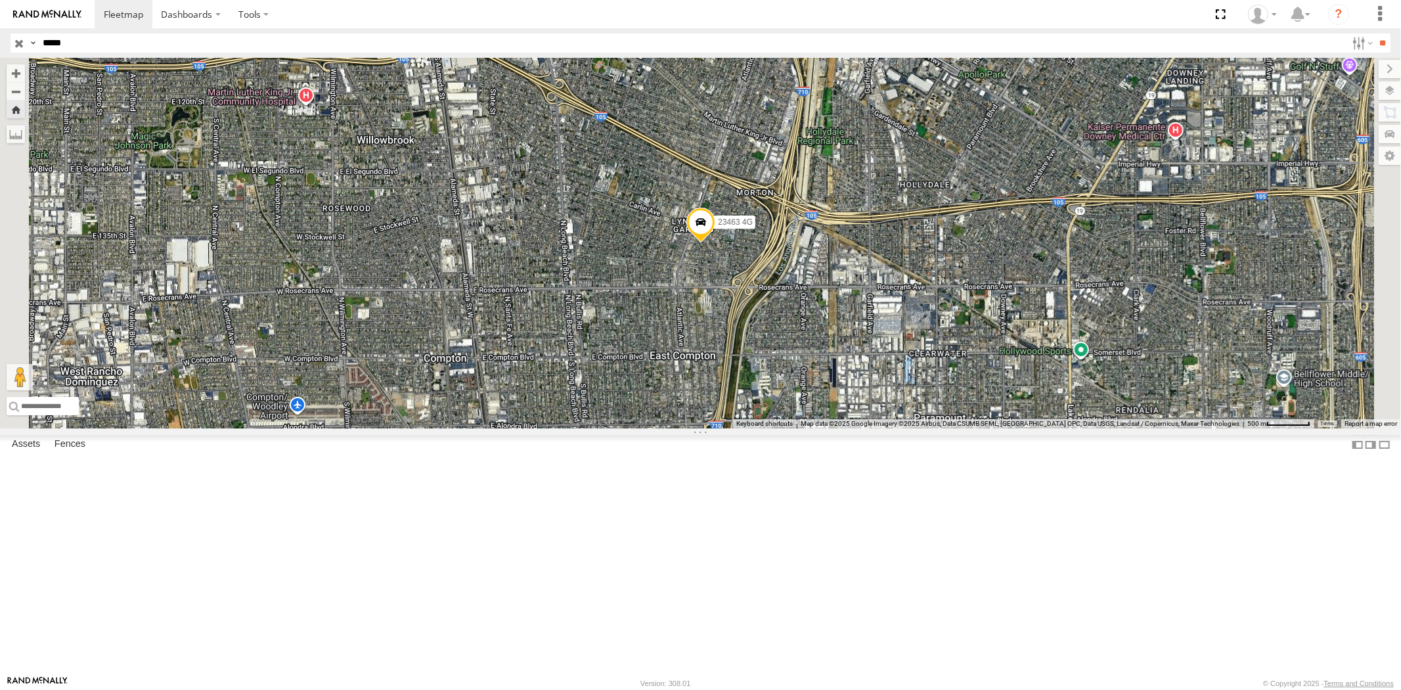
click at [0, 0] on div "All Assets" at bounding box center [0, 0] width 0 height 0
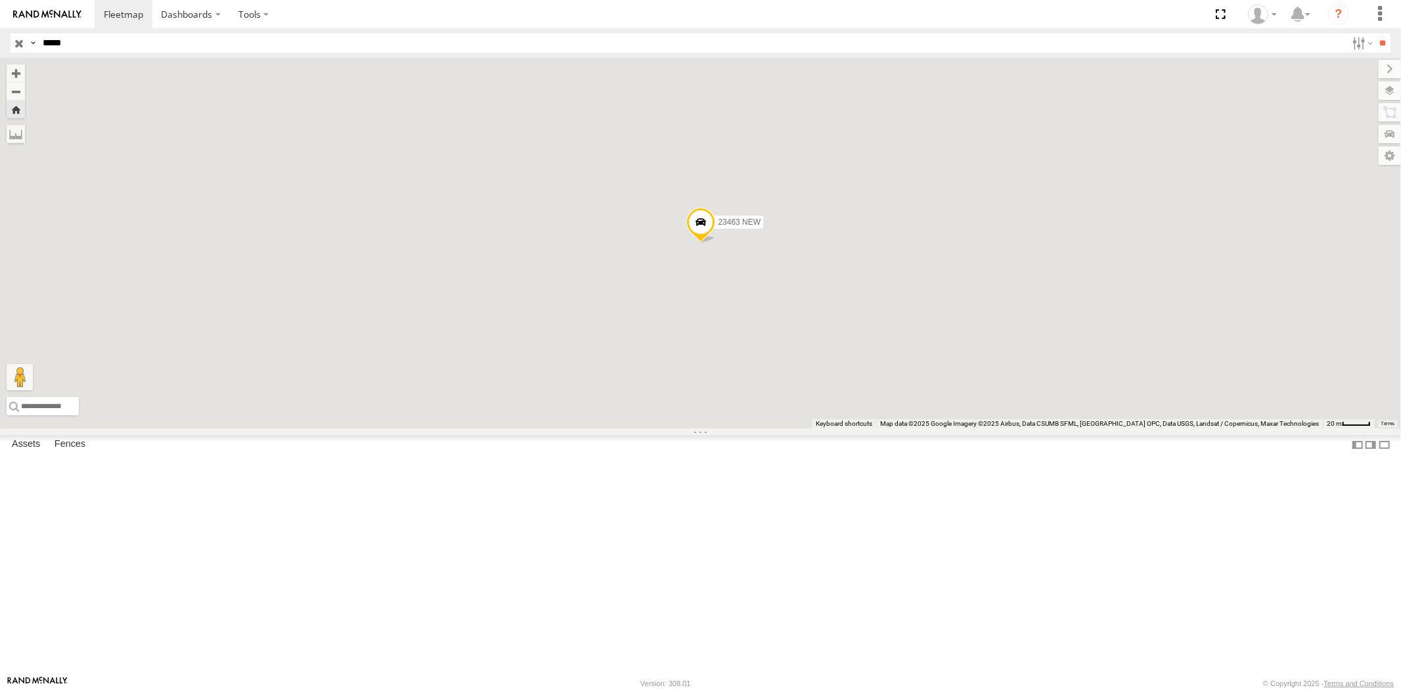
click at [0, 0] on div "23463 4G" at bounding box center [0, 0] width 0 height 0
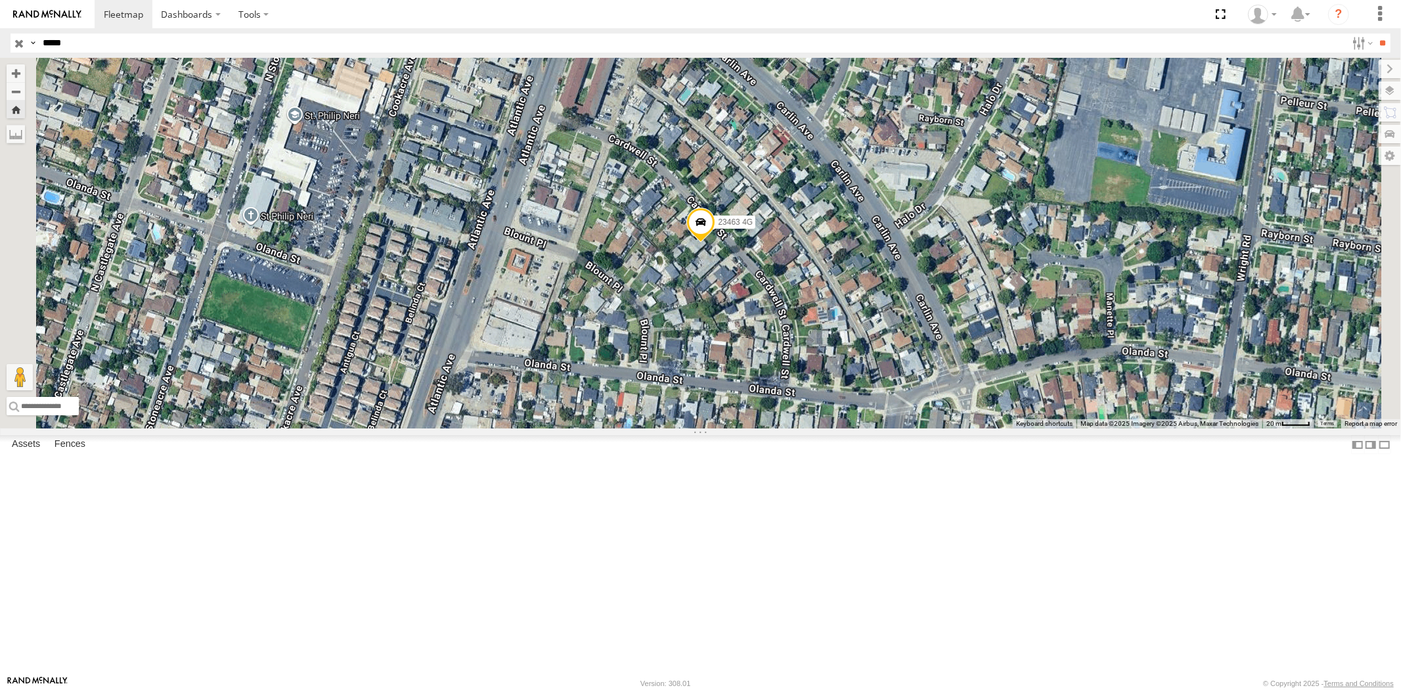
click at [0, 0] on div "23463 4G All Assets" at bounding box center [0, 0] width 0 height 0
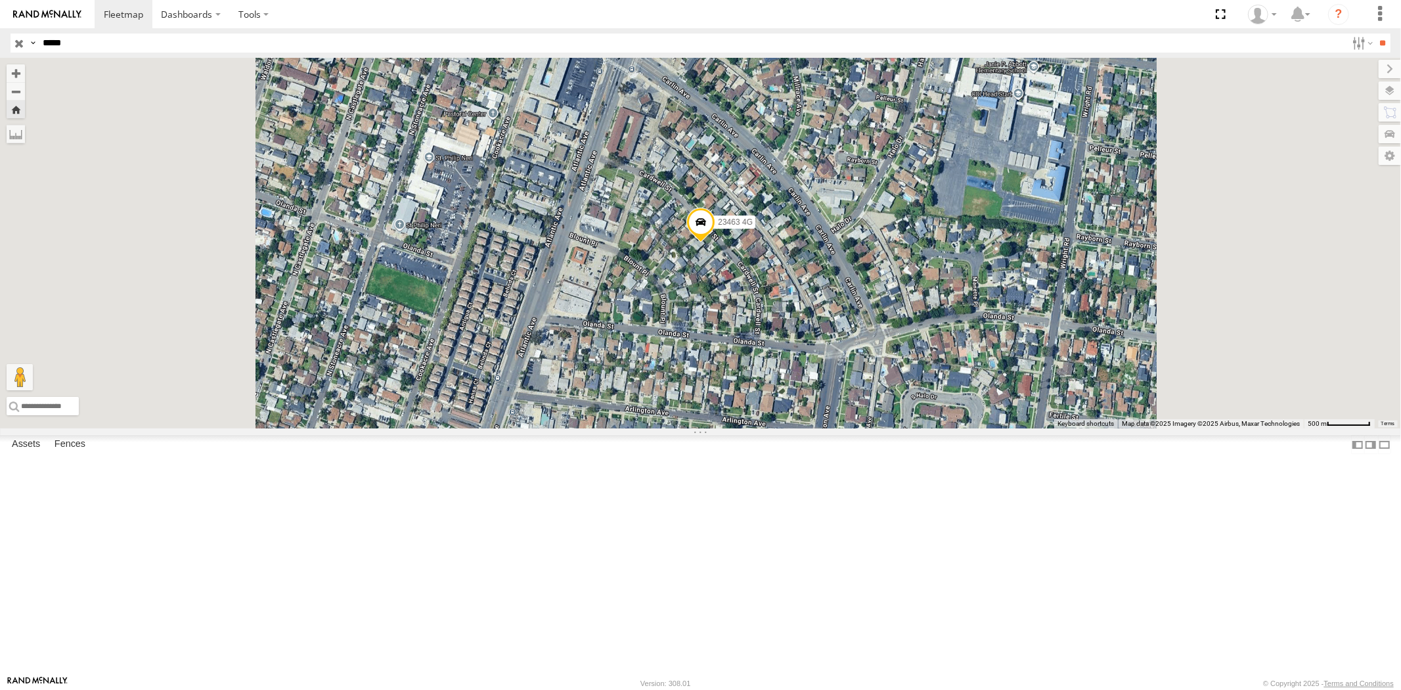
click at [0, 0] on div "23463" at bounding box center [0, 0] width 0 height 0
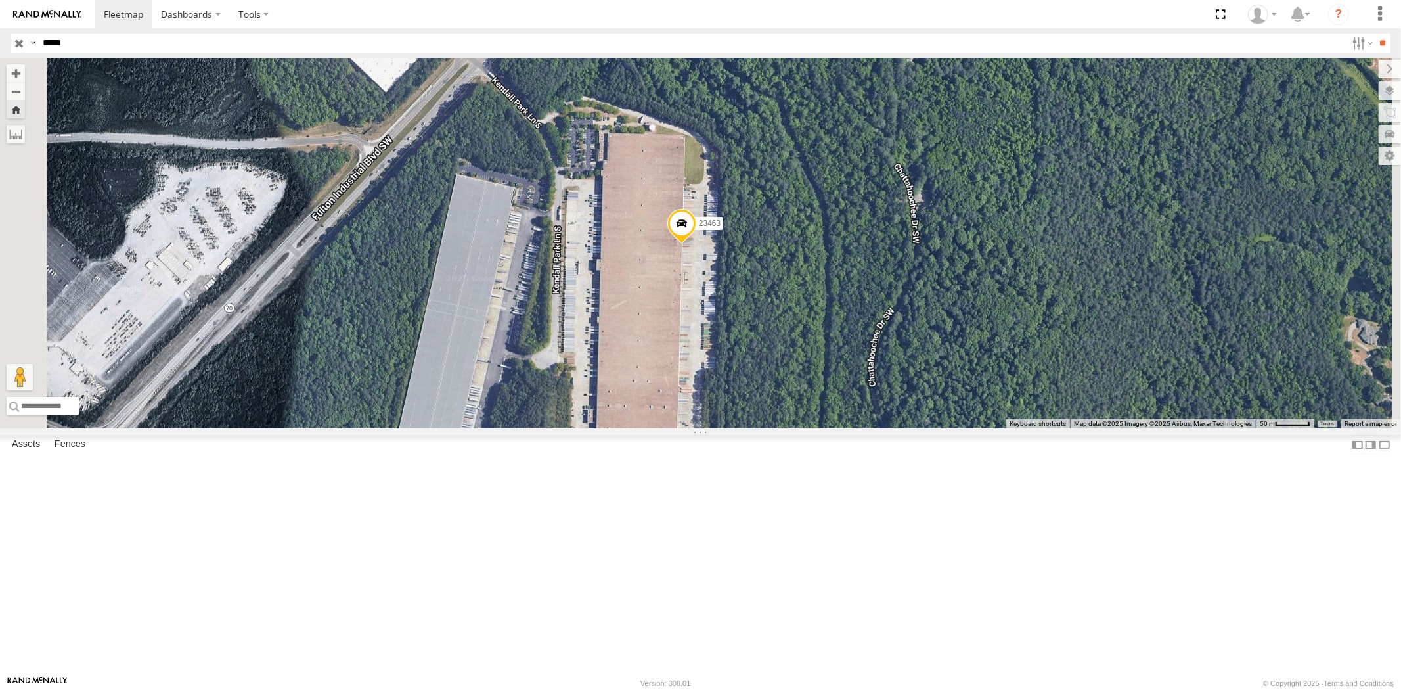
drag, startPoint x: 74, startPoint y: 46, endPoint x: 0, endPoint y: 45, distance: 74.2
click at [0, 40] on header "Search Query Asset ID Asset Label Registration Manufacturer Model VIN Job ID" at bounding box center [700, 43] width 1401 height 30
paste input "text"
click at [1375, 33] on input "**" at bounding box center [1382, 42] width 15 height 19
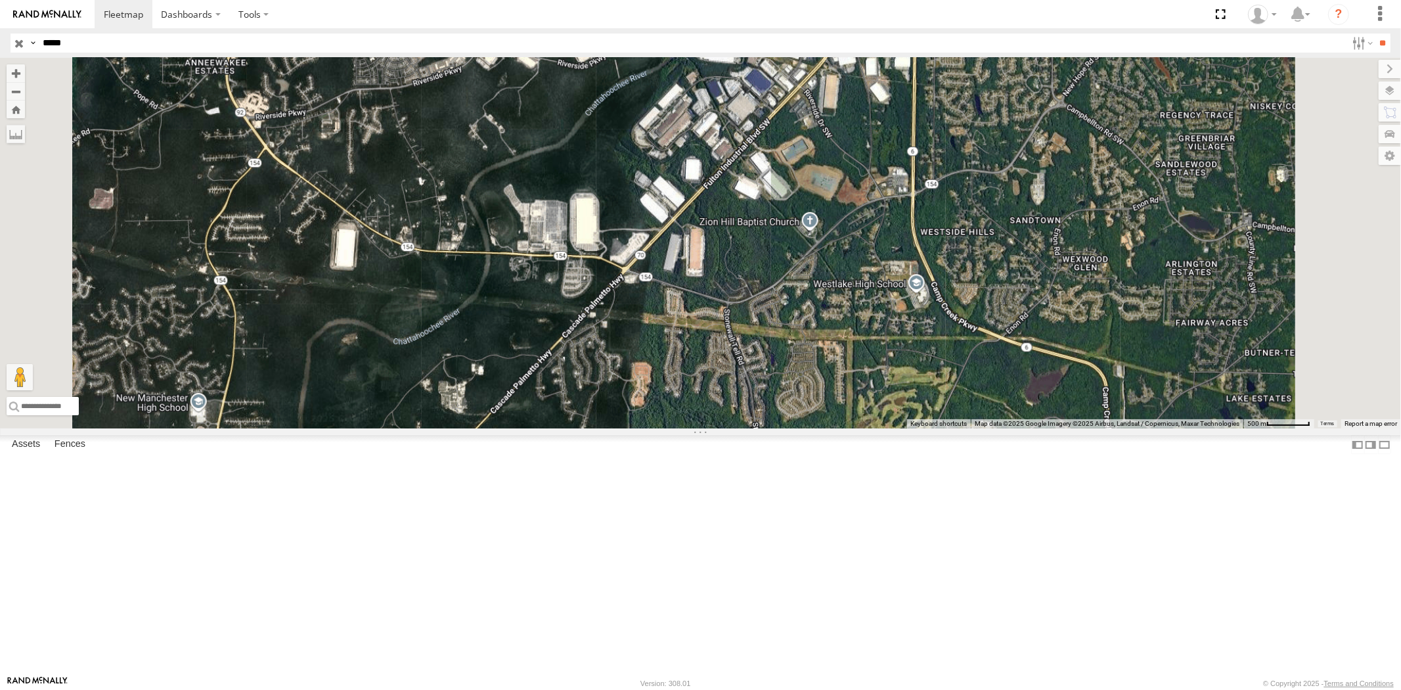
click at [0, 0] on div "23464" at bounding box center [0, 0] width 0 height 0
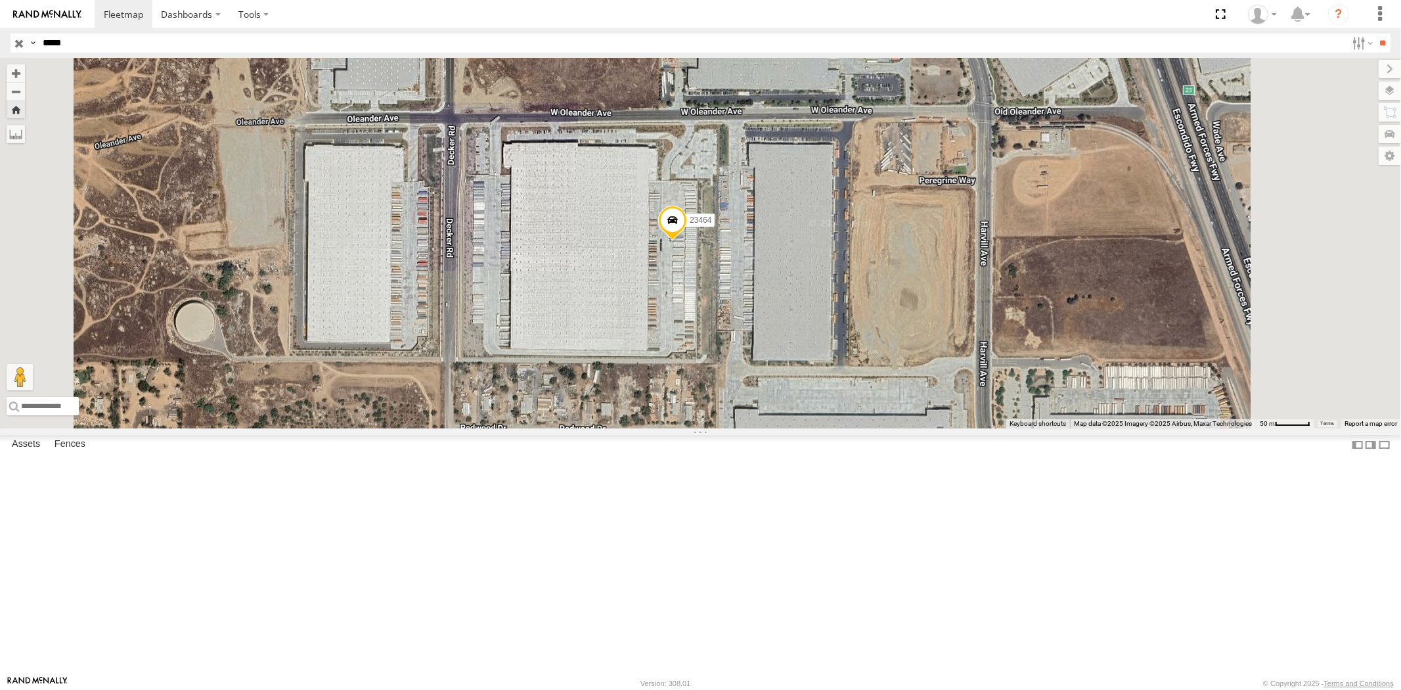
drag, startPoint x: 88, startPoint y: 47, endPoint x: 20, endPoint y: 42, distance: 68.5
click at [22, 43] on div "Search Query Asset ID Asset Label Registration Manufacturer Model VIN Job ID Dr…" at bounding box center [693, 42] width 1365 height 19
paste input "text"
click at [1375, 33] on input "**" at bounding box center [1382, 42] width 15 height 19
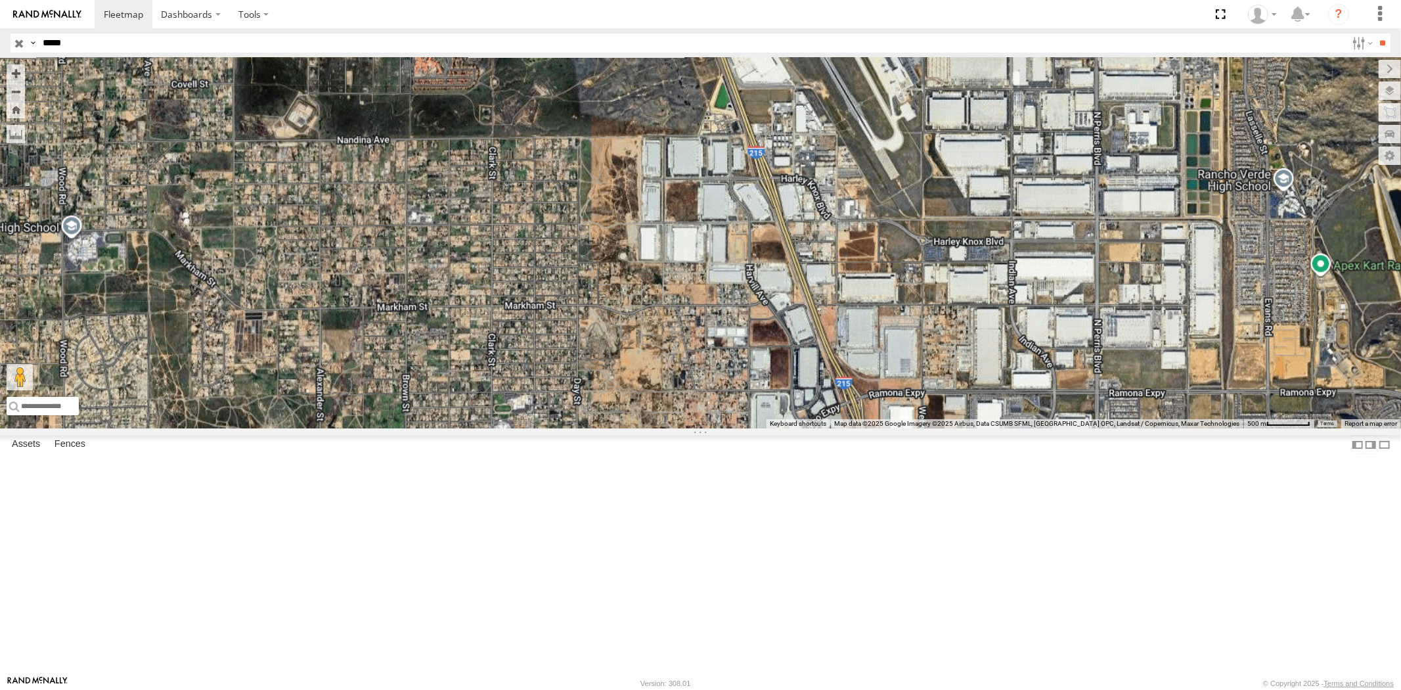
click at [0, 0] on div "23465 4G All Assets Redlands Redlands 34.09254 -117.19906" at bounding box center [0, 0] width 0 height 0
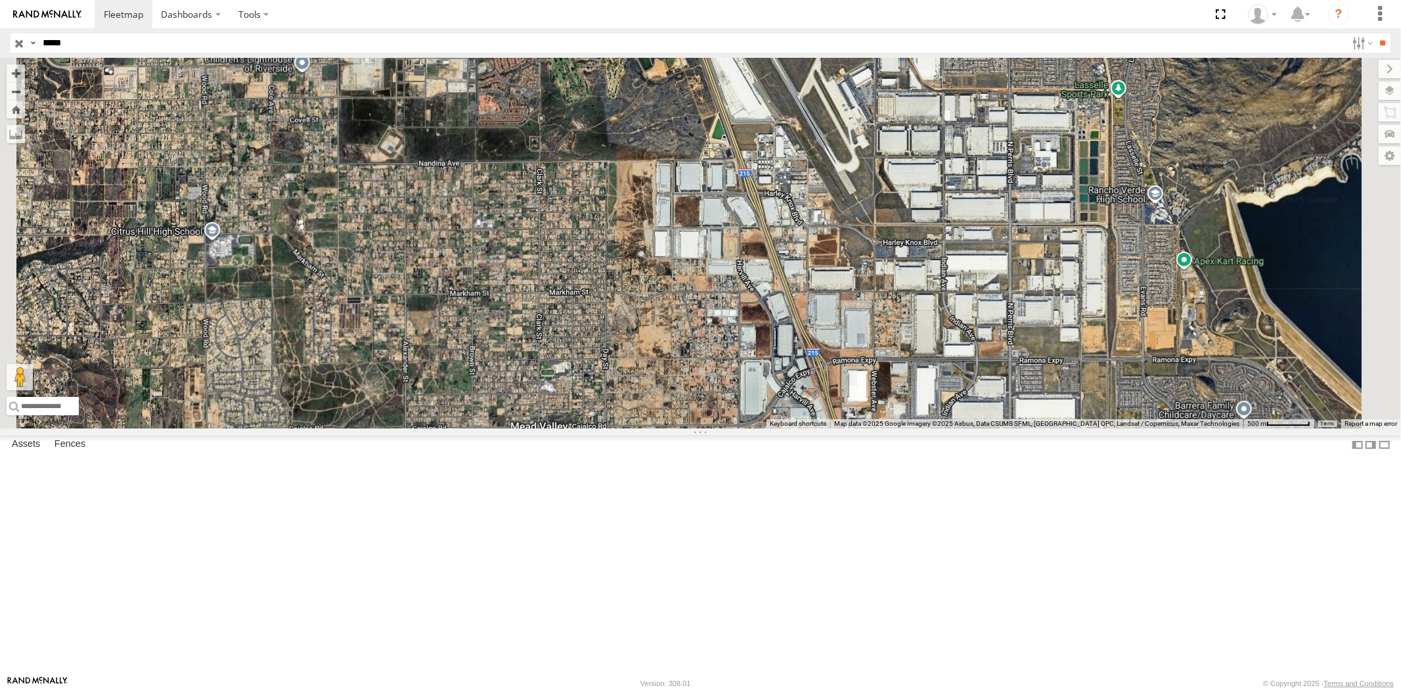
click at [0, 0] on div "23465 4G All Assets Redlands Redlands 34.09254 -117.19906" at bounding box center [0, 0] width 0 height 0
drag, startPoint x: 87, startPoint y: 45, endPoint x: 0, endPoint y: 41, distance: 87.4
click at [0, 42] on header "Search Query Asset ID Asset Label Registration Manufacturer Model VIN Job ID" at bounding box center [700, 43] width 1401 height 30
paste input "text"
type input "*****"
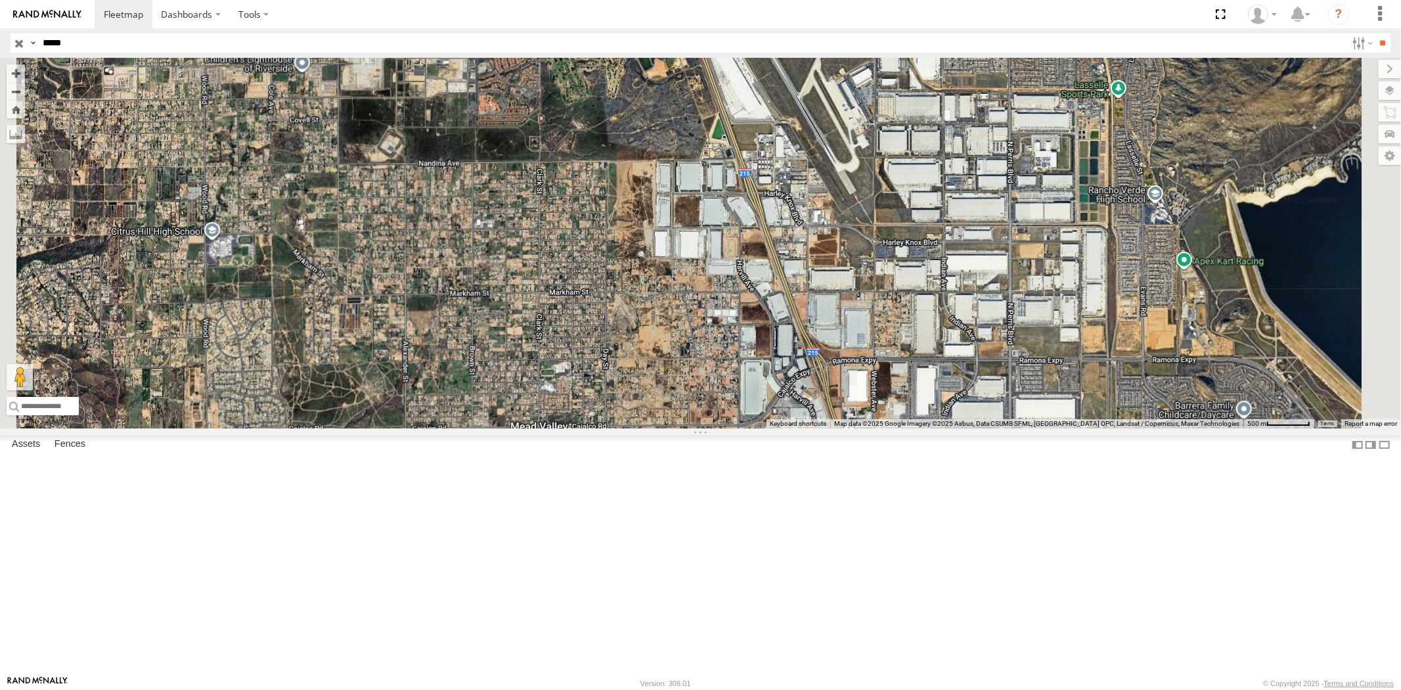
click at [1375, 33] on input "**" at bounding box center [1382, 42] width 15 height 19
click at [0, 0] on div "23467 4G All Assets 29.91165 -95.7653" at bounding box center [0, 0] width 0 height 0
click at [0, 0] on div "23467 4G All Assets" at bounding box center [0, 0] width 0 height 0
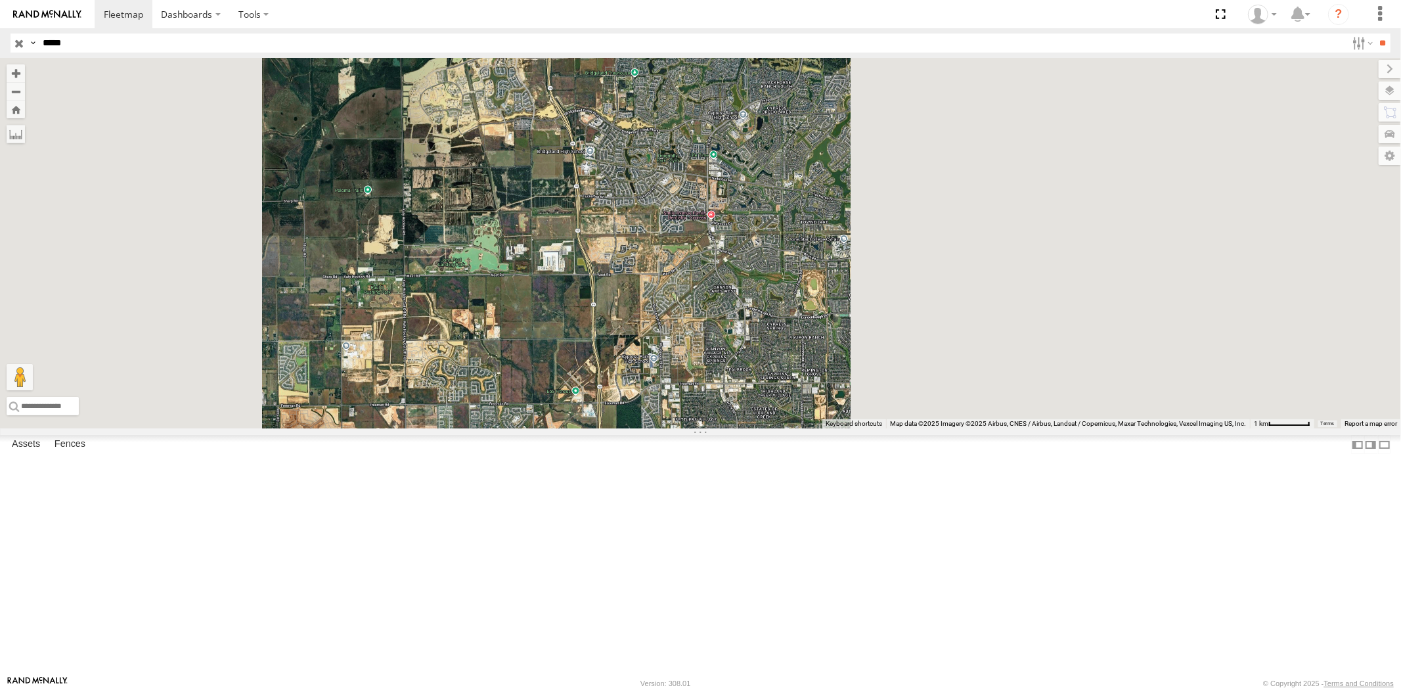
click at [12, 41] on input "button" at bounding box center [19, 42] width 17 height 19
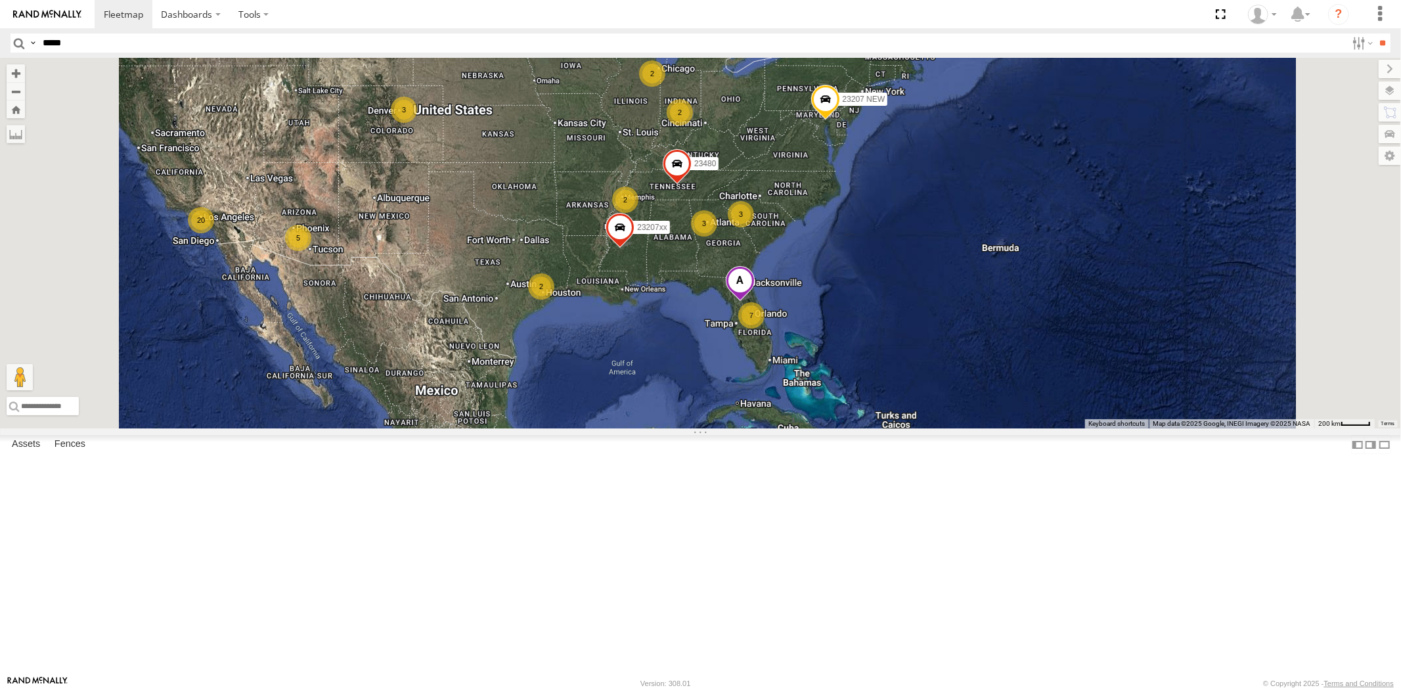
drag, startPoint x: 719, startPoint y: 336, endPoint x: 734, endPoint y: 370, distance: 37.7
click at [734, 370] on div "23207 NEW 23207xx 23480 7 2 20 2 3 5 2 3 3 23460 2" at bounding box center [700, 243] width 1401 height 370
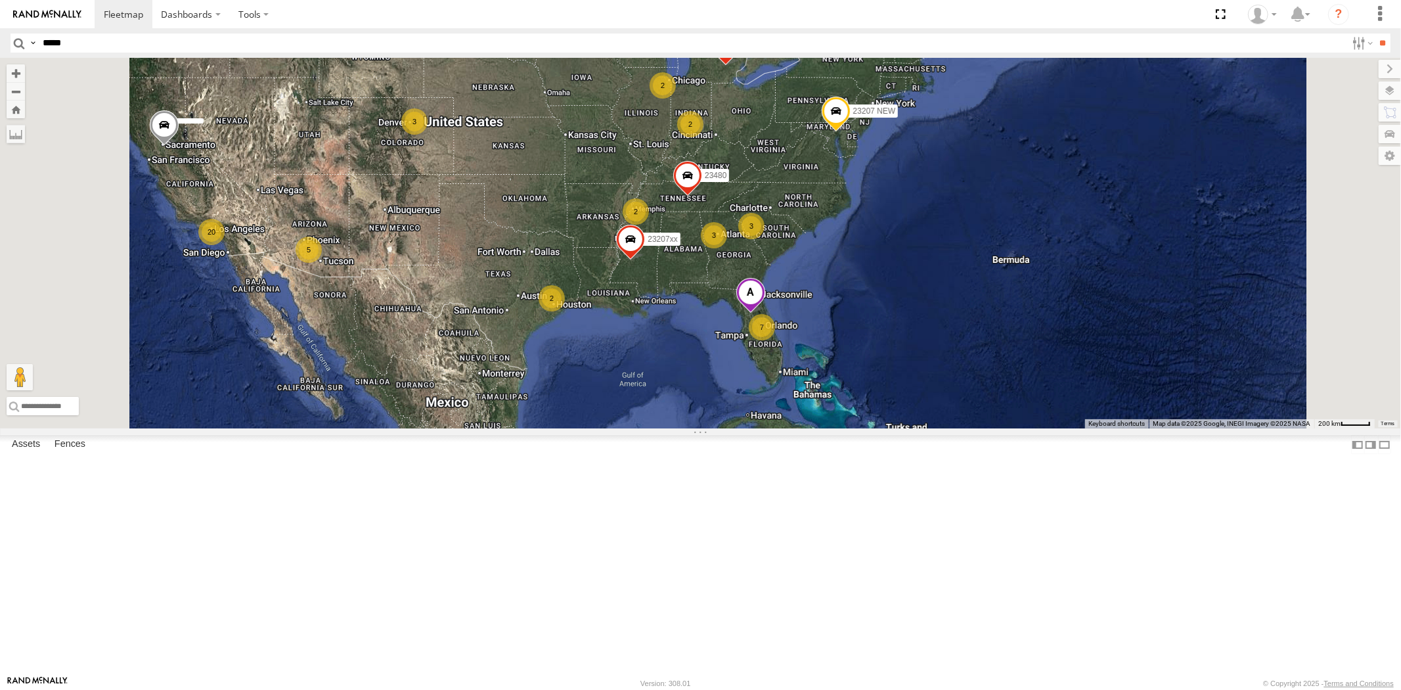
drag, startPoint x: 716, startPoint y: 362, endPoint x: 710, endPoint y: 377, distance: 16.2
click at [710, 377] on div "23207 NEW 23207xx 23480 7 2 20 2 3 5 2 3 3 23460 2" at bounding box center [700, 243] width 1401 height 370
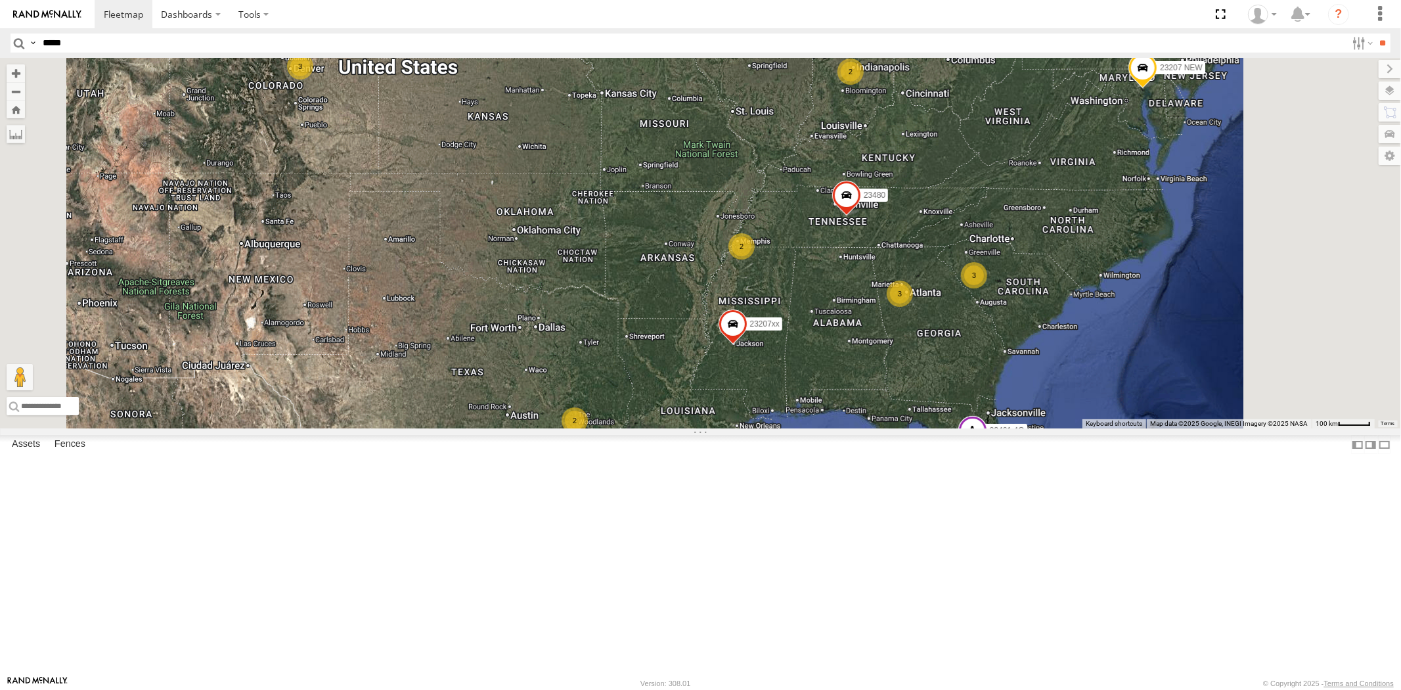
drag, startPoint x: 695, startPoint y: 349, endPoint x: 674, endPoint y: 363, distance: 25.1
click at [681, 363] on div "23207 NEW 23207xx 23480 23460 4 2 2 2 3 2 3 3 2 23461 4G" at bounding box center [700, 243] width 1401 height 370
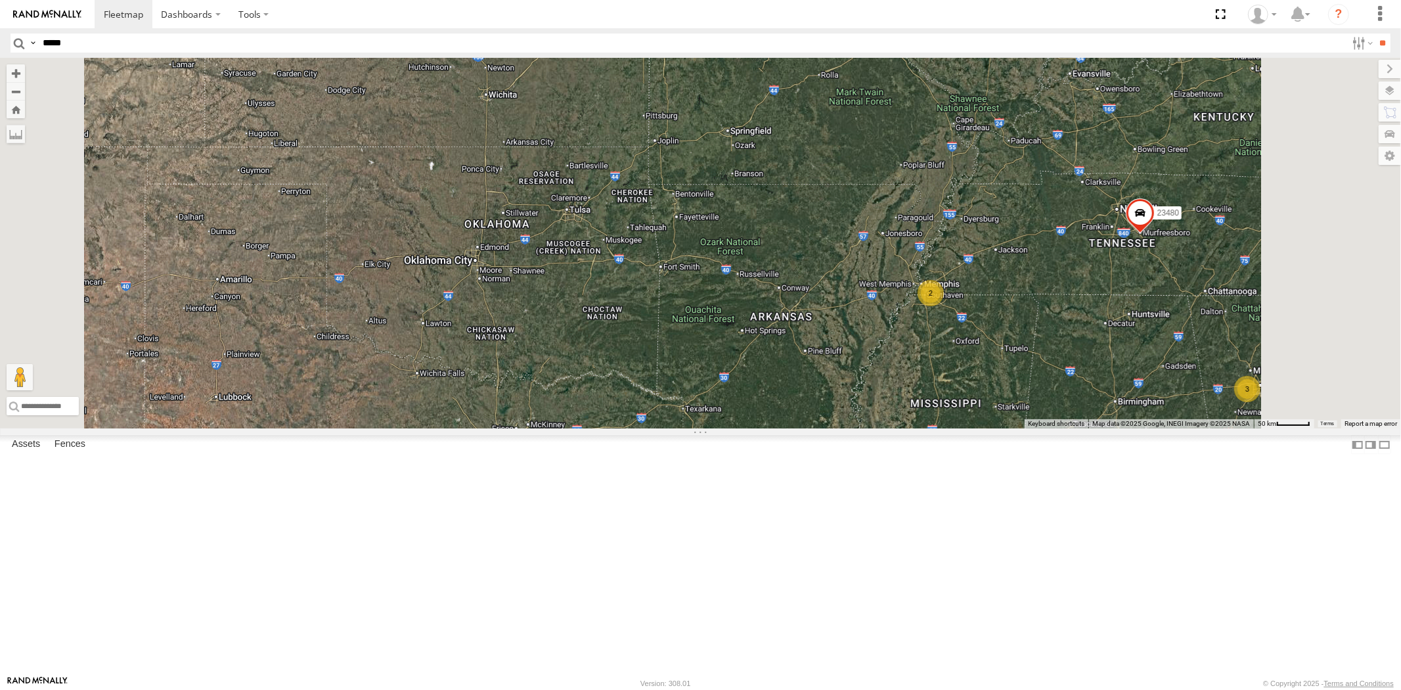
drag, startPoint x: 690, startPoint y: 368, endPoint x: 668, endPoint y: 408, distance: 45.3
click at [668, 408] on div "23207 NEW 23207xx 23480 23460 23461 4G 2 2 3" at bounding box center [700, 243] width 1401 height 370
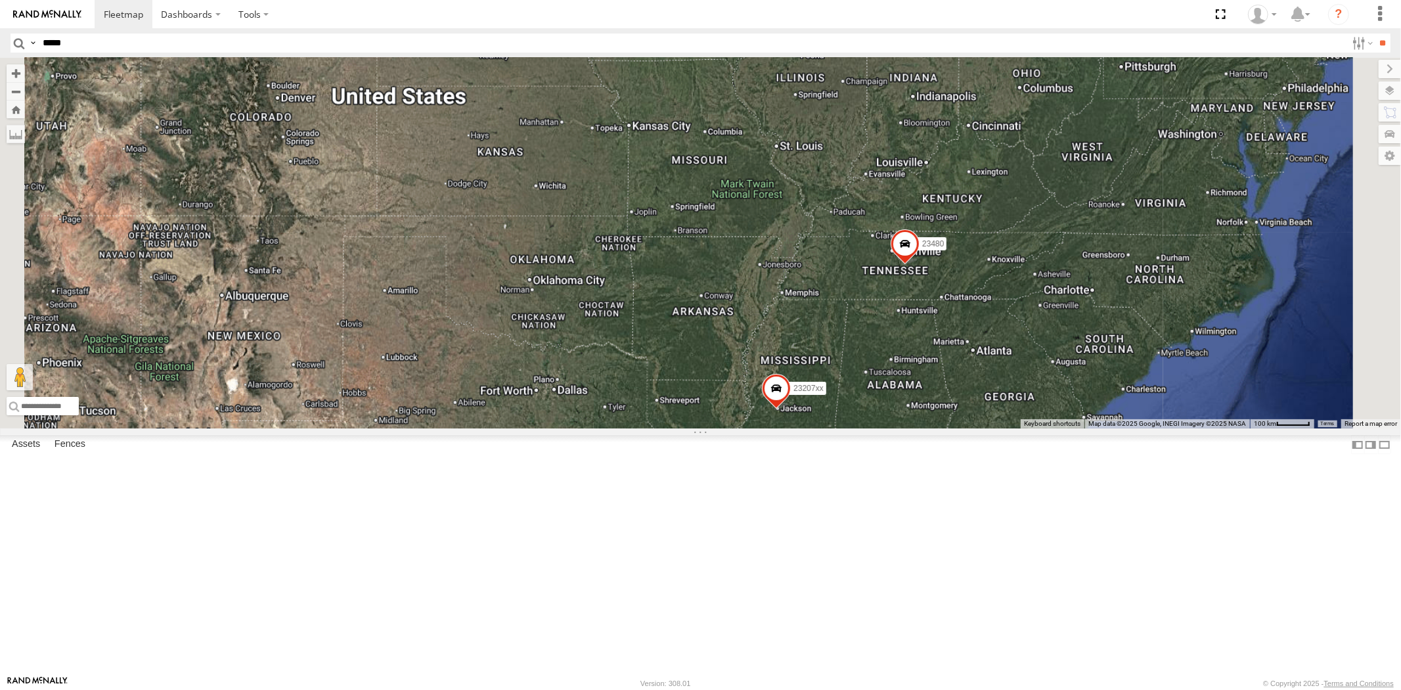
drag, startPoint x: 950, startPoint y: 310, endPoint x: 759, endPoint y: 398, distance: 209.8
click at [760, 398] on div "23207xx 23480" at bounding box center [700, 243] width 1401 height 370
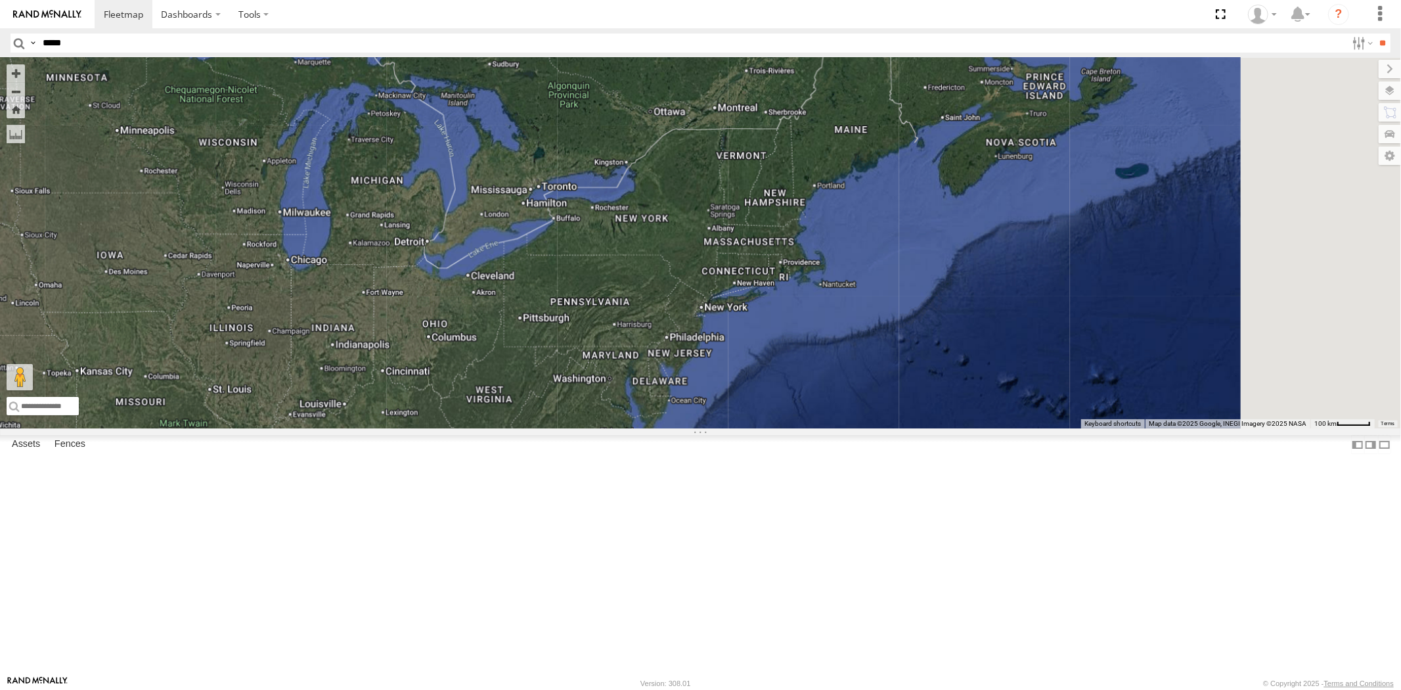
drag, startPoint x: 834, startPoint y: 388, endPoint x: 801, endPoint y: 388, distance: 32.8
click at [800, 388] on div "23207xx 23480" at bounding box center [700, 243] width 1401 height 370
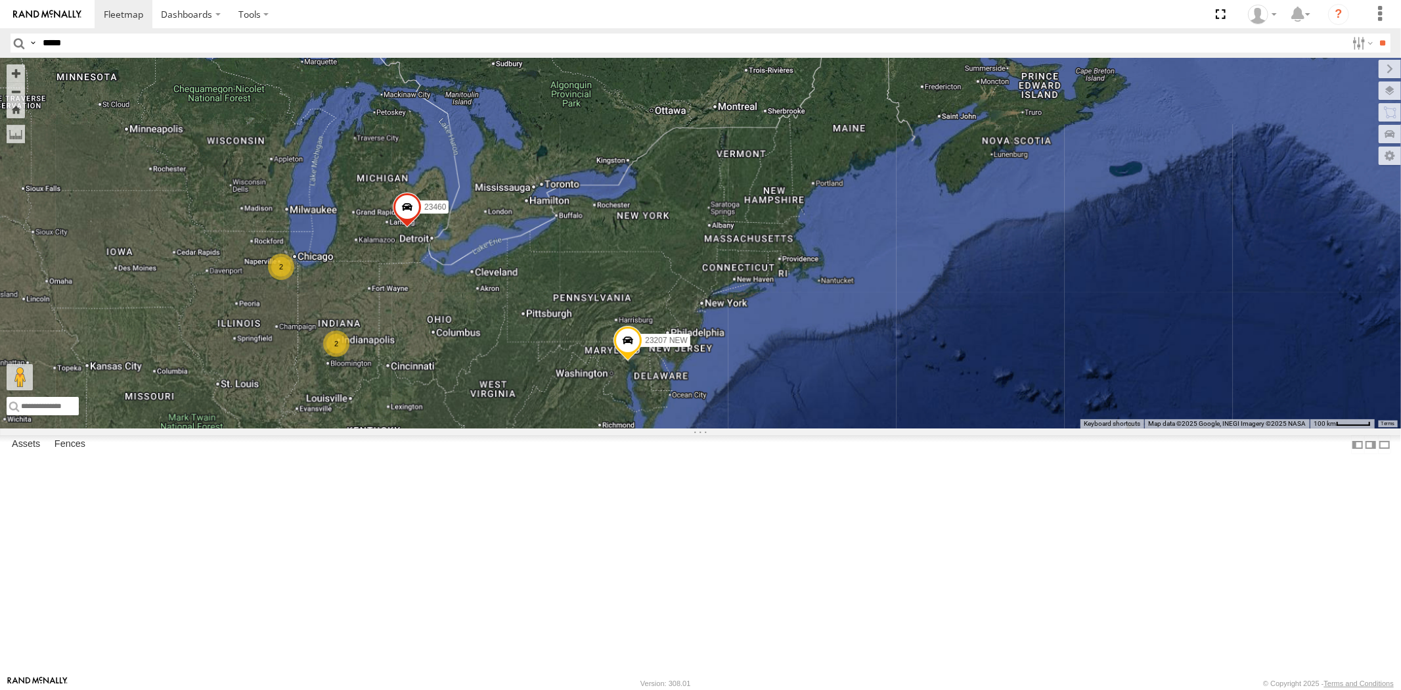
click at [782, 420] on div "23207xx 23480 2 23207 NEW 2 3 2 3 23460" at bounding box center [700, 243] width 1401 height 370
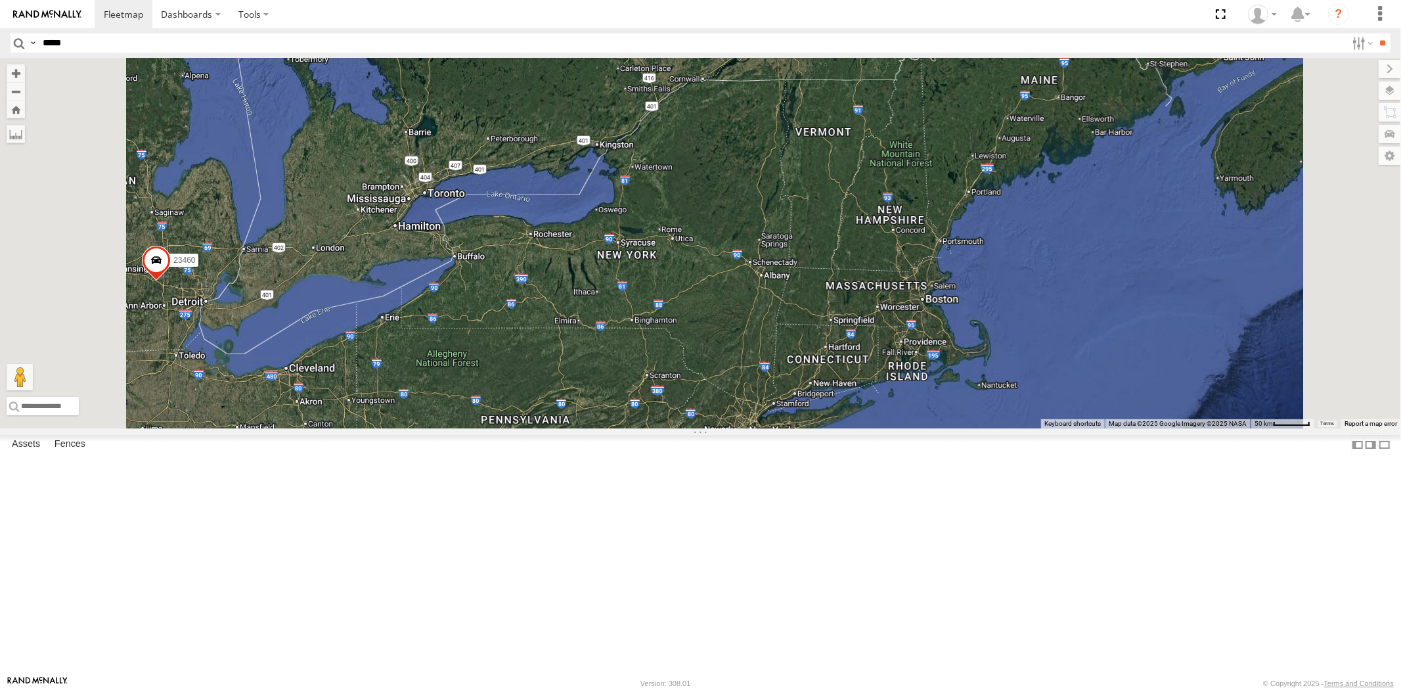
drag, startPoint x: 782, startPoint y: 403, endPoint x: 758, endPoint y: 426, distance: 33.0
click at [759, 426] on div "23207xx 23480 23207 NEW 23460" at bounding box center [700, 243] width 1401 height 370
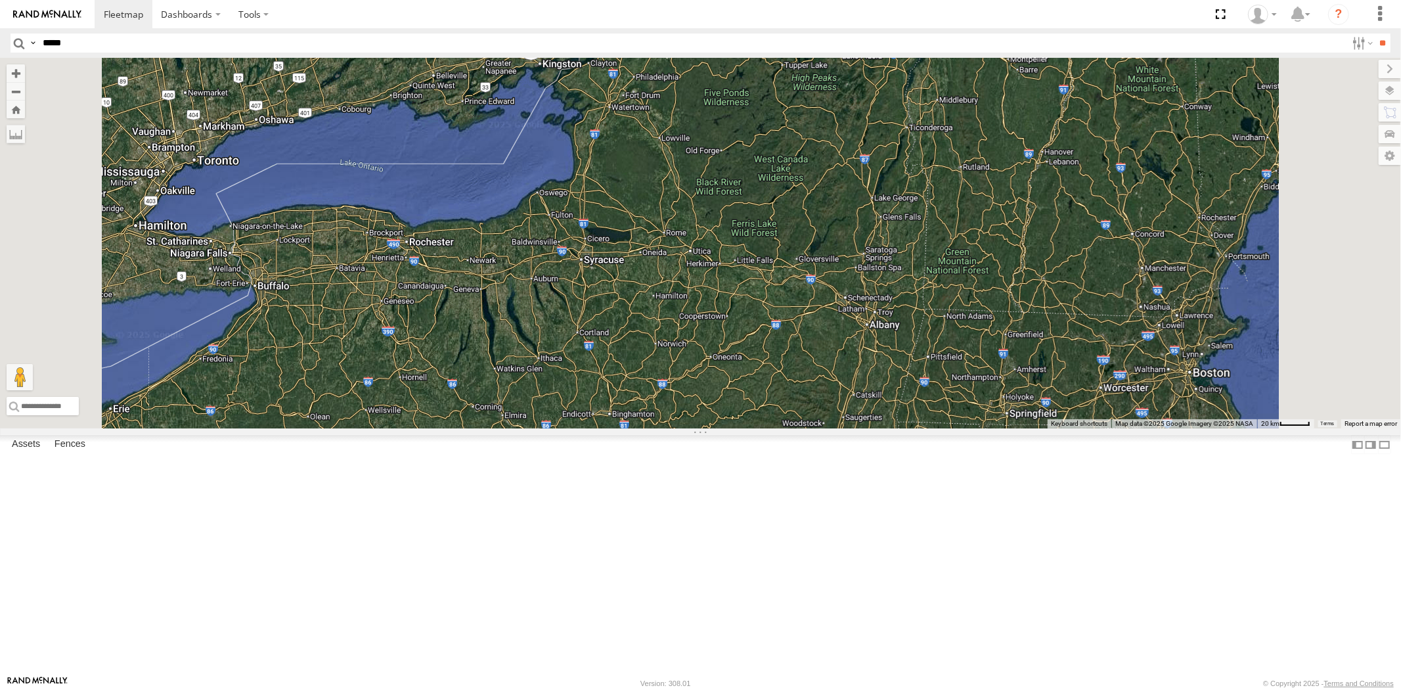
drag, startPoint x: 758, startPoint y: 419, endPoint x: 727, endPoint y: 462, distance: 53.2
click at [727, 428] on div "23207xx 23480 23207 NEW 23460" at bounding box center [700, 243] width 1401 height 370
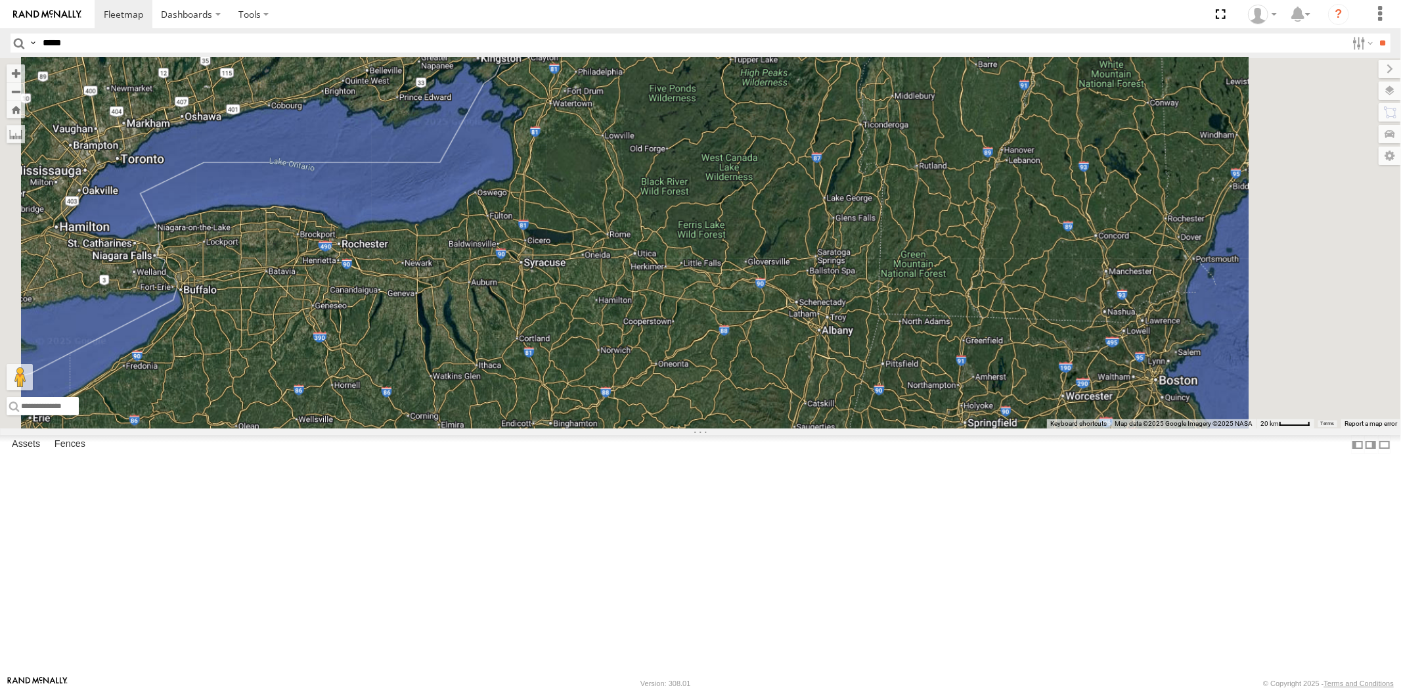
click at [774, 334] on div "23207xx 23480 23207 NEW 23460" at bounding box center [700, 243] width 1401 height 370
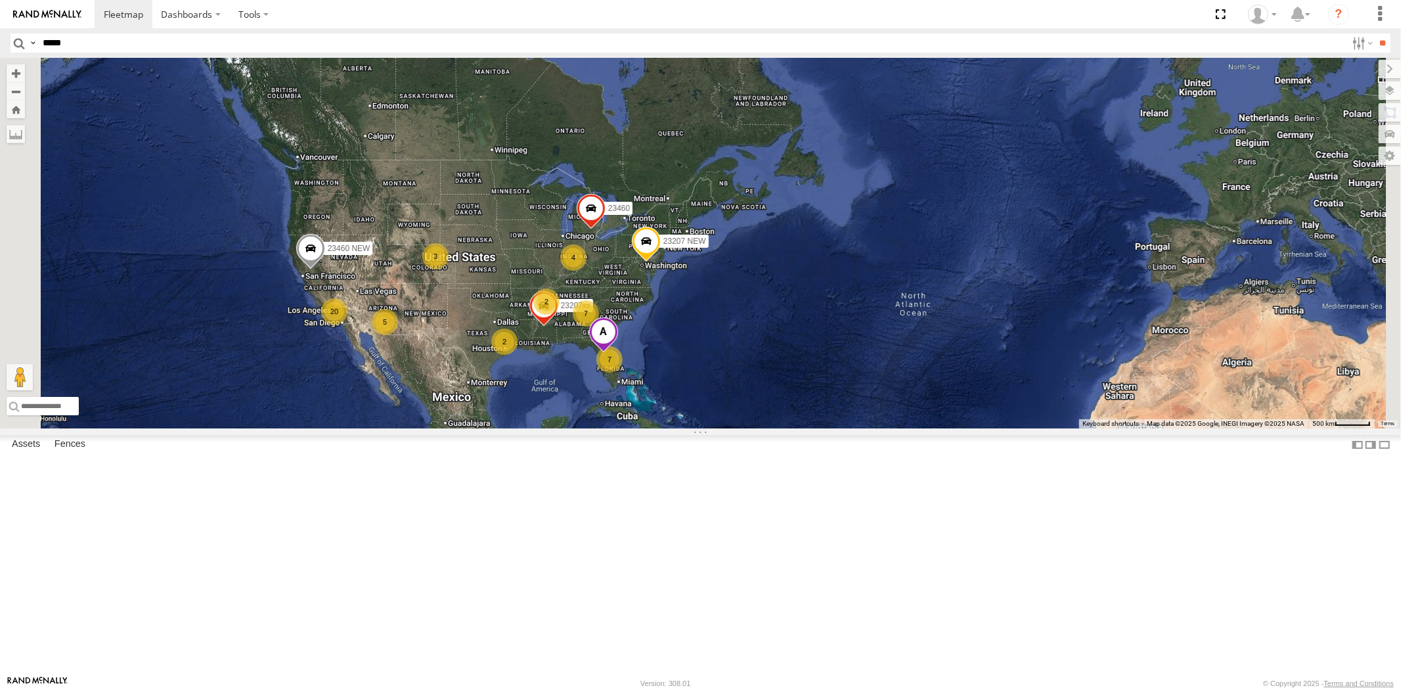
click at [717, 330] on div "23207xx 23207 NEW 23460 7 2 20 4 7 5 3 23460 NEW 2" at bounding box center [700, 243] width 1401 height 370
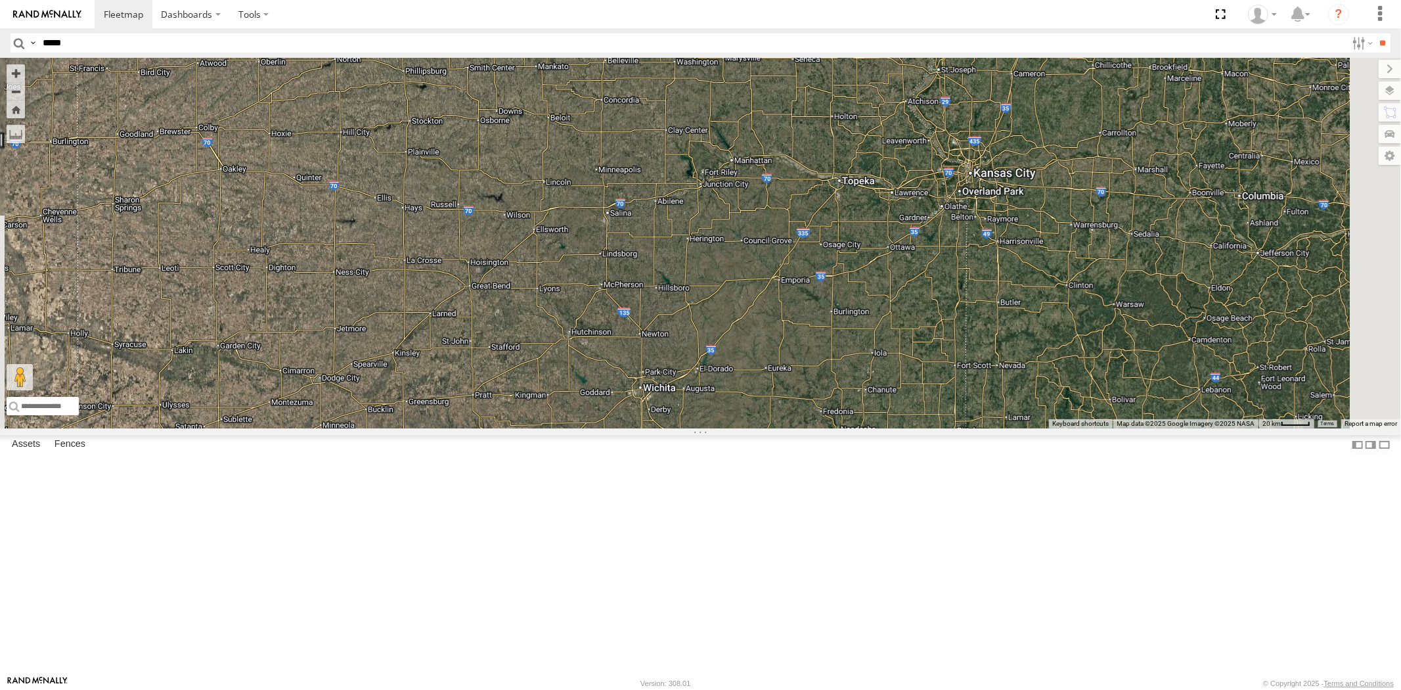
drag, startPoint x: 1084, startPoint y: 330, endPoint x: 956, endPoint y: 355, distance: 130.5
click at [956, 355] on div "23207xx 23207 NEW 23460 23460 NEW 23480" at bounding box center [700, 243] width 1401 height 370
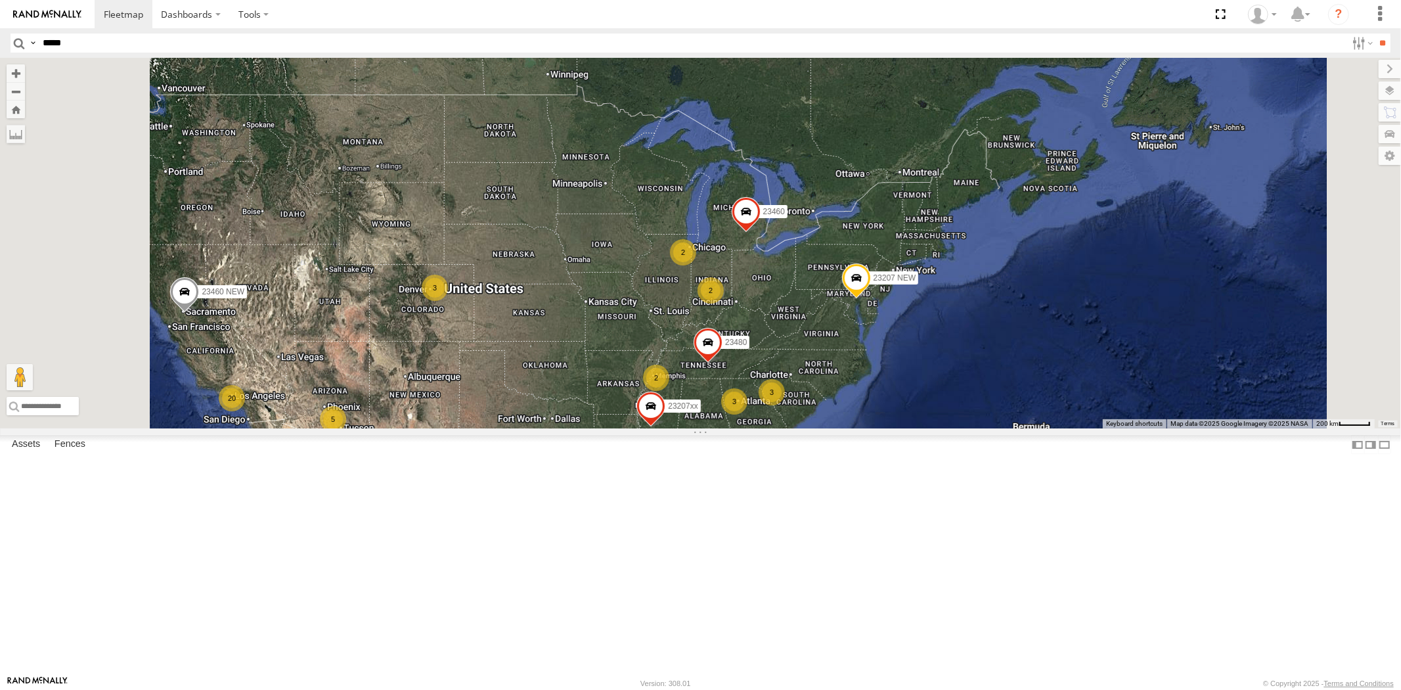
drag, startPoint x: 792, startPoint y: 489, endPoint x: 769, endPoint y: 440, distance: 54.4
click at [778, 428] on div "7 2 20 23207 NEW 2 23207xx 3 5 2 3 3 23460 23480 23460 NEW 2" at bounding box center [700, 243] width 1401 height 370
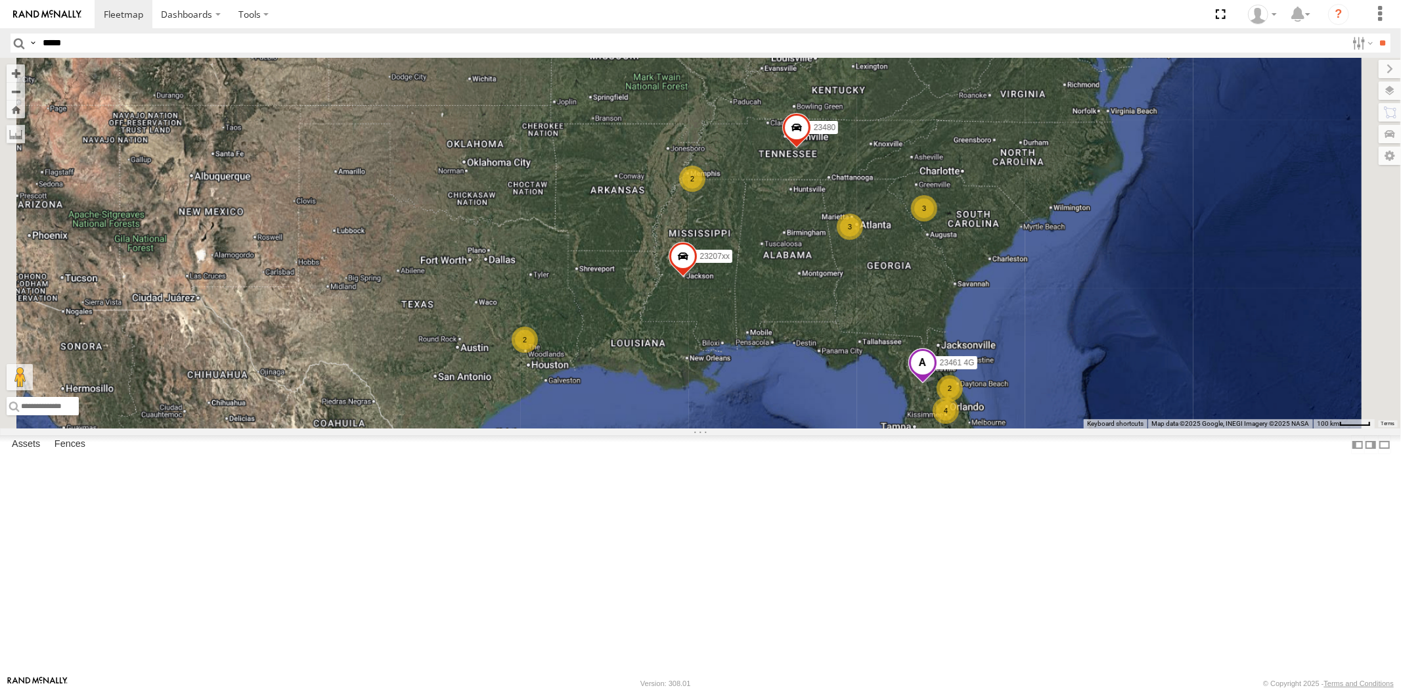
drag, startPoint x: 818, startPoint y: 320, endPoint x: 812, endPoint y: 397, distance: 77.8
click at [812, 397] on div "23207xx 23480 23461 4G 4 2 2 23207 NEW 2 3 3 3 2" at bounding box center [700, 243] width 1401 height 370
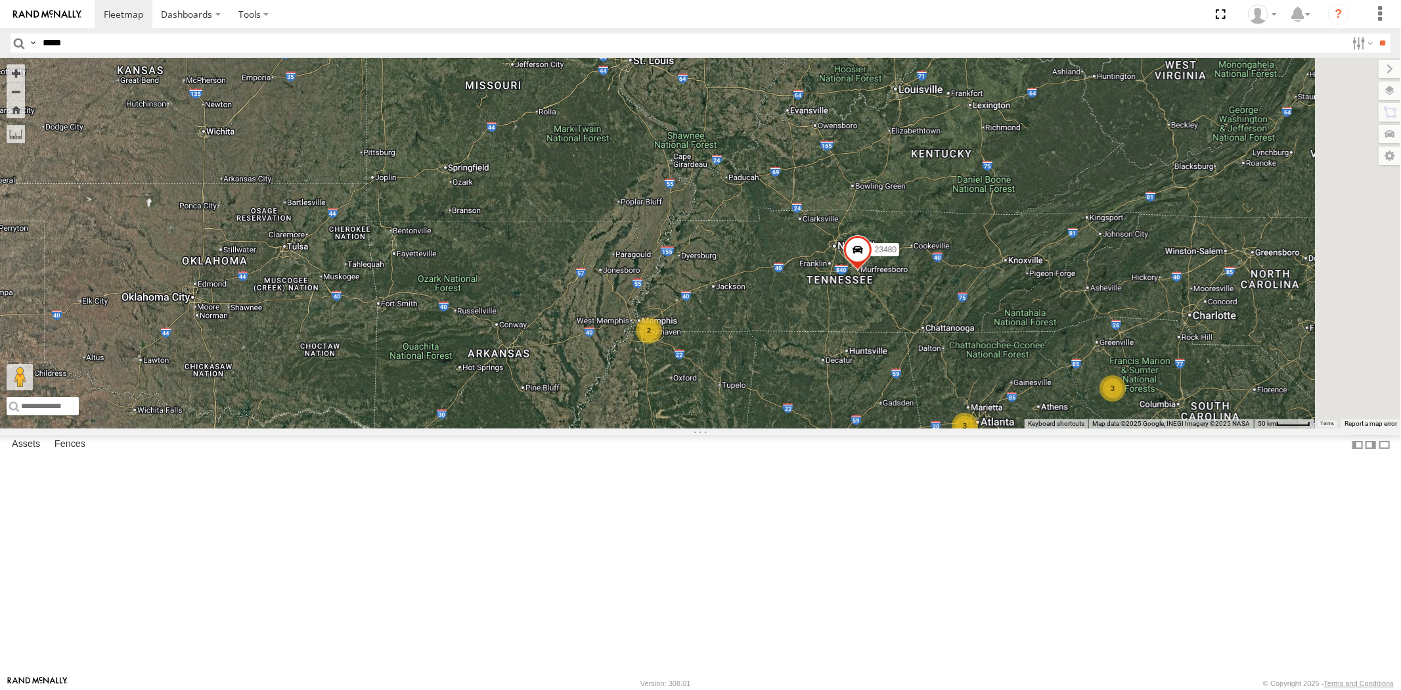
drag, startPoint x: 929, startPoint y: 340, endPoint x: 888, endPoint y: 437, distance: 104.8
click at [889, 428] on div "23207xx 23480 23461 4G 23207 NEW 23460 2 3 3" at bounding box center [700, 243] width 1401 height 370
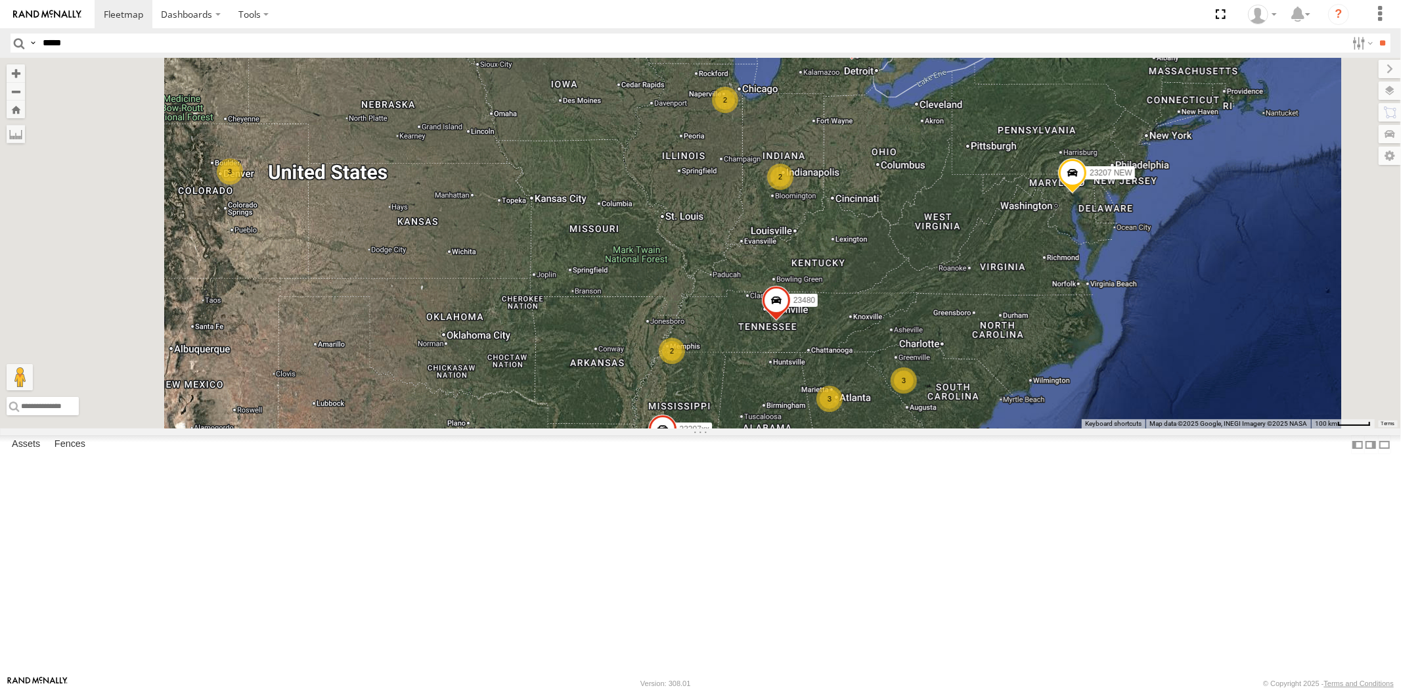
click at [851, 428] on div "23207xx 23480 23461 4G 23207 NEW 23460 2 2 2 3 2 3 3 2" at bounding box center [700, 243] width 1401 height 370
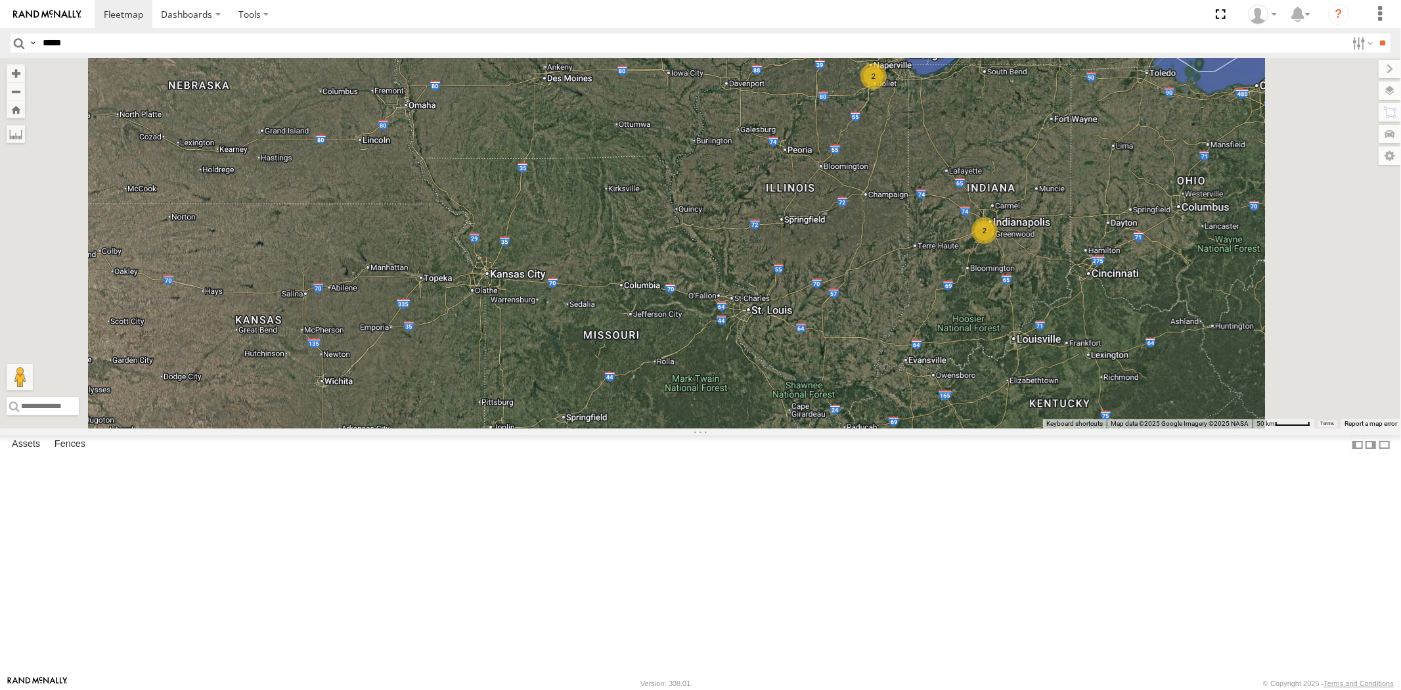
drag, startPoint x: 641, startPoint y: 409, endPoint x: 684, endPoint y: 391, distance: 46.2
click at [686, 388] on div "23207xx 23480 23207 NEW 23460 23460 NEW 2 2" at bounding box center [700, 243] width 1401 height 370
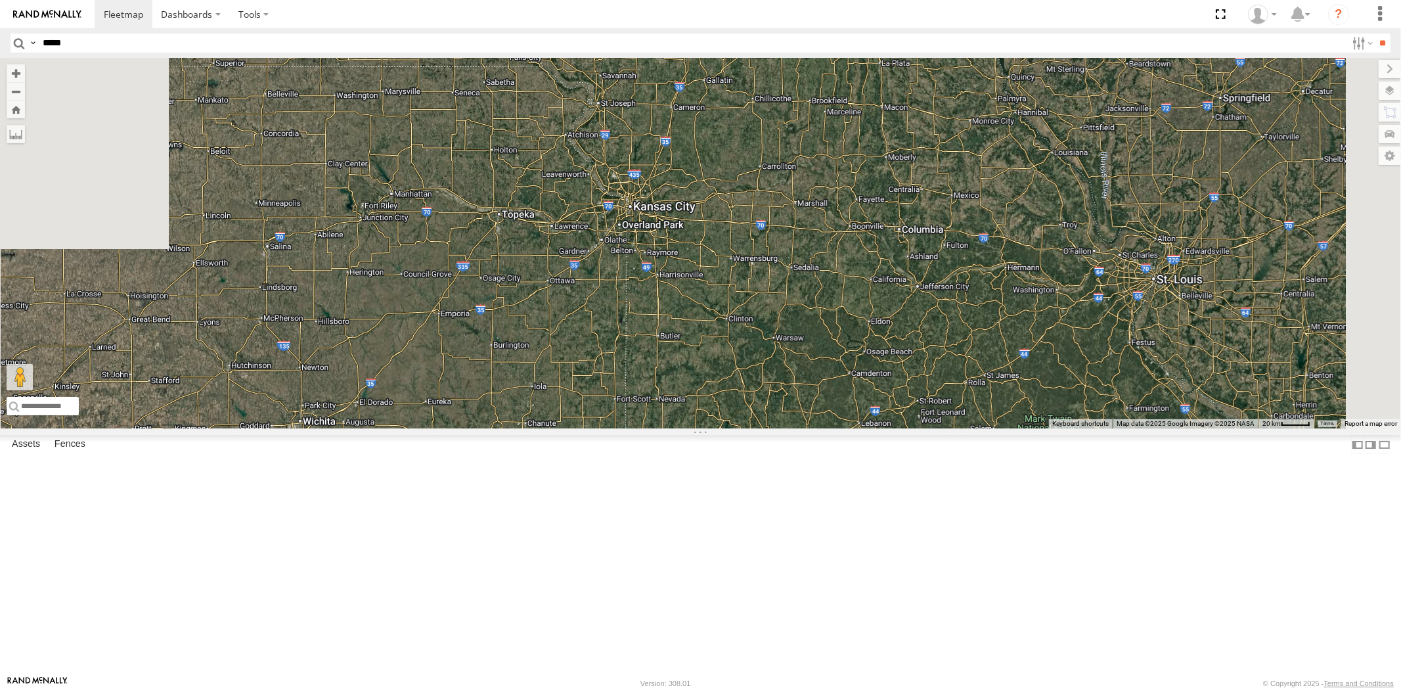
click at [704, 397] on div "23207xx 23480 23207 NEW 23460 23460 NEW" at bounding box center [700, 243] width 1401 height 370
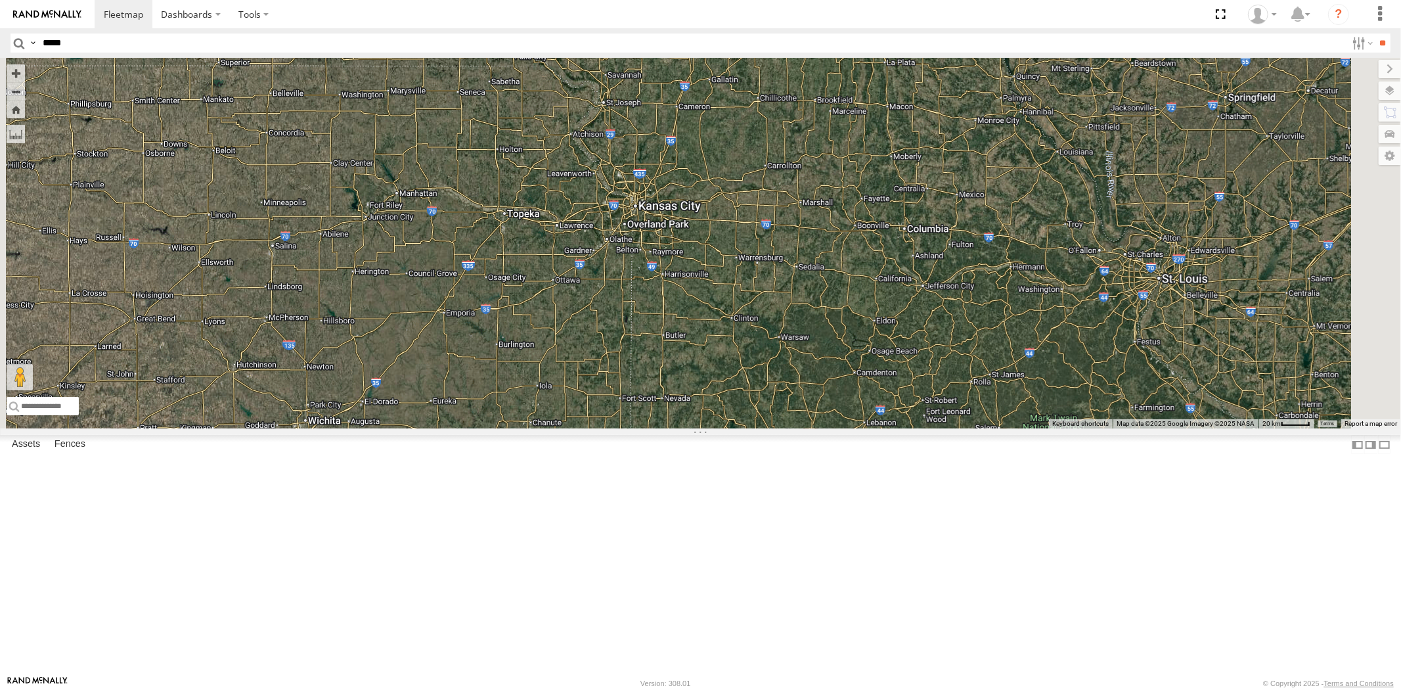
drag, startPoint x: 703, startPoint y: 401, endPoint x: 740, endPoint y: 397, distance: 37.1
click at [736, 395] on div "23207xx 23480 23207 NEW 23460 23460 NEW" at bounding box center [700, 243] width 1401 height 370
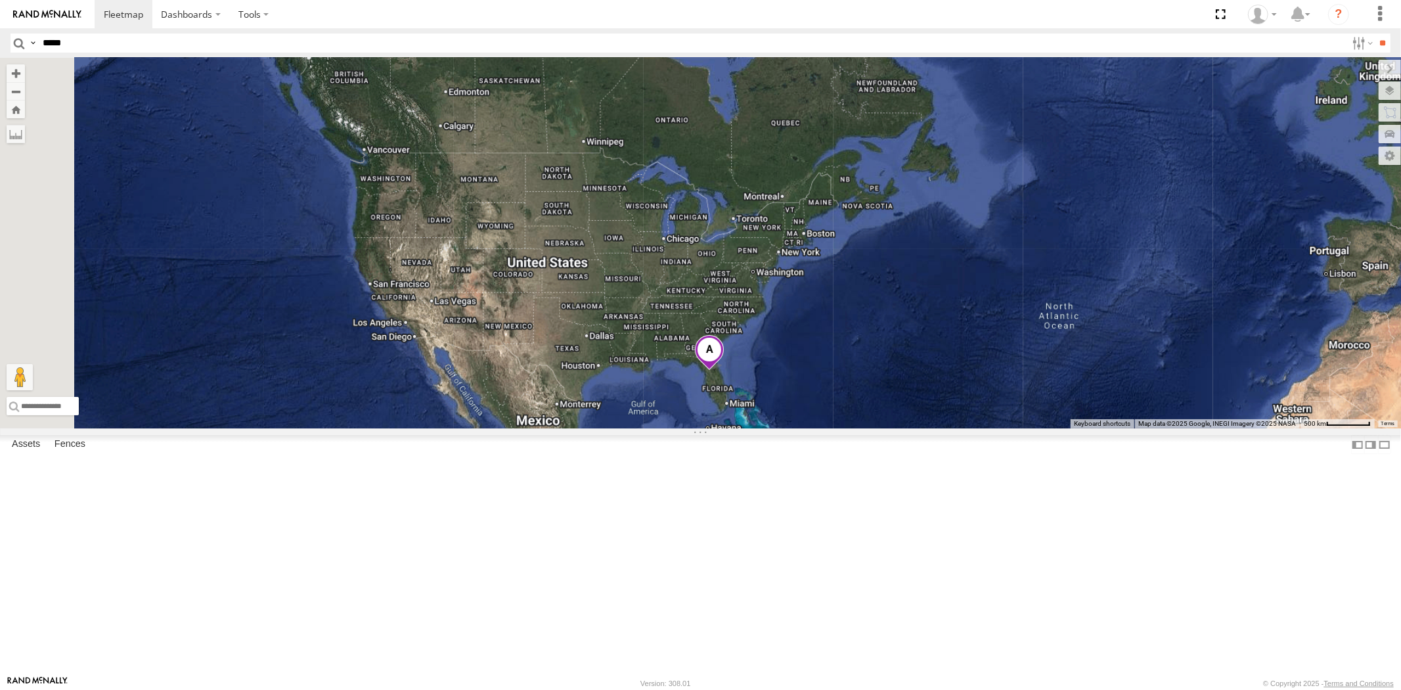
click at [810, 403] on div at bounding box center [700, 243] width 1401 height 370
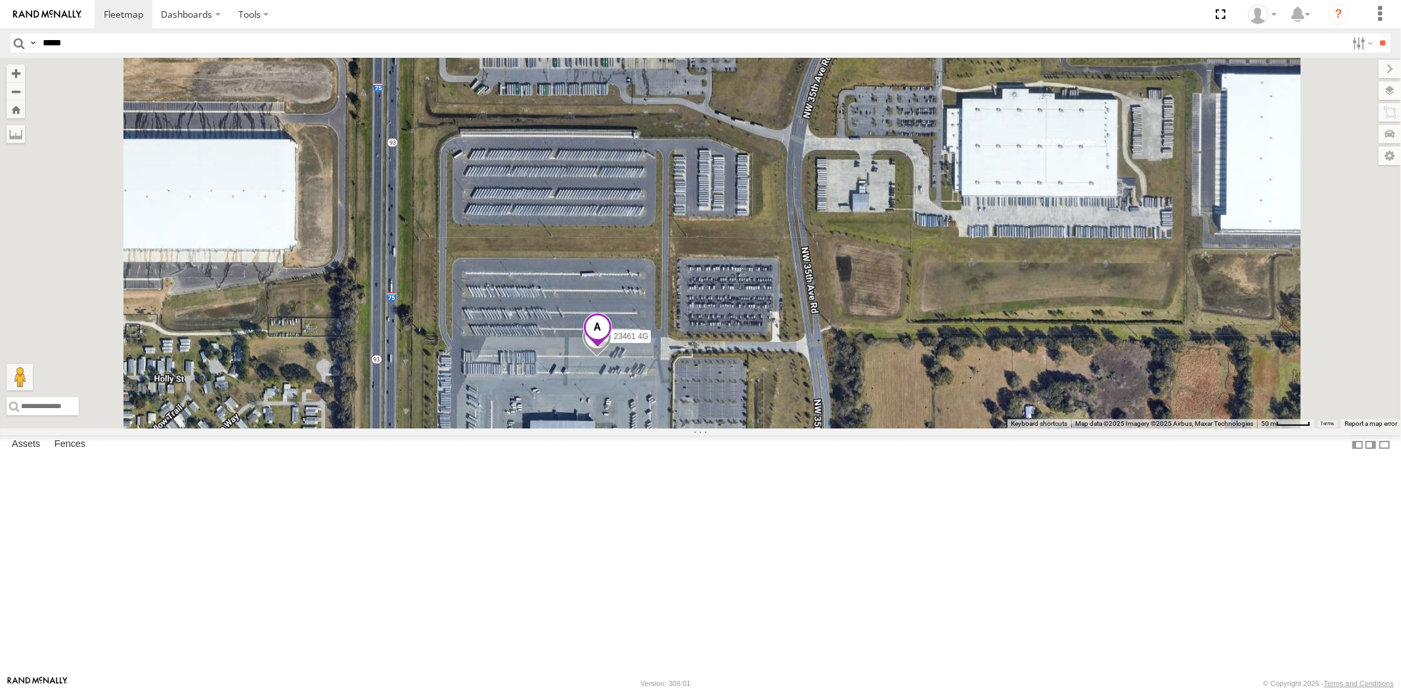
click at [612, 348] on span at bounding box center [597, 330] width 29 height 35
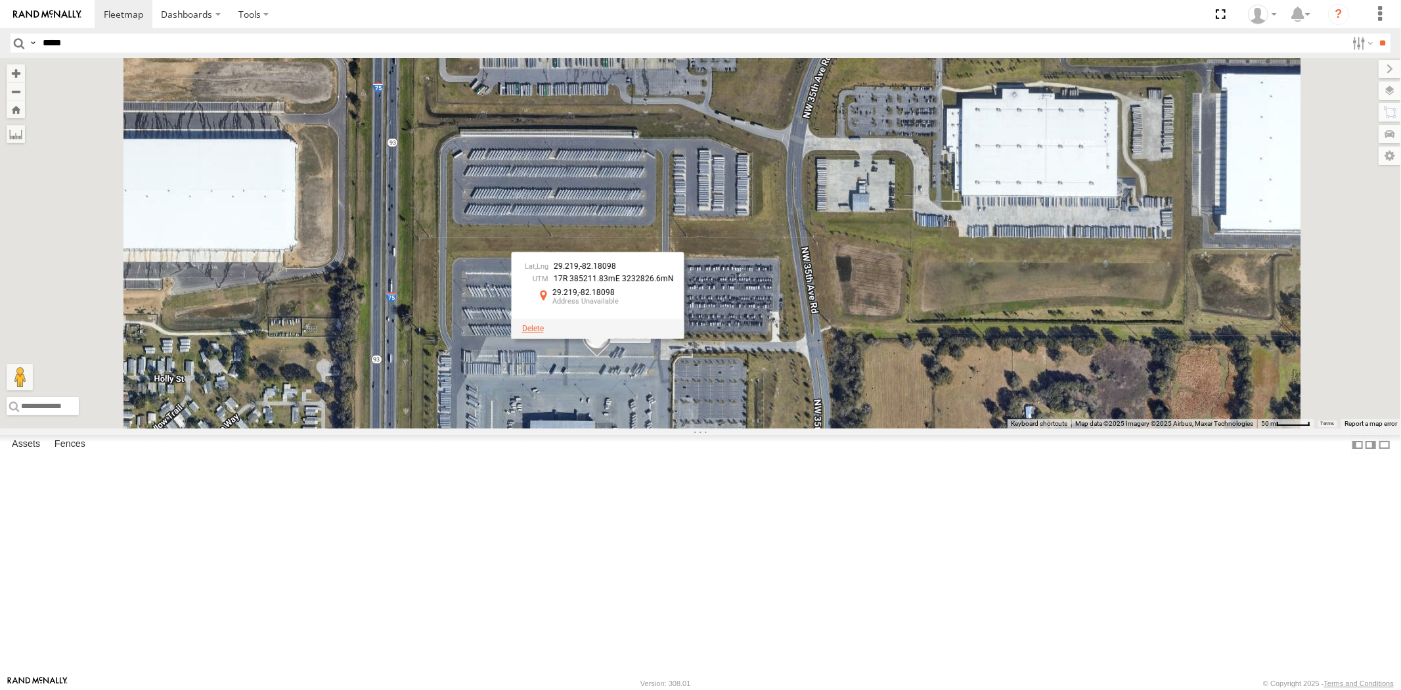
click at [543, 333] on span at bounding box center [533, 328] width 22 height 9
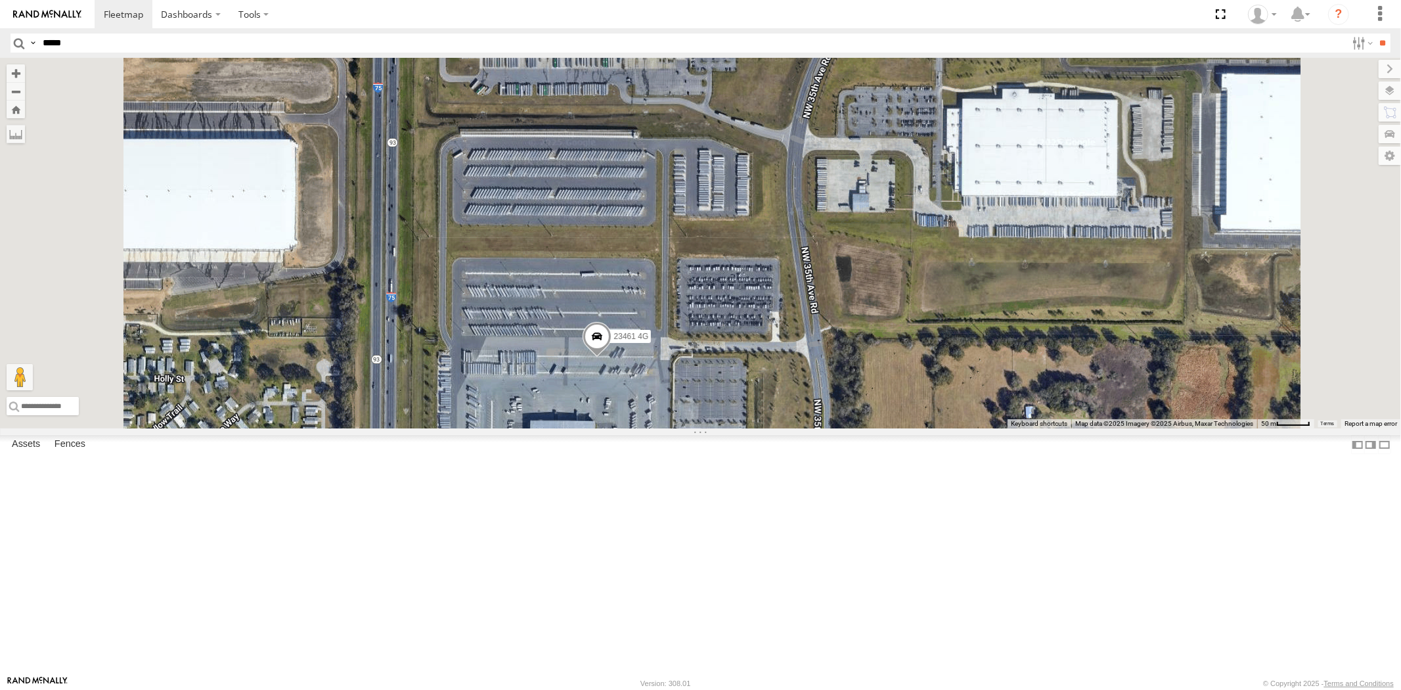
drag, startPoint x: 758, startPoint y: 458, endPoint x: 776, endPoint y: 461, distance: 18.6
click at [497, 464] on label "Mark Location" at bounding box center [463, 466] width 67 height 15
click at [608, 335] on span at bounding box center [593, 317] width 29 height 35
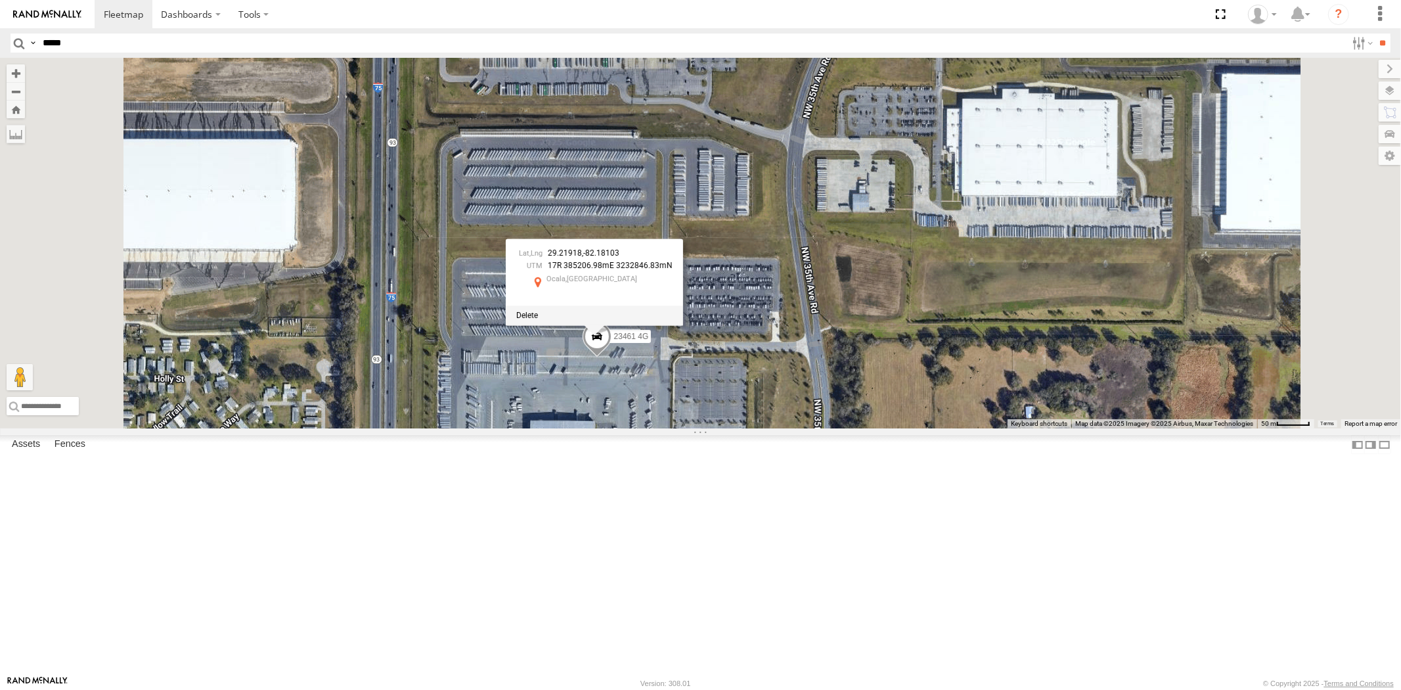
click at [683, 325] on div at bounding box center [594, 315] width 177 height 20
click at [538, 320] on span at bounding box center [527, 315] width 22 height 9
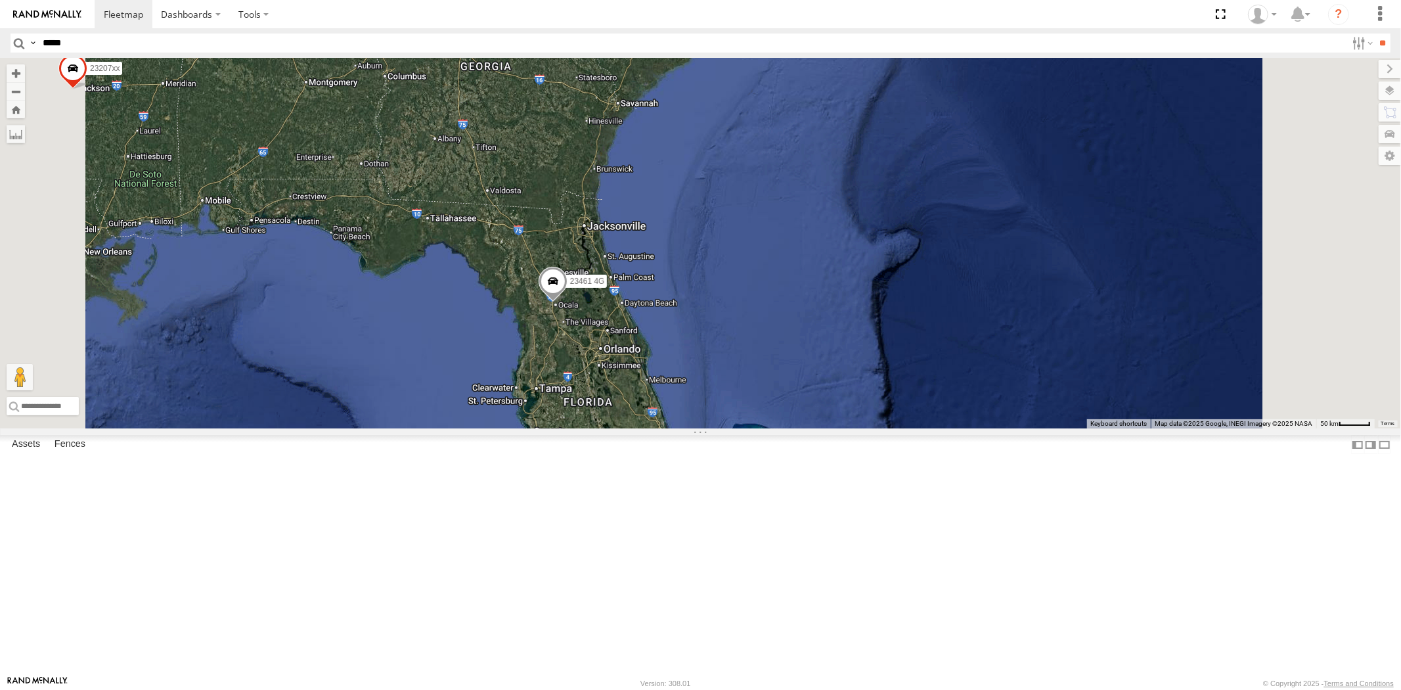
drag, startPoint x: 742, startPoint y: 449, endPoint x: 731, endPoint y: 437, distance: 16.3
click at [734, 428] on div "23207 NEW 23207xx 23460 23460 NEW 23461 4G 23480" at bounding box center [700, 243] width 1401 height 370
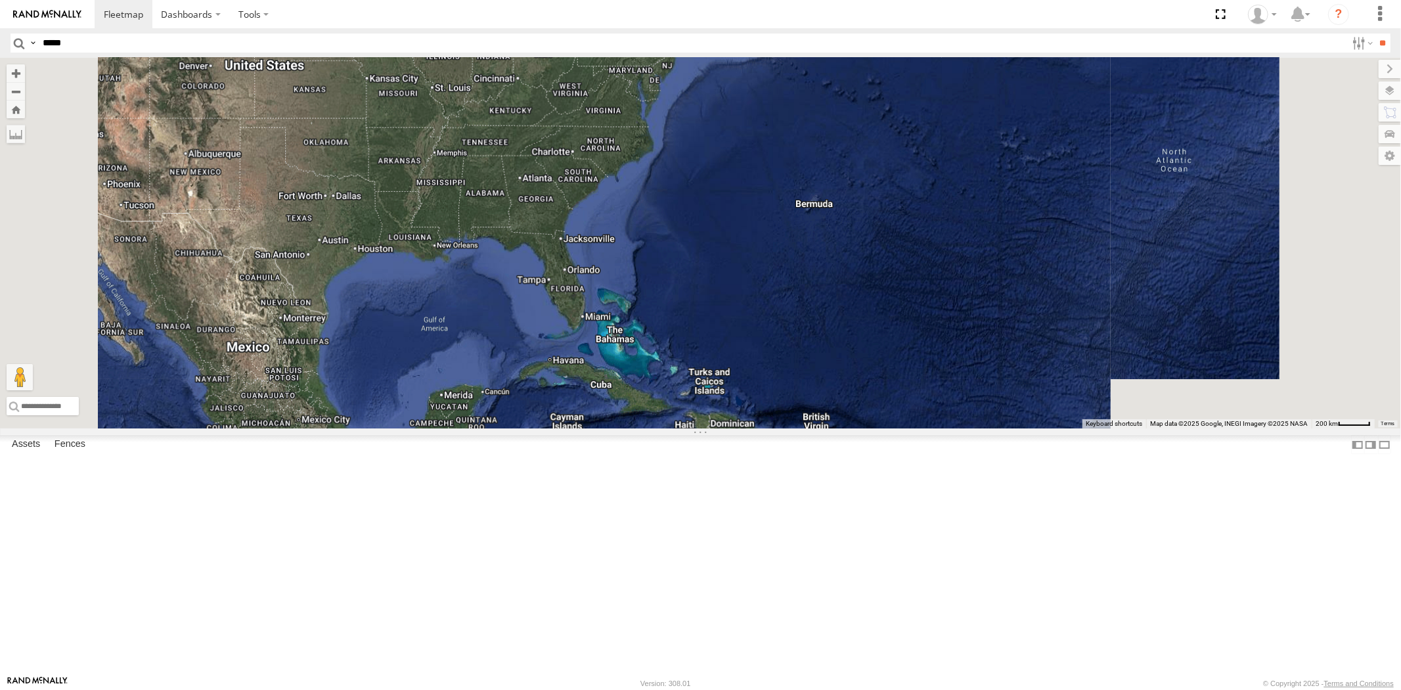
drag, startPoint x: 751, startPoint y: 309, endPoint x: 732, endPoint y: 334, distance: 30.9
click at [732, 334] on div at bounding box center [700, 243] width 1401 height 370
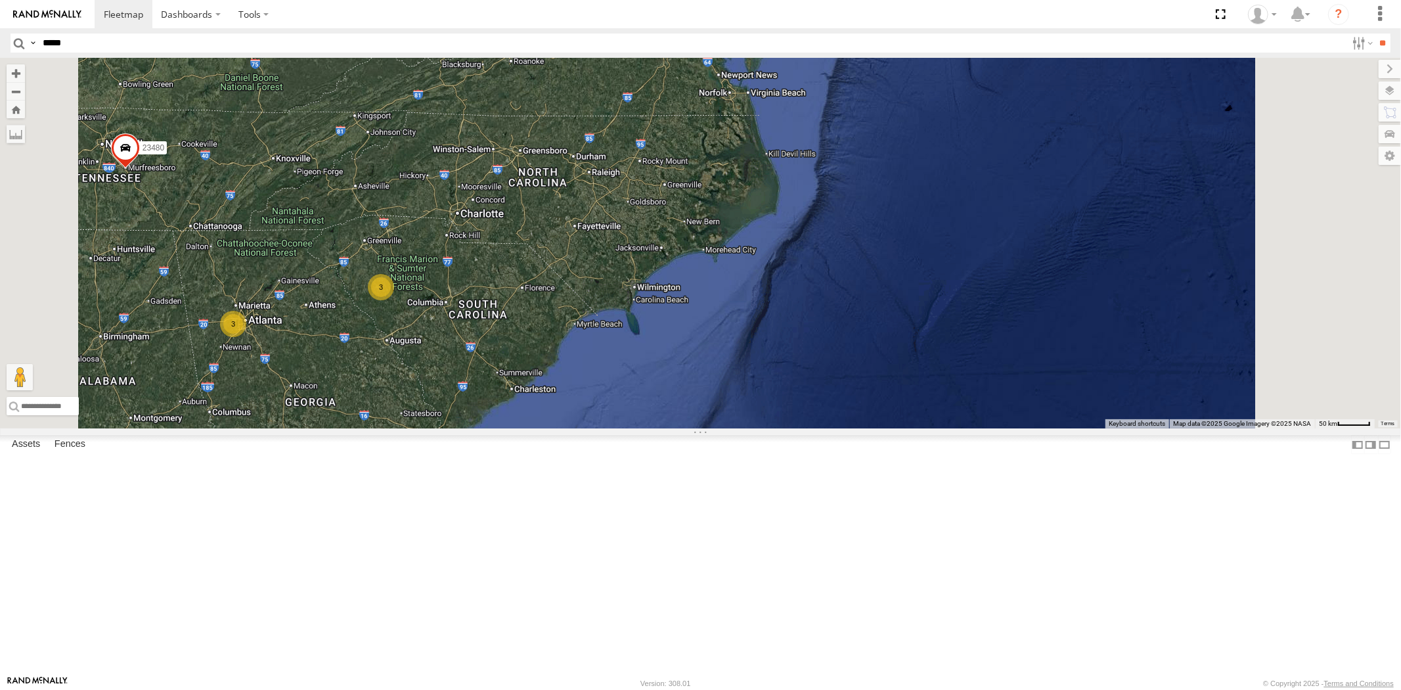
drag, startPoint x: 679, startPoint y: 378, endPoint x: 652, endPoint y: 415, distance: 46.5
click at [652, 415] on div "23207 NEW 23207xx 23460 23480 23461 4G 3 3" at bounding box center [700, 243] width 1401 height 370
